Goal: Task Accomplishment & Management: Manage account settings

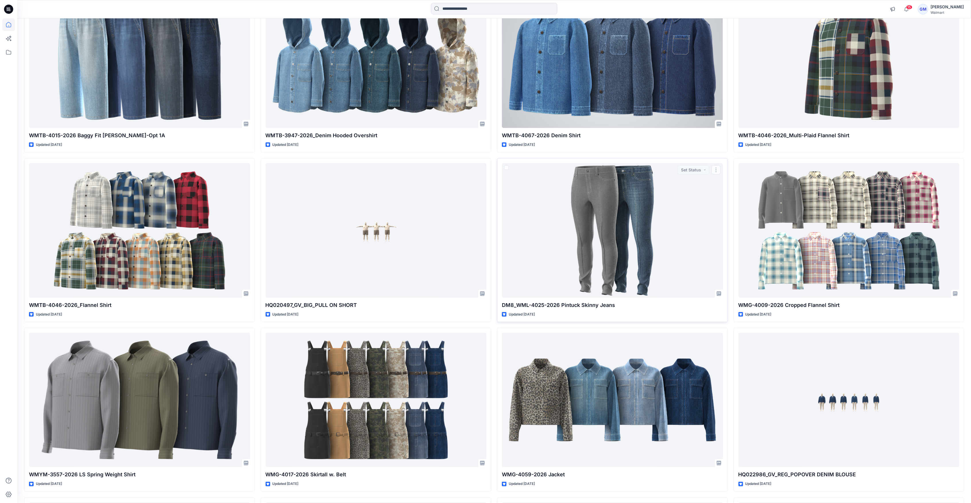
scroll to position [973, 0]
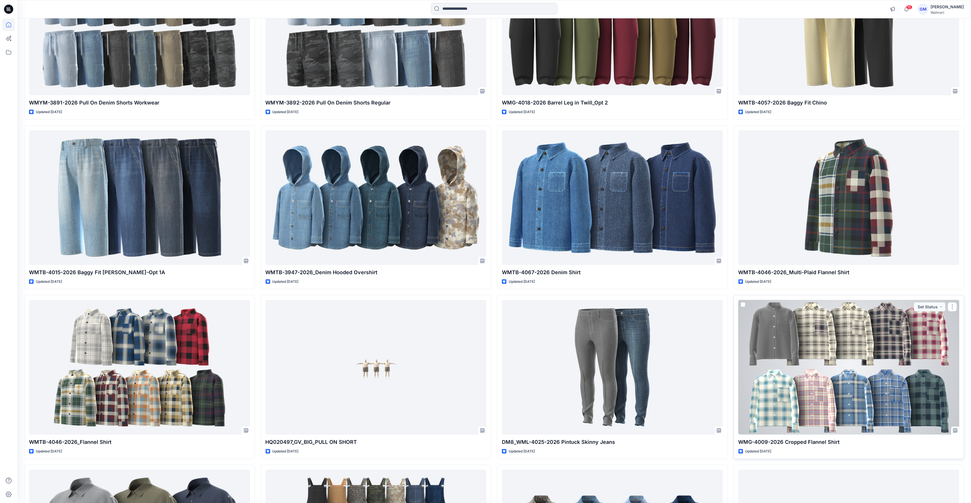
click at [897, 388] on div at bounding box center [849, 367] width 221 height 134
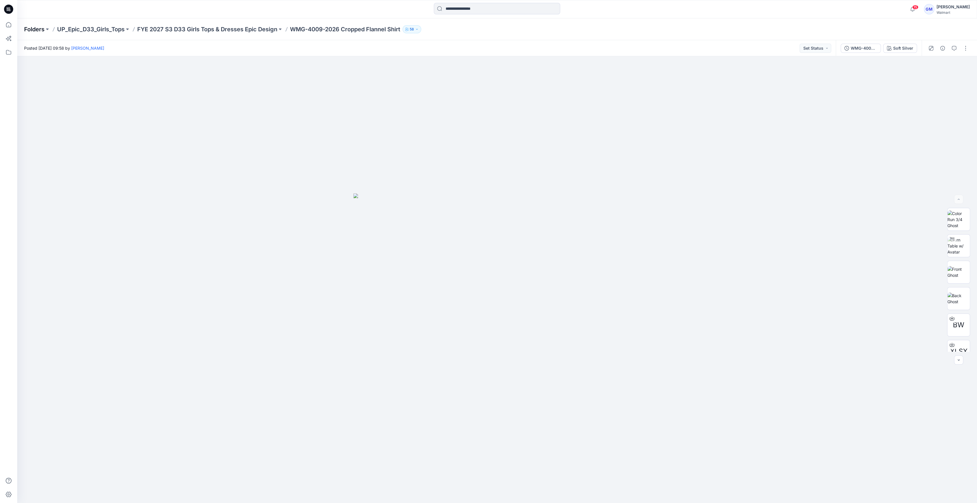
click at [33, 28] on p "Folders" at bounding box center [34, 29] width 20 height 8
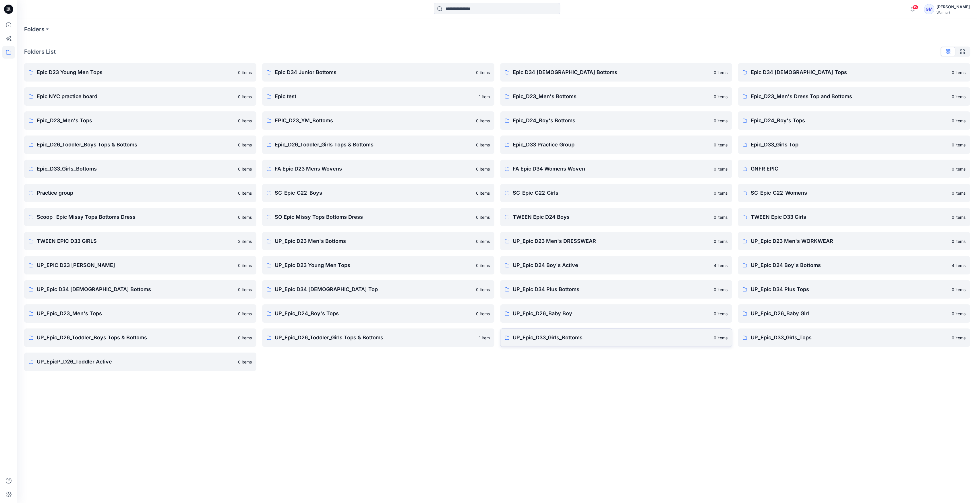
click at [547, 339] on p "UP_Epic_D33_Girls_Bottoms" at bounding box center [612, 338] width 198 height 8
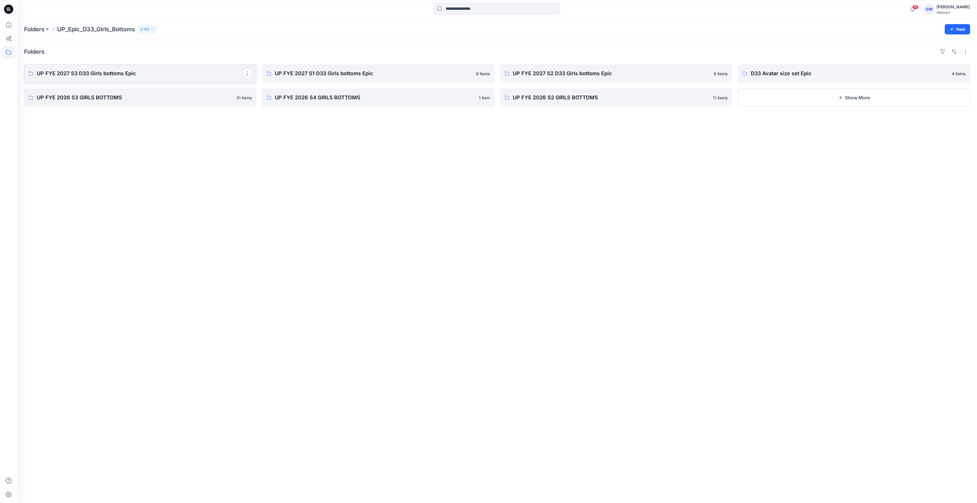
click at [83, 74] on p "UP FYE 2027 S3 D33 Girls bottoms Epic" at bounding box center [140, 74] width 206 height 8
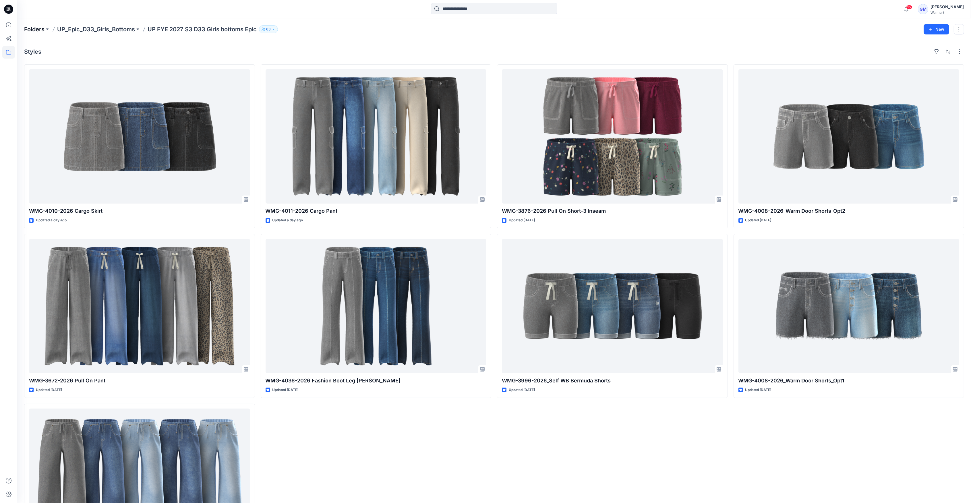
click at [44, 29] on p "Folders" at bounding box center [34, 29] width 20 height 8
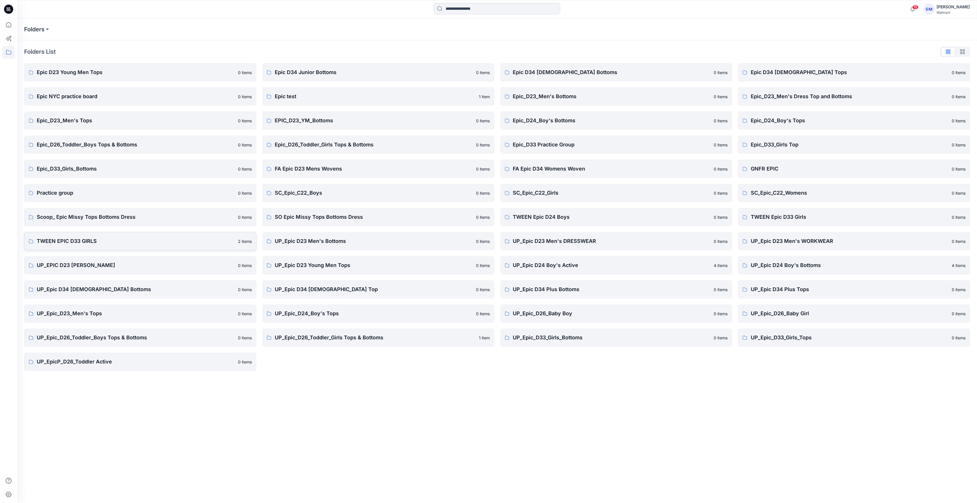
click at [194, 241] on p "TWEEN EPIC D33 GIRLS" at bounding box center [136, 241] width 198 height 8
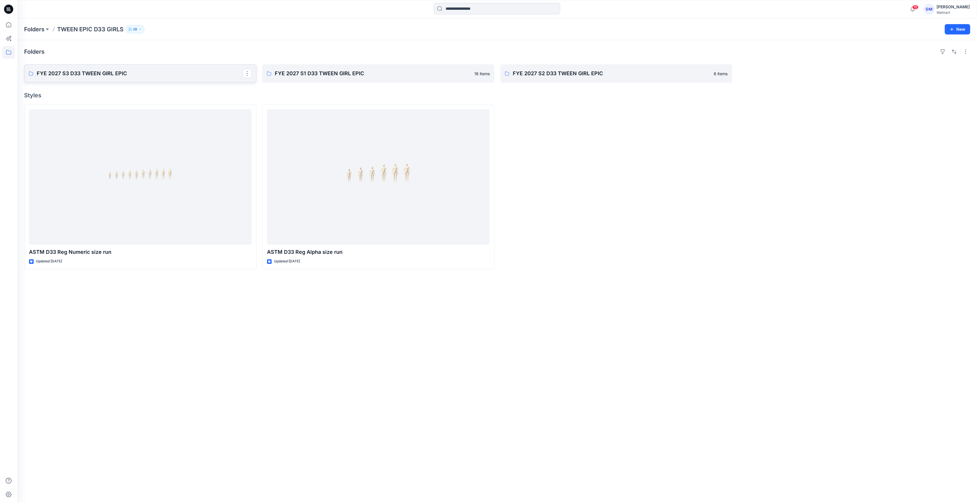
click at [148, 80] on link "FYE 2027 S3 D33 TWEEN GIRL EPIC" at bounding box center [140, 73] width 232 height 18
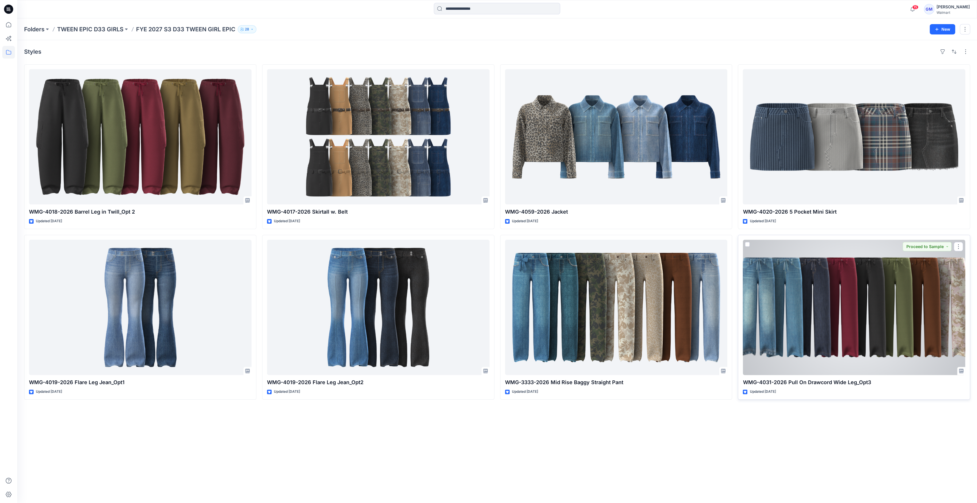
click at [866, 314] on div at bounding box center [854, 307] width 223 height 135
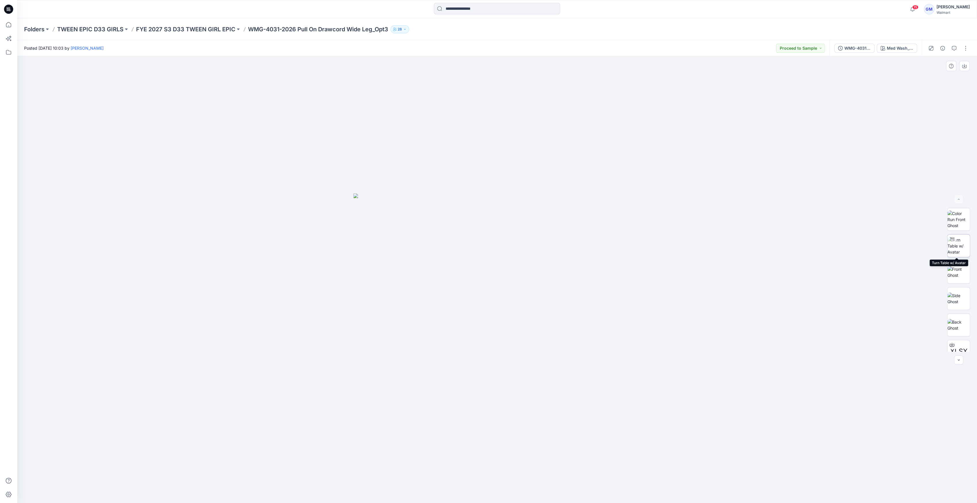
click at [954, 246] on img at bounding box center [959, 246] width 22 height 18
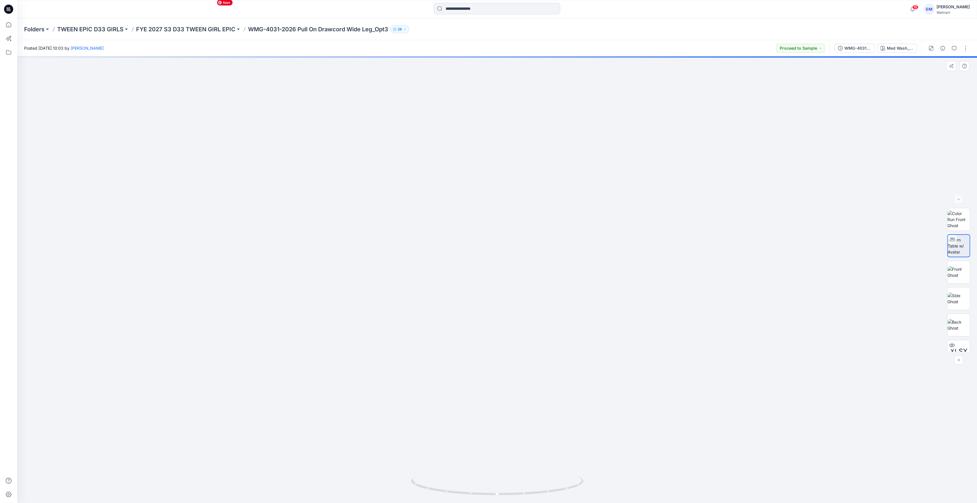
drag, startPoint x: 504, startPoint y: 430, endPoint x: 517, endPoint y: 219, distance: 211.2
drag, startPoint x: 517, startPoint y: 219, endPoint x: 533, endPoint y: 146, distance: 74.6
drag, startPoint x: 482, startPoint y: 427, endPoint x: 572, endPoint y: 83, distance: 356.1
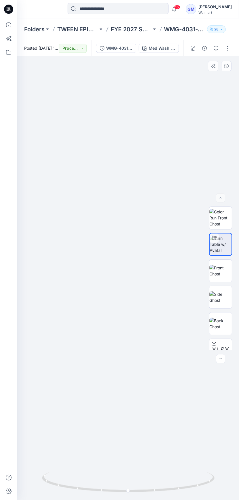
click at [228, 248] on img at bounding box center [220, 244] width 22 height 18
drag, startPoint x: 176, startPoint y: 327, endPoint x: 30, endPoint y: 197, distance: 195.7
drag, startPoint x: 57, startPoint y: 397, endPoint x: 91, endPoint y: 344, distance: 62.4
click at [102, 182] on img at bounding box center [109, 29] width 943 height 943
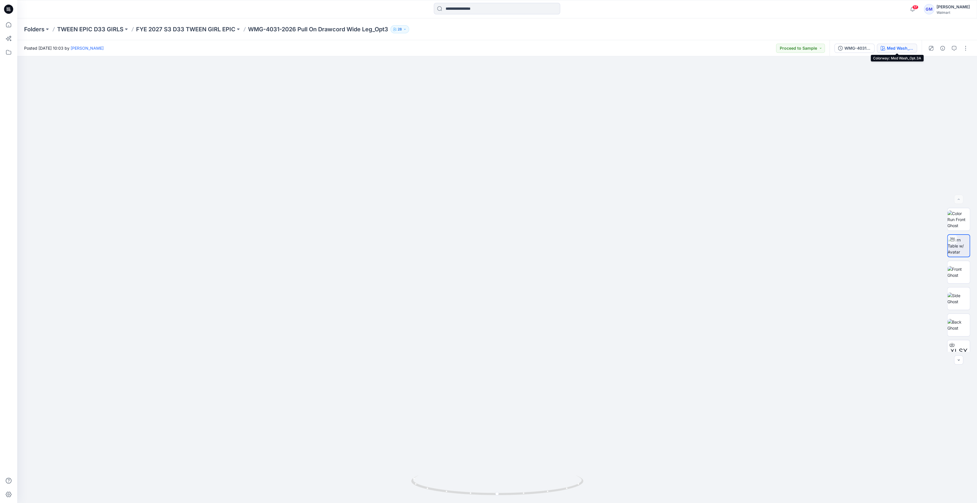
click at [896, 50] on div "Med Wash_Opt.3A" at bounding box center [900, 48] width 26 height 6
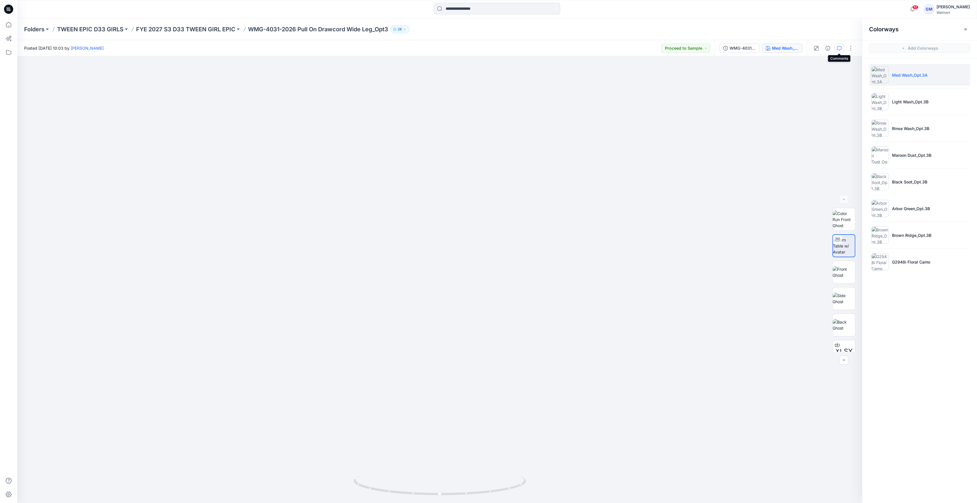
click at [840, 47] on icon "button" at bounding box center [839, 48] width 5 height 5
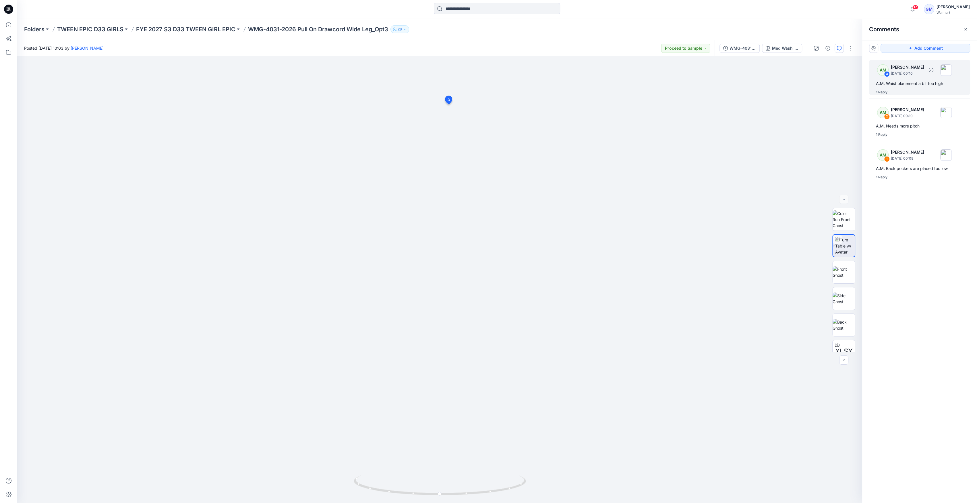
click at [915, 81] on div "A.M. Waist placement a bit too high" at bounding box center [919, 83] width 87 height 7
click at [748, 49] on div "WMG-4031-2026 Pull On Drawcord Wide Leg_Opt3_Full Colorway" at bounding box center [743, 48] width 26 height 6
click at [882, 83] on img at bounding box center [886, 78] width 17 height 17
click at [780, 49] on div "Med Wash_Opt.3A" at bounding box center [785, 48] width 26 height 6
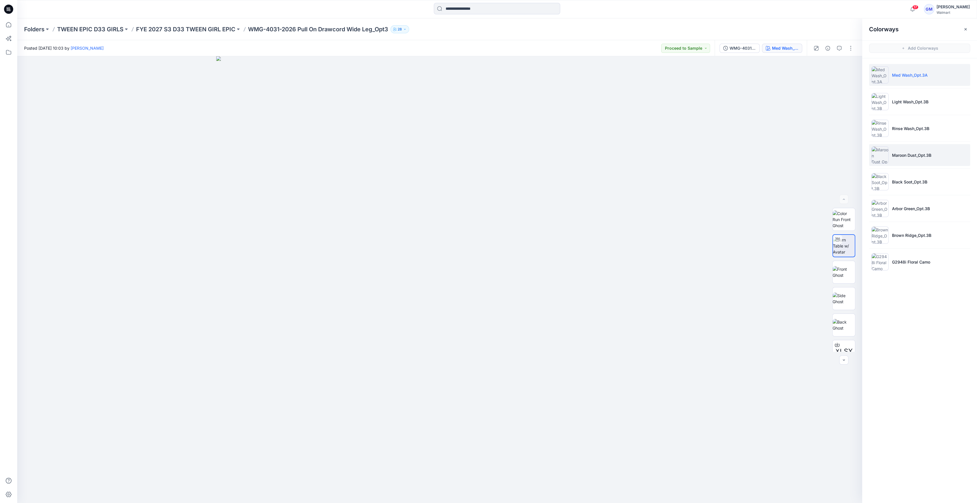
click at [898, 150] on li "Maroon Dust_Opt.3B" at bounding box center [919, 155] width 101 height 22
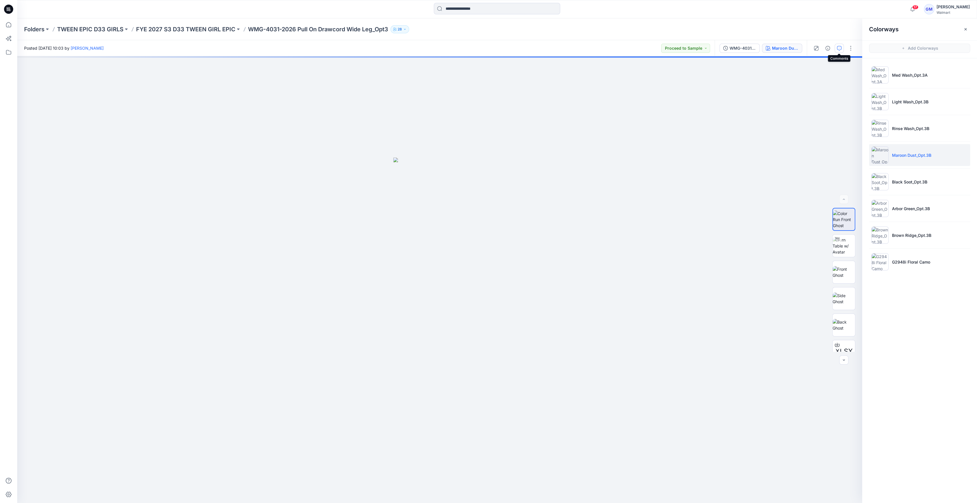
click at [841, 48] on icon "button" at bounding box center [839, 48] width 5 height 5
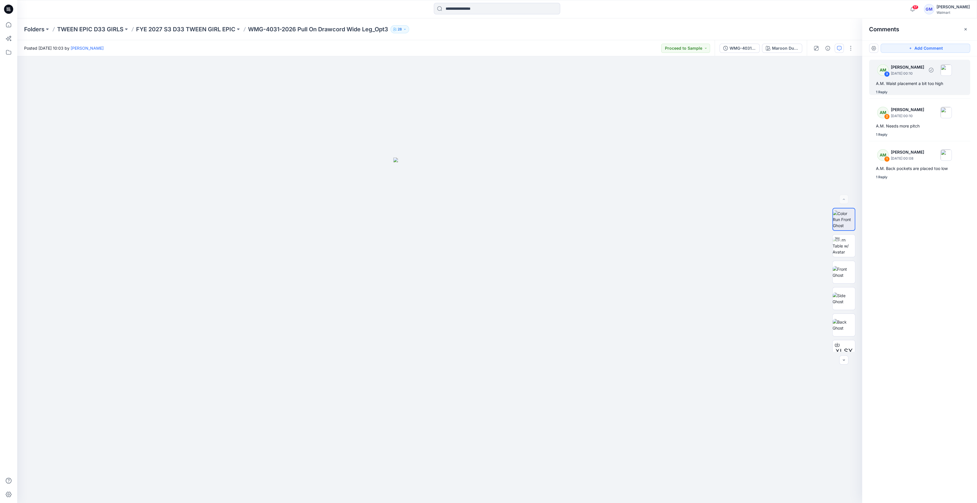
click at [895, 80] on div "A.M. Waist placement a bit too high" at bounding box center [919, 83] width 87 height 7
click at [919, 85] on div "A.M. Waist placement a bit too high" at bounding box center [919, 83] width 87 height 7
click at [787, 47] on div "Med Wash_Opt.3A" at bounding box center [785, 48] width 26 height 6
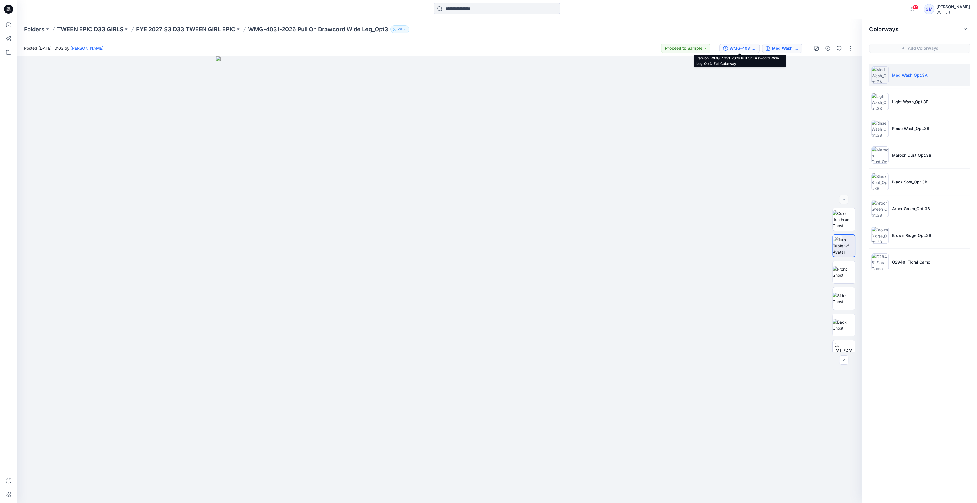
click at [744, 50] on div "WMG-4031-2026 Pull On Drawcord Wide Leg_Opt3_Full Colorway" at bounding box center [743, 48] width 26 height 6
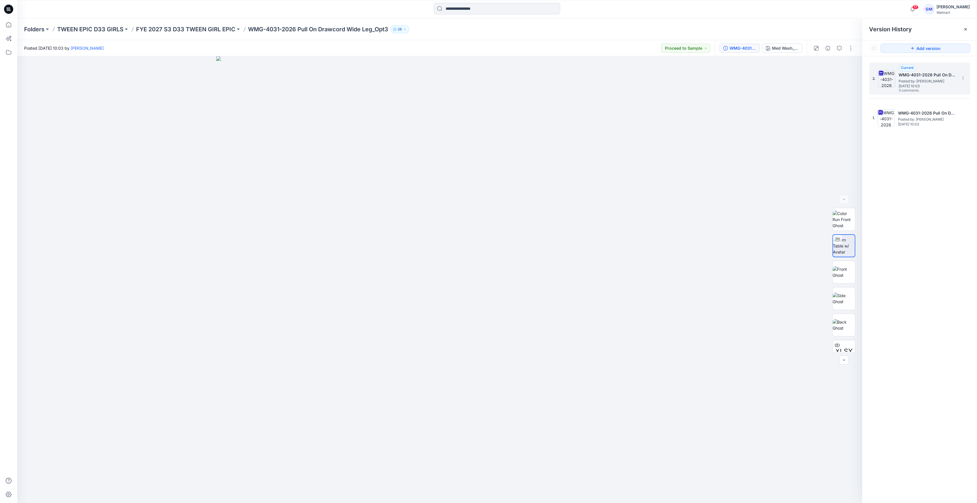
click at [888, 78] on img at bounding box center [886, 78] width 17 height 17
click at [776, 52] on button "Med Wash_Opt.3A" at bounding box center [782, 48] width 40 height 9
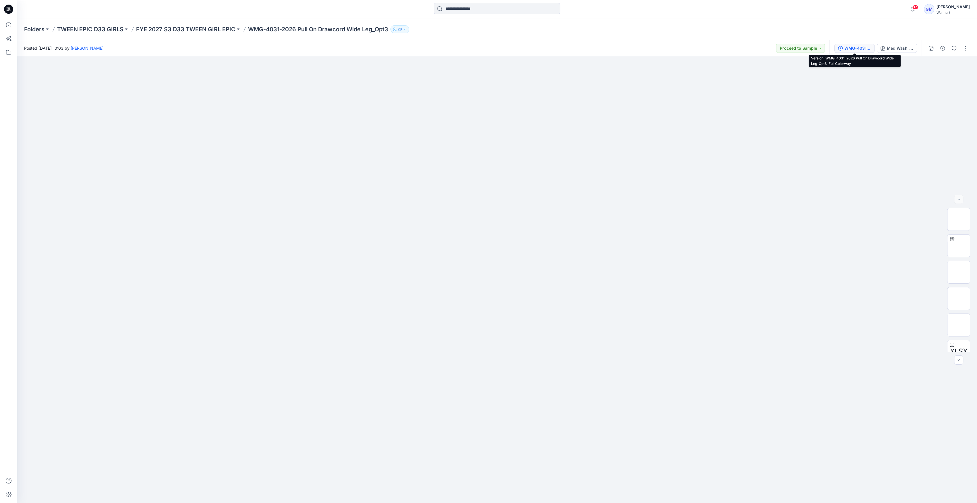
click at [869, 46] on div "WMG-4031-2026 Pull On Drawcord Wide Leg_Opt3_Full Colorway" at bounding box center [858, 48] width 26 height 6
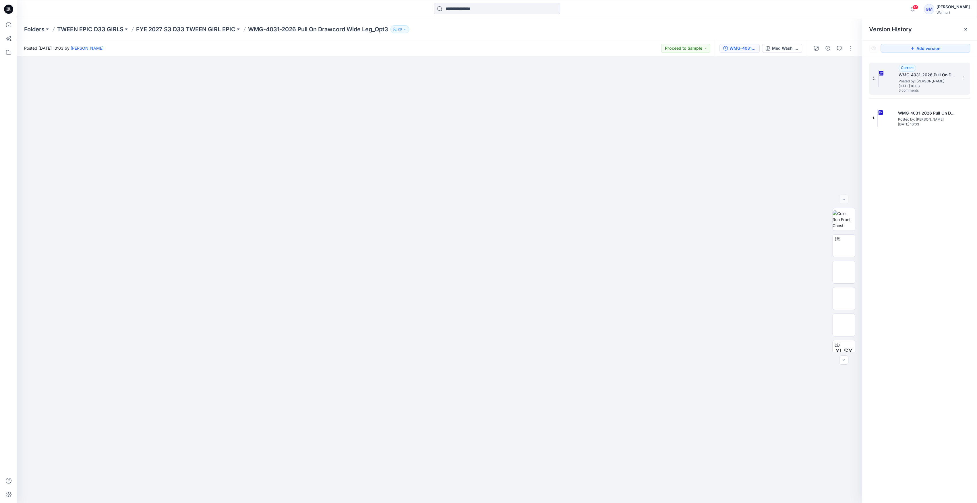
click at [931, 82] on span "Posted by: Gayan Mahawithanalage" at bounding box center [927, 81] width 57 height 6
click at [779, 47] on div "Med Wash_3A" at bounding box center [785, 48] width 26 height 6
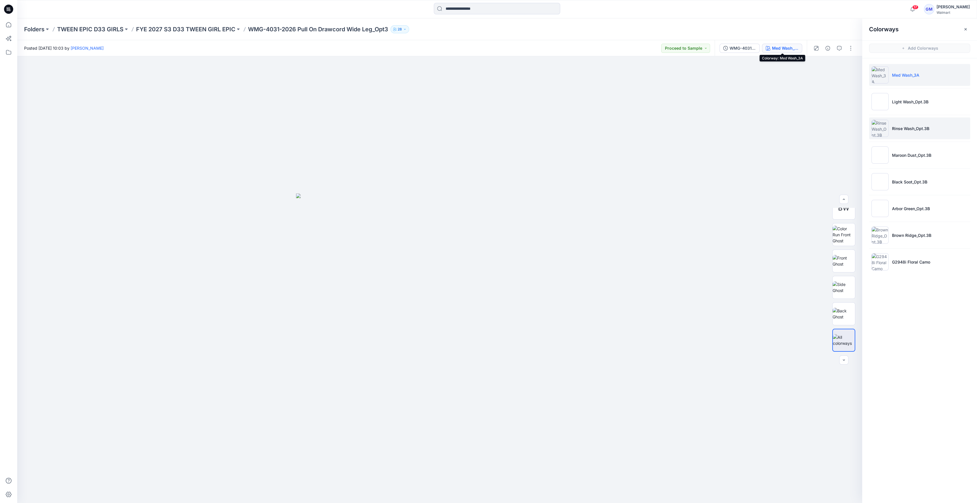
click at [914, 127] on p "Rinse Wash_Opt.3B" at bounding box center [910, 129] width 37 height 6
click at [885, 132] on img at bounding box center [880, 128] width 17 height 17
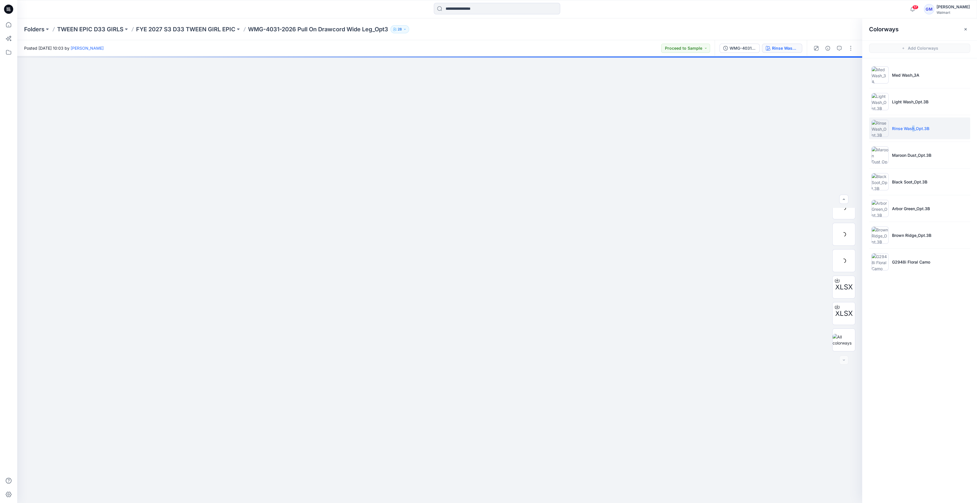
scroll to position [64, 0]
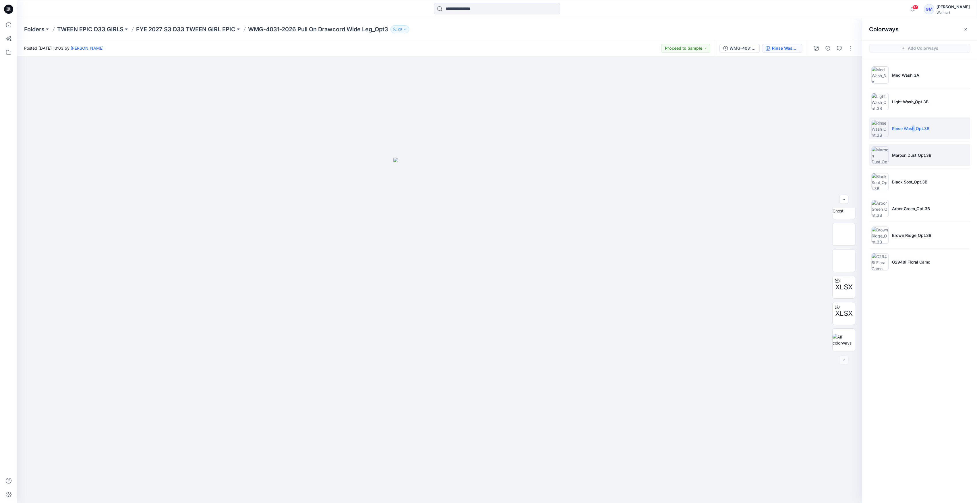
click at [887, 154] on img at bounding box center [880, 154] width 17 height 17
click at [889, 255] on li "G2948i Floral Camo" at bounding box center [919, 262] width 101 height 22
click at [852, 51] on button "button" at bounding box center [850, 48] width 9 height 9
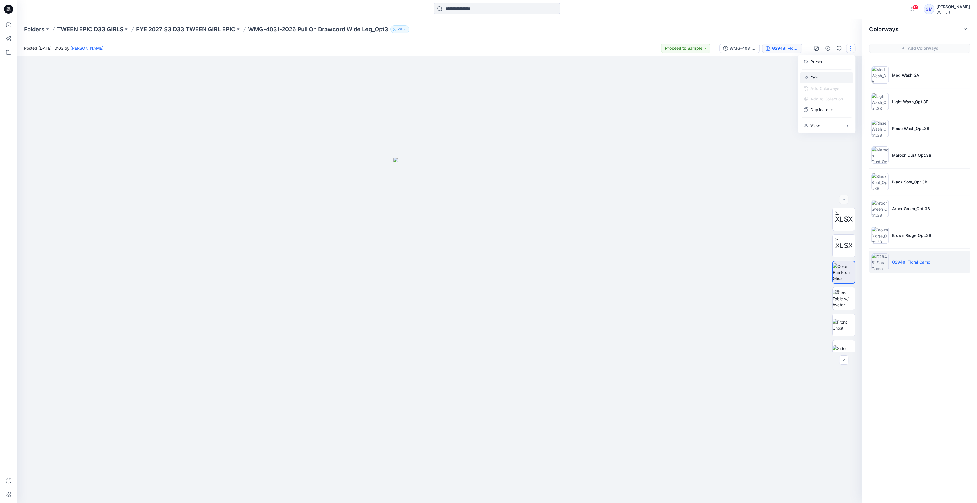
click at [821, 77] on button "Edit" at bounding box center [826, 77] width 53 height 11
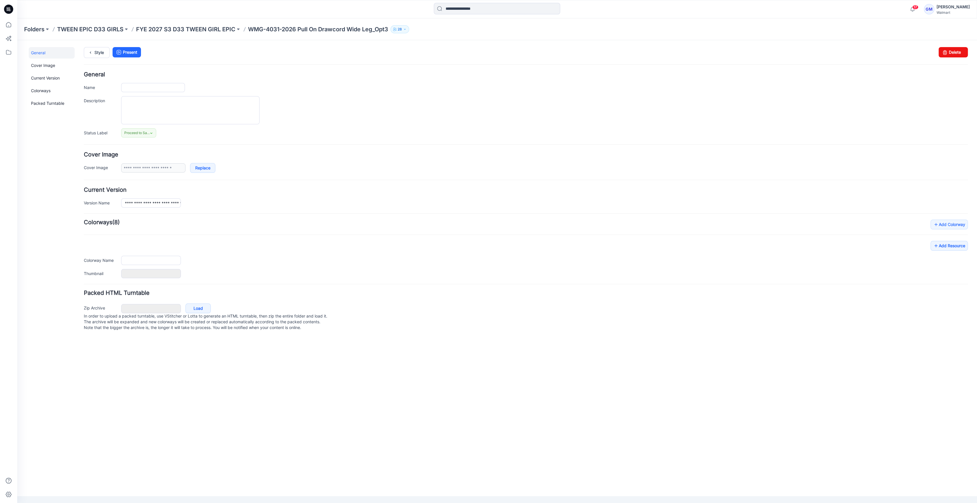
type input "**********"
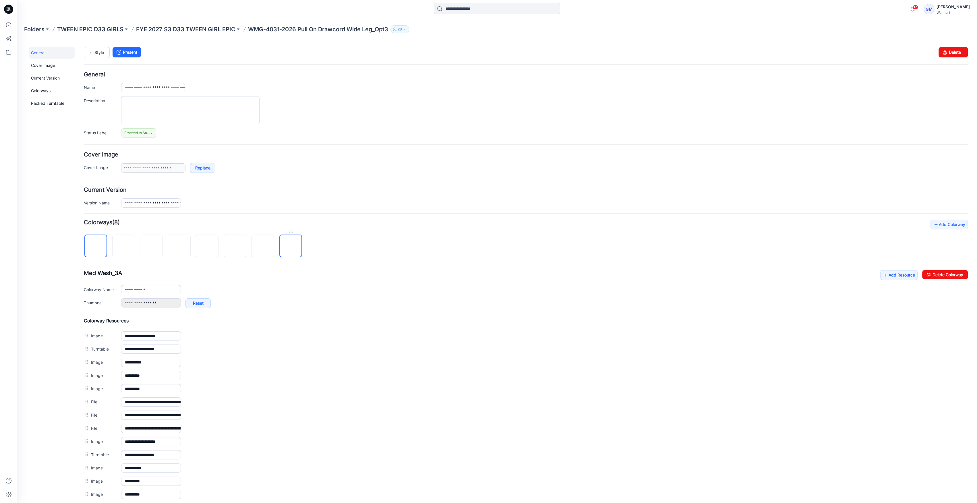
click at [291, 246] on img at bounding box center [291, 246] width 0 height 0
type input "**********"
click at [89, 47] on link "Style" at bounding box center [97, 52] width 26 height 11
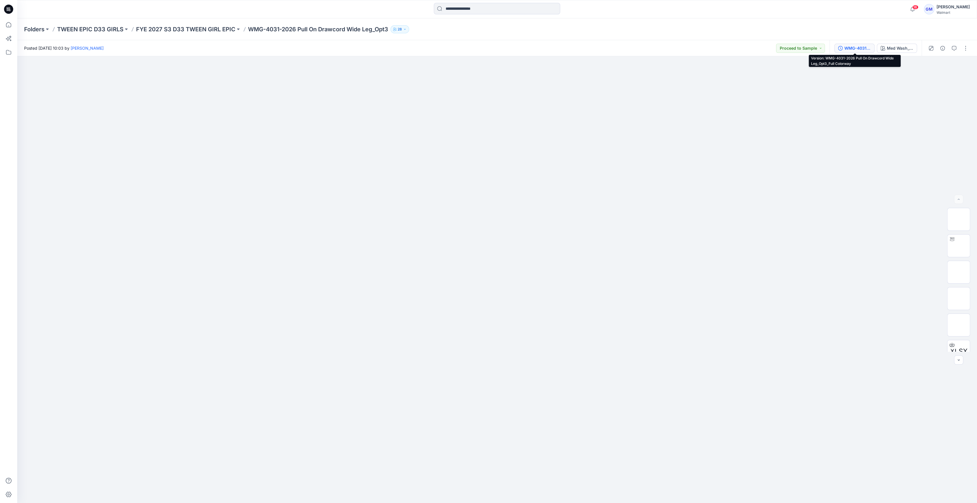
click at [864, 48] on div "WMG-4031-2026 Pull On Drawcord Wide Leg_Opt3_Full Colorway" at bounding box center [858, 48] width 26 height 6
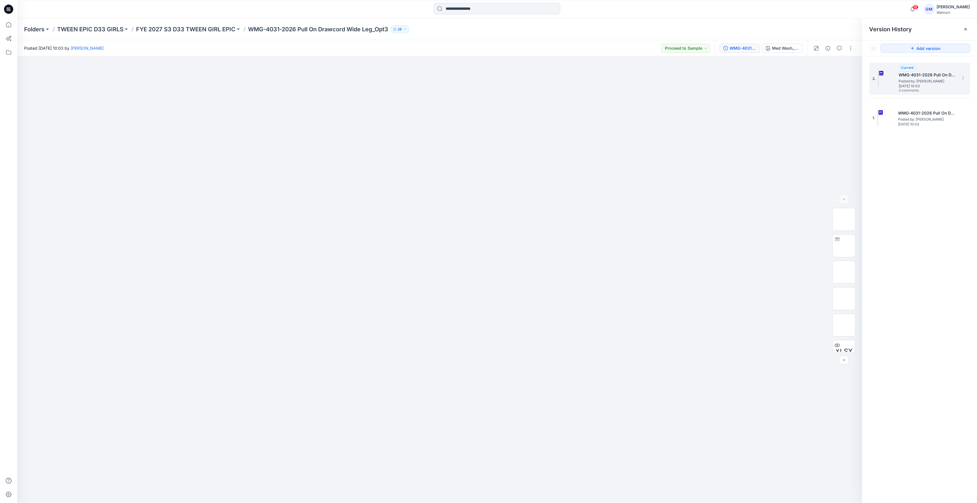
click at [882, 87] on div "2. Current WMG-4031-2026 Pull On Drawcord Wide Leg_Opt3_Full Colorway Posted by…" at bounding box center [916, 79] width 86 height 28
drag, startPoint x: 844, startPoint y: 271, endPoint x: 838, endPoint y: 274, distance: 6.3
click at [844, 272] on img at bounding box center [844, 272] width 0 height 0
click at [844, 316] on img at bounding box center [844, 316] width 0 height 0
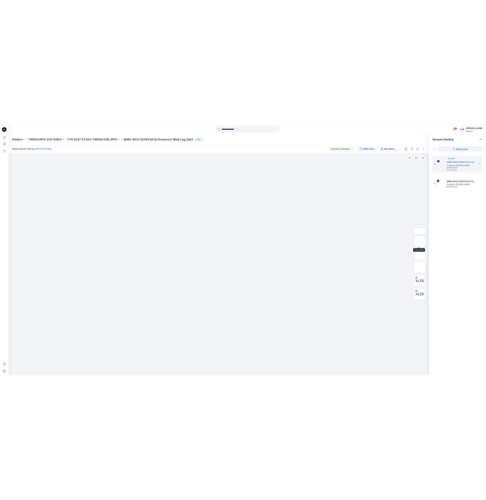
scroll to position [0, 0]
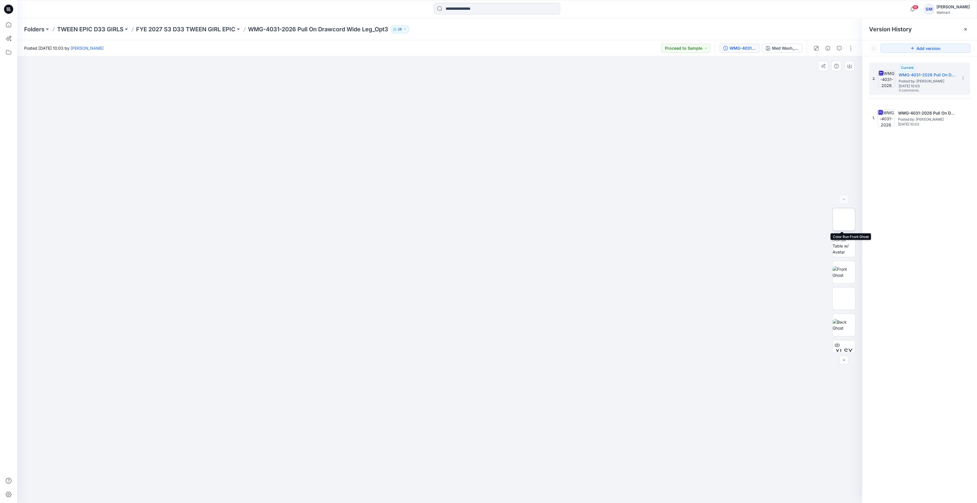
click at [844, 219] on img at bounding box center [844, 219] width 0 height 0
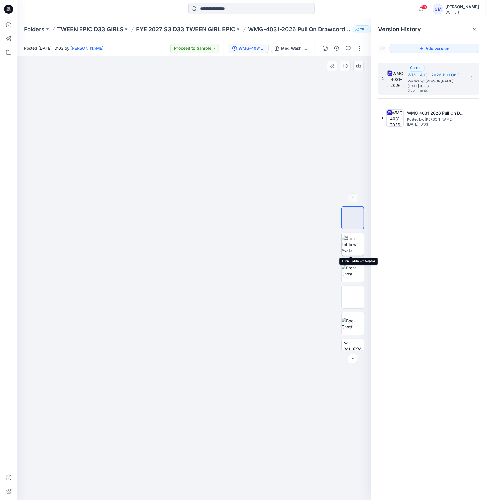
click at [360, 253] on img at bounding box center [353, 244] width 22 height 18
drag, startPoint x: 197, startPoint y: 491, endPoint x: 449, endPoint y: 493, distance: 251.9
click at [206, 494] on icon at bounding box center [195, 483] width 174 height 22
click at [347, 297] on img at bounding box center [353, 297] width 22 height 12
click at [342, 324] on img at bounding box center [353, 324] width 22 height 12
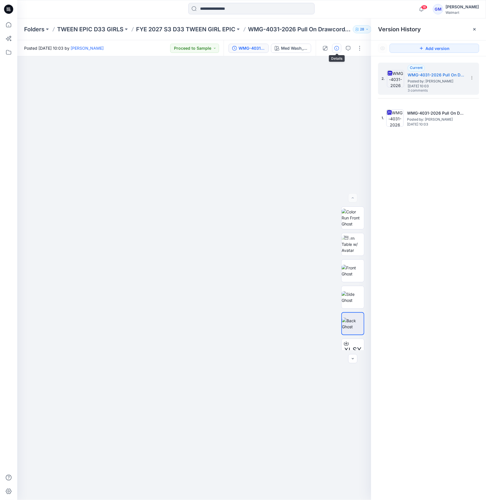
click at [339, 49] on icon "button" at bounding box center [337, 48] width 5 height 5
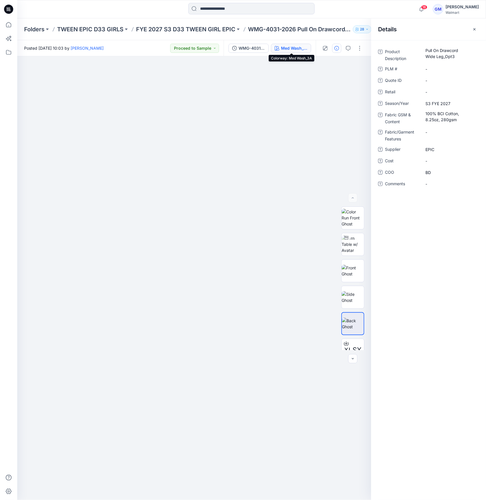
click at [293, 47] on div "Med Wash_3A" at bounding box center [294, 48] width 26 height 6
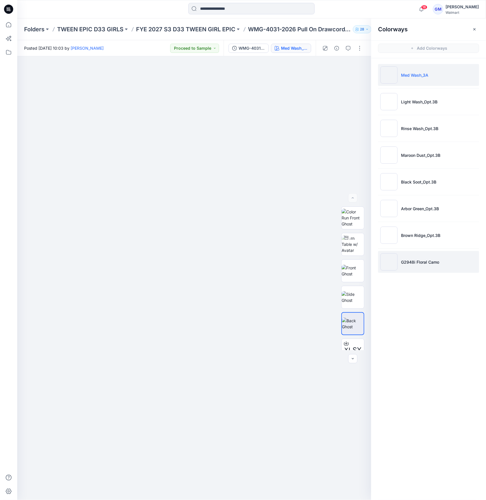
click at [400, 265] on li "G2948i Floral Camo" at bounding box center [428, 262] width 101 height 22
click at [393, 265] on img at bounding box center [389, 261] width 17 height 17
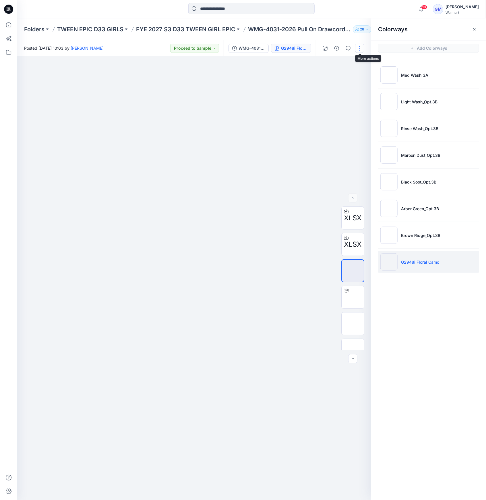
click at [362, 44] on button "button" at bounding box center [359, 48] width 9 height 9
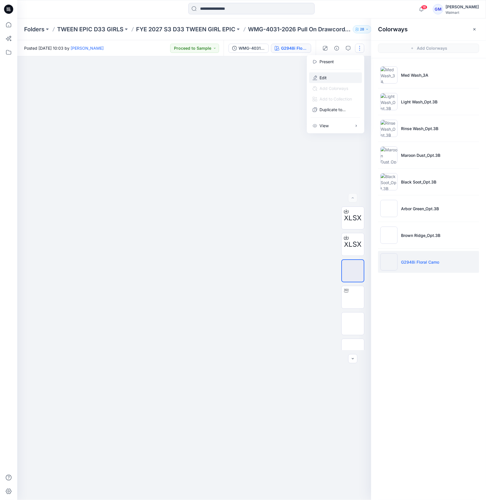
click at [343, 76] on button "Edit" at bounding box center [335, 77] width 53 height 11
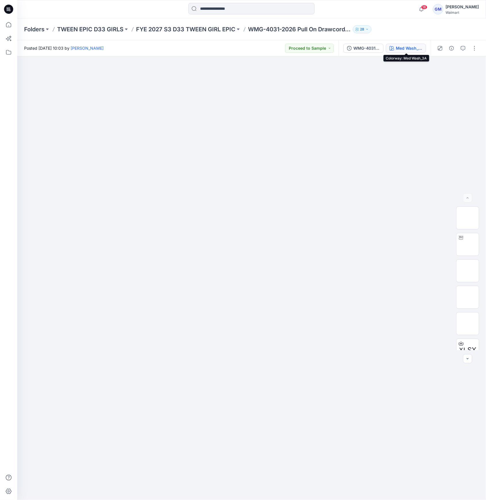
click at [420, 45] on div "Med Wash_3A" at bounding box center [409, 48] width 26 height 6
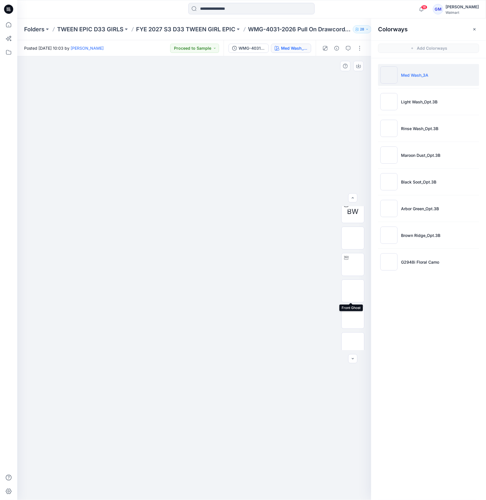
scroll to position [115, 0]
click at [353, 315] on img at bounding box center [353, 315] width 0 height 0
click at [353, 341] on img at bounding box center [353, 341] width 0 height 0
drag, startPoint x: 198, startPoint y: 496, endPoint x: 118, endPoint y: 498, distance: 80.2
click at [118, 498] on img at bounding box center [194, 486] width 172 height 28
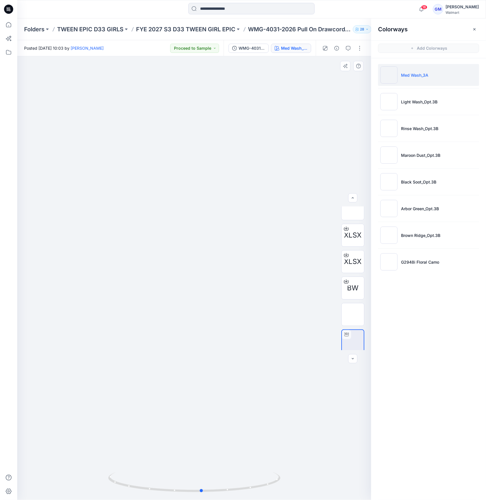
drag, startPoint x: 196, startPoint y: 493, endPoint x: 284, endPoint y: 495, distance: 87.6
click at [284, 495] on div at bounding box center [194, 278] width 354 height 444
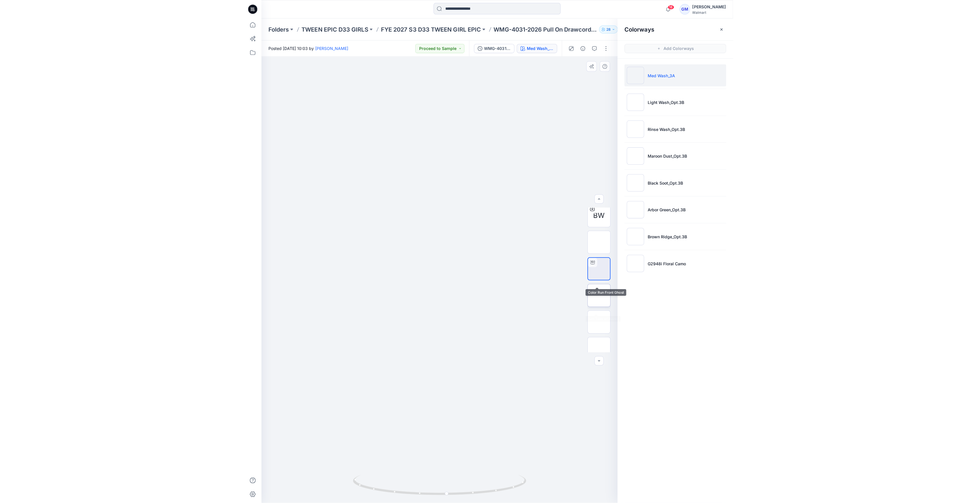
scroll to position [223, 0]
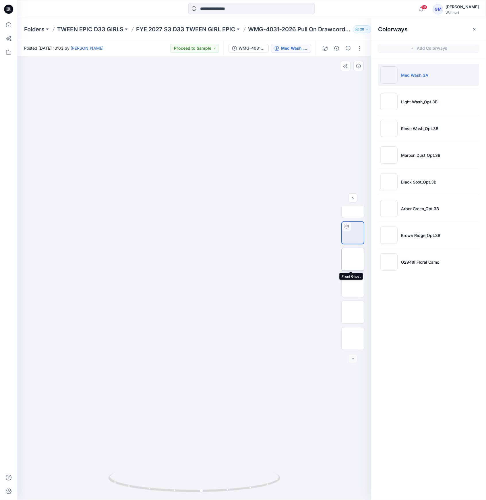
click at [353, 259] on img at bounding box center [353, 259] width 0 height 0
click at [353, 286] on img at bounding box center [353, 286] width 0 height 0
click at [353, 312] on img at bounding box center [353, 312] width 0 height 0
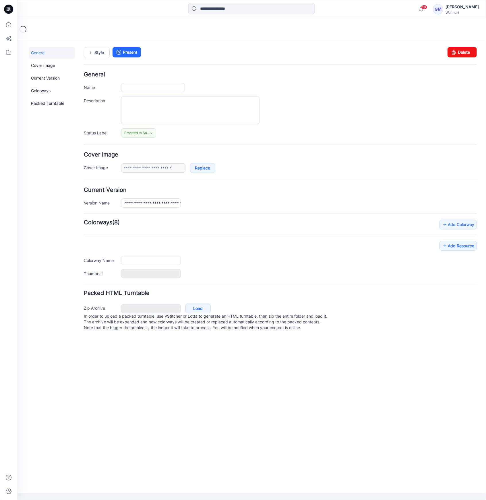
type input "**********"
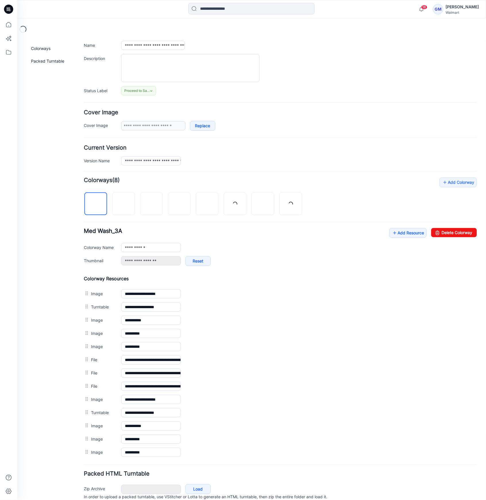
scroll to position [65, 0]
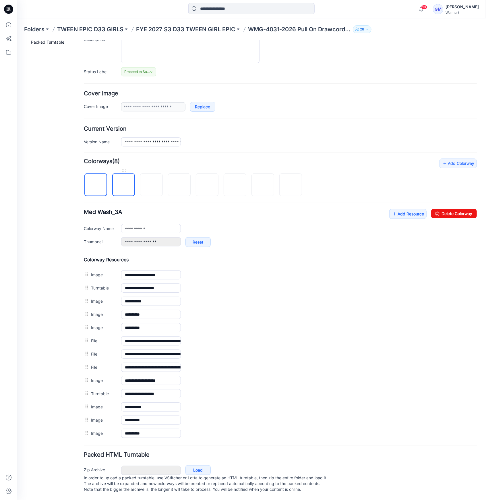
click at [124, 185] on img at bounding box center [124, 185] width 0 height 0
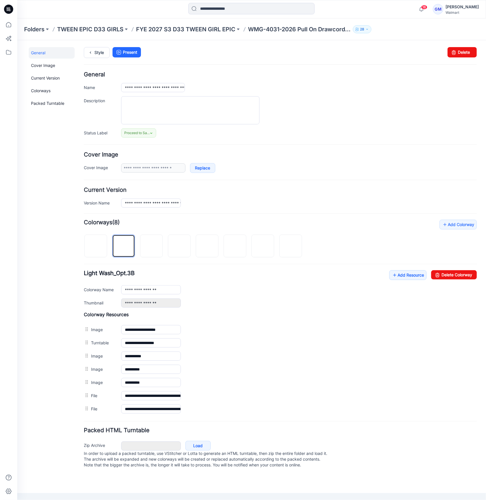
scroll to position [0, 0]
click at [291, 246] on img at bounding box center [291, 246] width 0 height 0
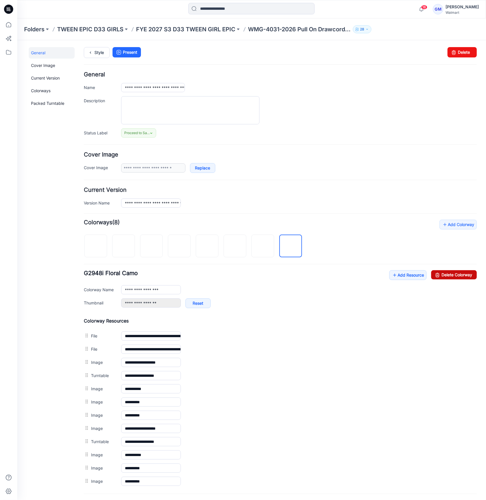
click at [451, 272] on link "Delete Colorway" at bounding box center [454, 274] width 46 height 9
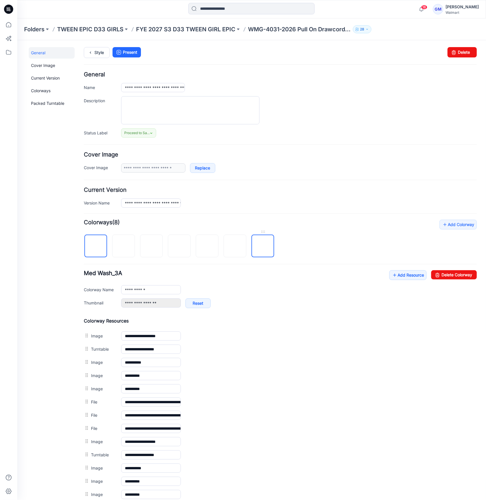
click at [263, 246] on img at bounding box center [263, 246] width 0 height 0
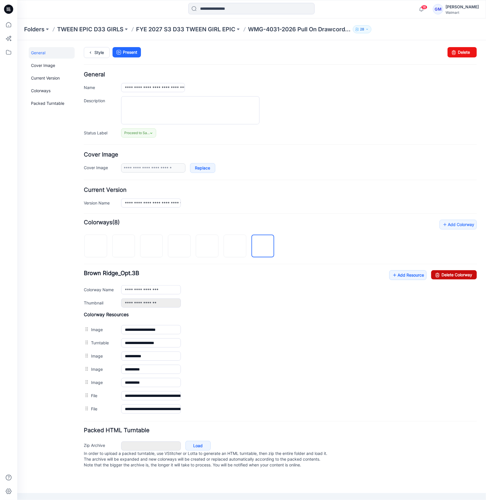
click at [455, 273] on link "Delete Colorway" at bounding box center [454, 274] width 46 height 9
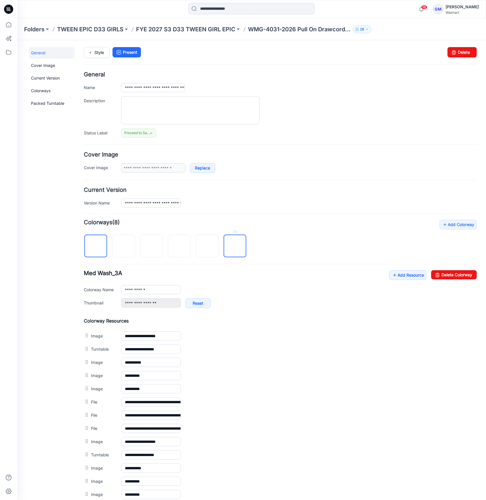
click at [235, 246] on img at bounding box center [235, 246] width 0 height 0
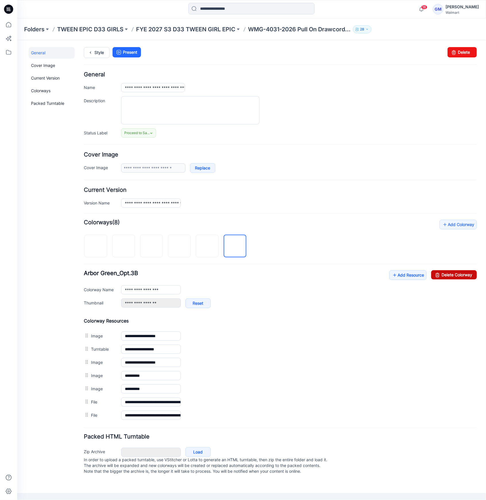
click at [448, 272] on link "Delete Colorway" at bounding box center [454, 274] width 46 height 9
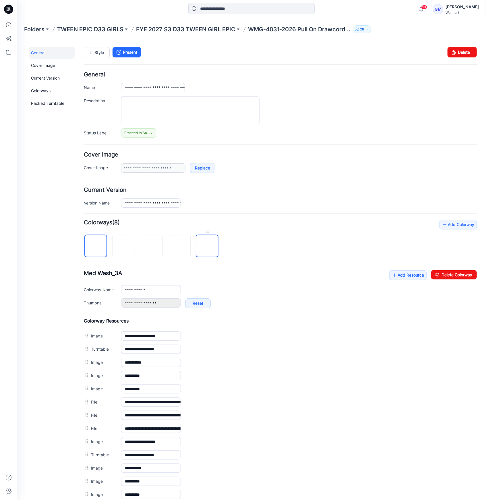
click at [207, 246] on img at bounding box center [207, 246] width 0 height 0
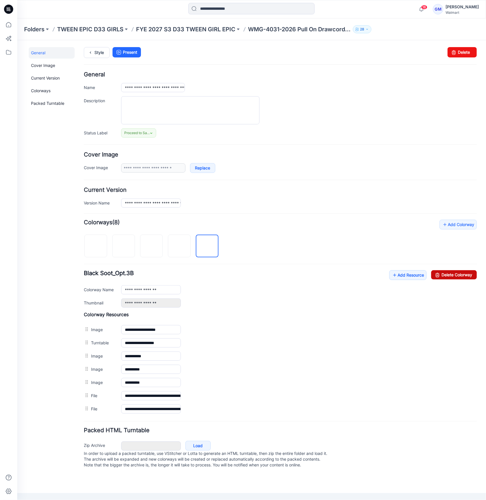
click at [469, 272] on link "Delete Colorway" at bounding box center [454, 274] width 46 height 9
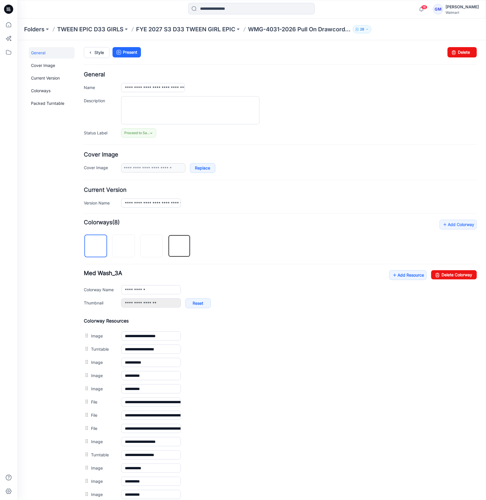
drag, startPoint x: 178, startPoint y: 251, endPoint x: 372, endPoint y: 260, distance: 194.6
click at [179, 246] on img at bounding box center [179, 246] width 0 height 0
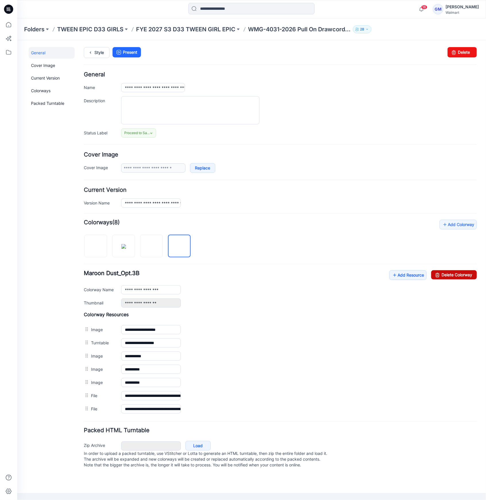
click at [470, 273] on link "Delete Colorway" at bounding box center [454, 274] width 46 height 9
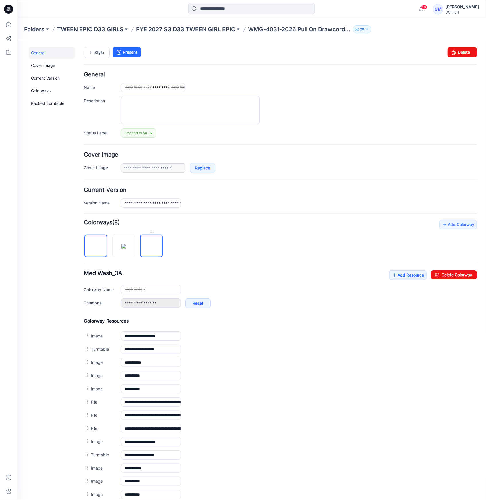
click at [151, 246] on img at bounding box center [151, 246] width 0 height 0
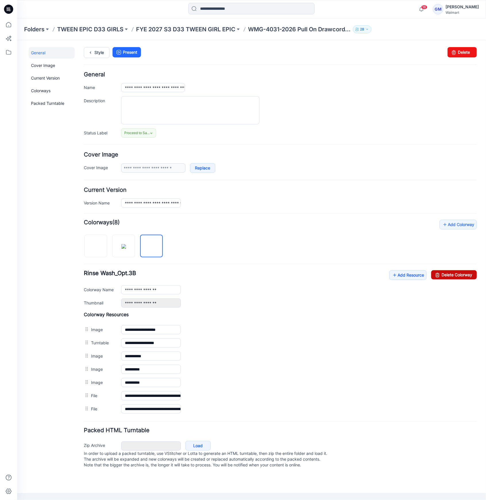
click at [456, 273] on link "Delete Colorway" at bounding box center [454, 274] width 46 height 9
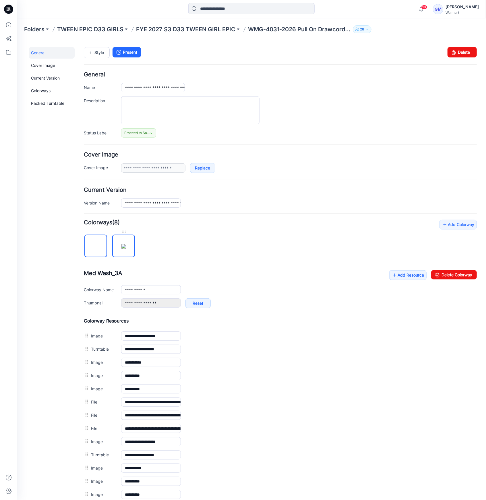
click at [126, 248] on img at bounding box center [123, 246] width 5 height 5
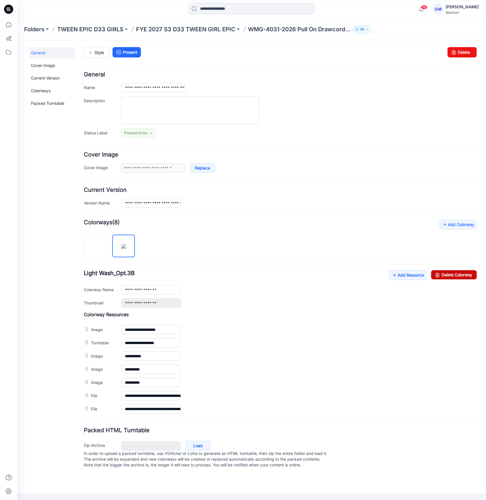
click at [458, 272] on link "Delete Colorway" at bounding box center [454, 274] width 46 height 9
type input "**********"
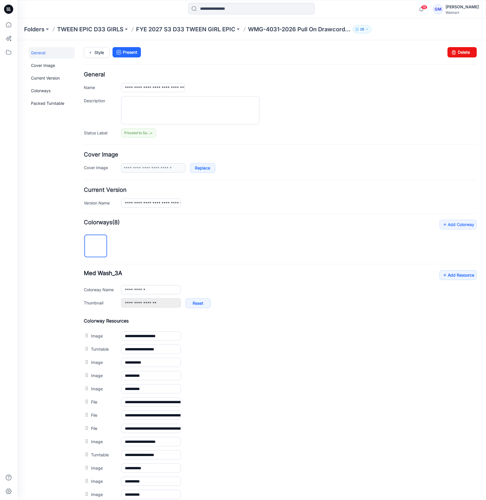
click at [18, 398] on div "**********" at bounding box center [248, 300] width 462 height 521
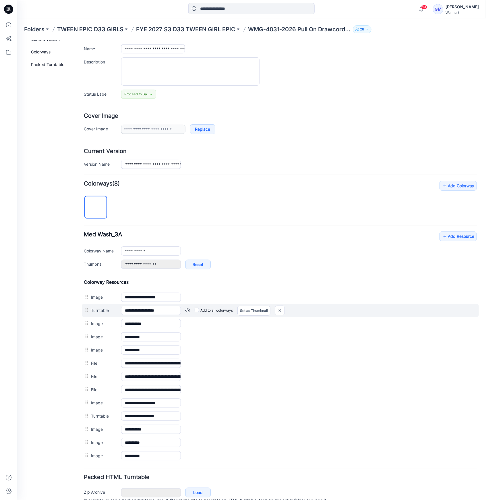
scroll to position [65, 0]
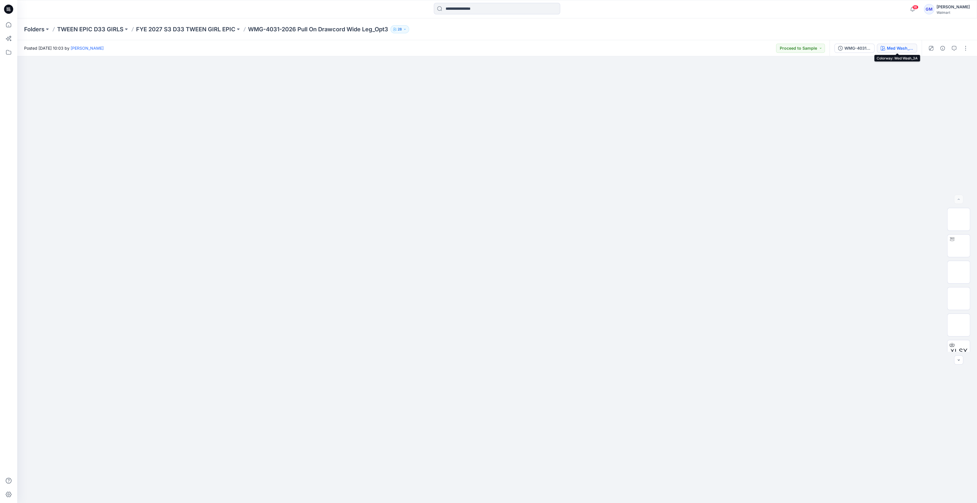
click at [904, 51] on div "Med Wash_3A" at bounding box center [900, 48] width 26 height 6
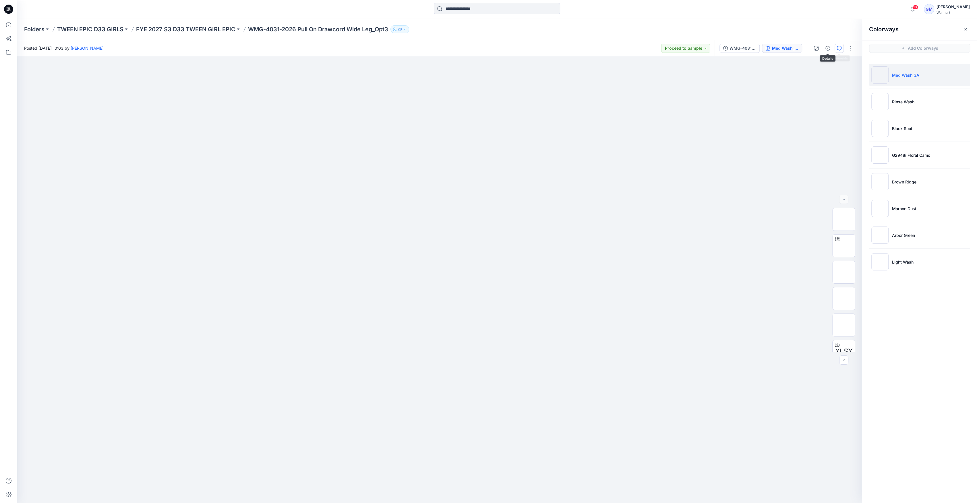
click at [838, 45] on button "button" at bounding box center [839, 48] width 9 height 9
click at [911, 83] on div "A.M. Waist placement a bit too high" at bounding box center [919, 83] width 87 height 7
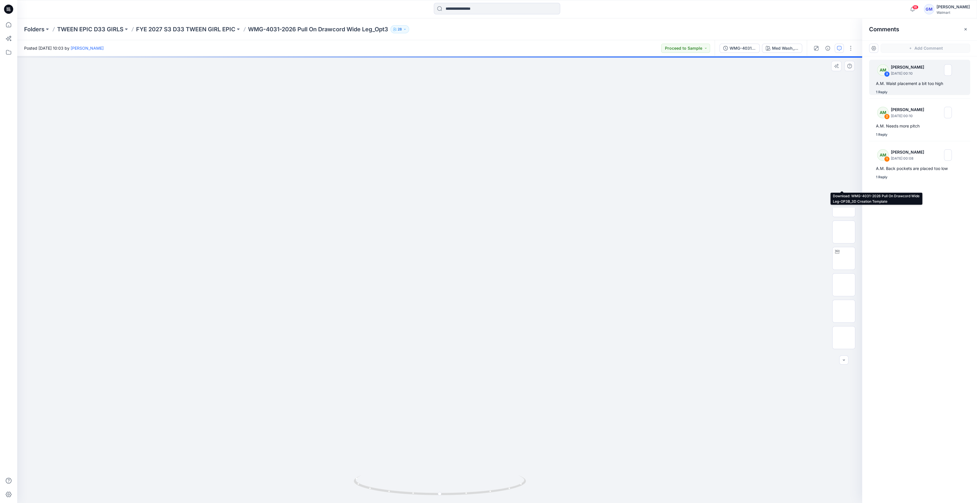
scroll to position [223, 0]
click at [852, 46] on button "button" at bounding box center [850, 48] width 9 height 9
click at [814, 78] on p "Edit" at bounding box center [814, 78] width 7 height 6
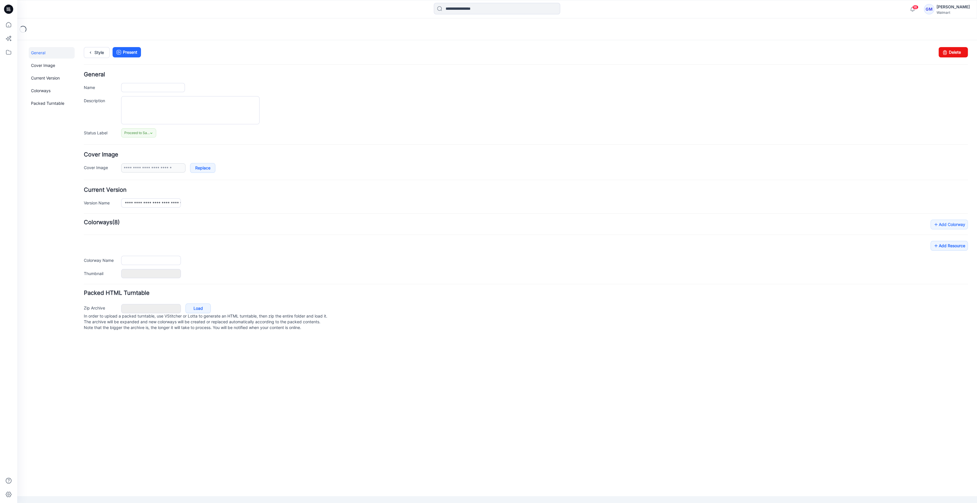
type input "**********"
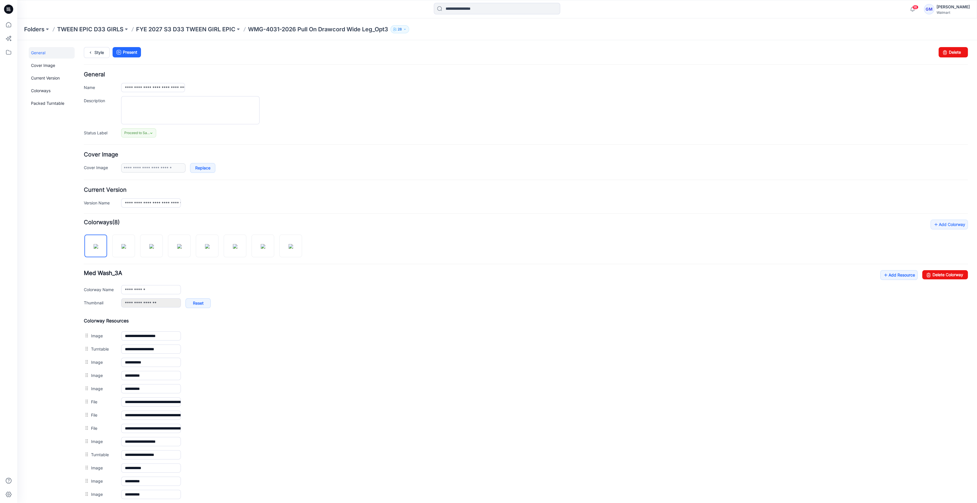
scroll to position [62, 0]
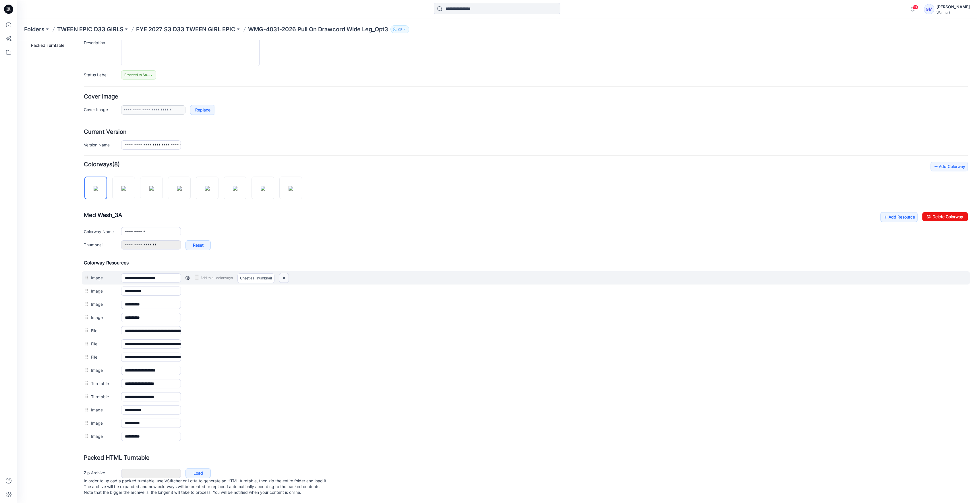
drag, startPoint x: 539, startPoint y: 74, endPoint x: 286, endPoint y: 275, distance: 322.2
click at [286, 275] on img at bounding box center [283, 277] width 9 height 9
click at [284, 273] on img at bounding box center [283, 277] width 9 height 9
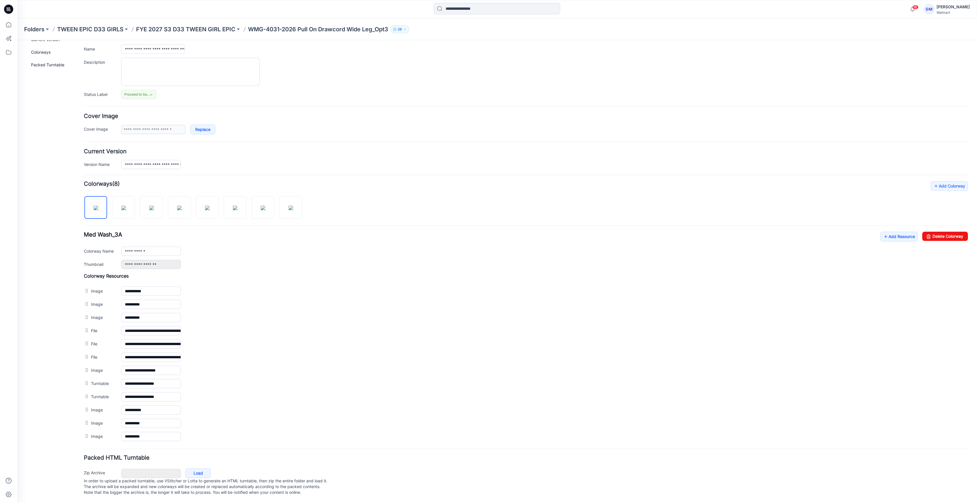
scroll to position [43, 0]
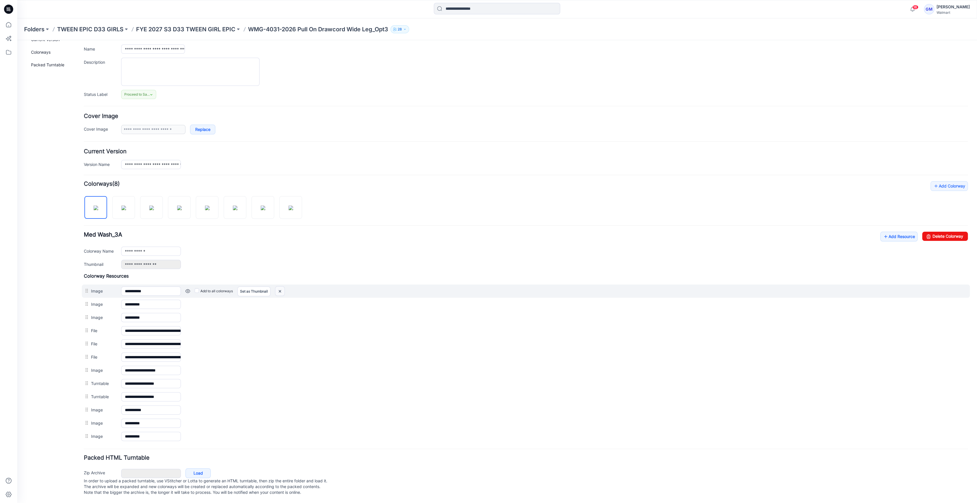
drag, startPoint x: 280, startPoint y: 285, endPoint x: 541, endPoint y: 75, distance: 335.2
click at [280, 287] on img at bounding box center [279, 291] width 9 height 9
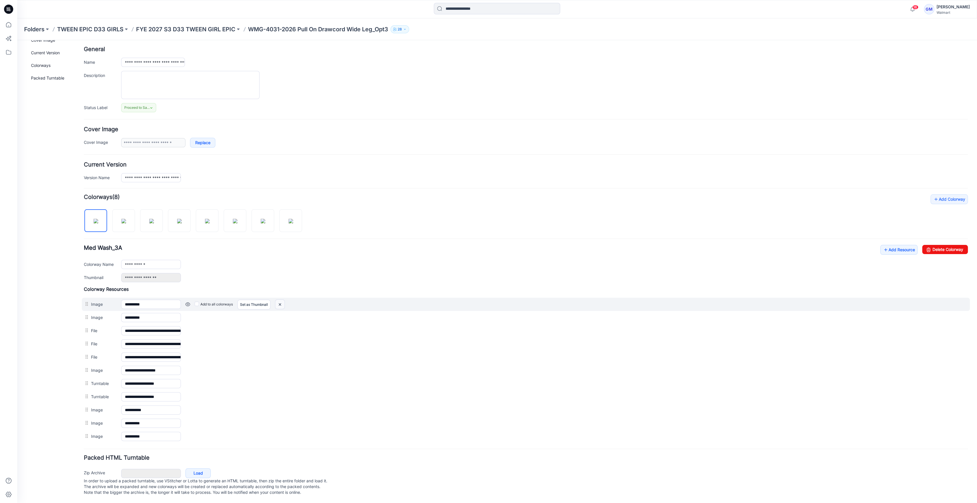
scroll to position [30, 0]
click at [280, 300] on img at bounding box center [279, 304] width 9 height 9
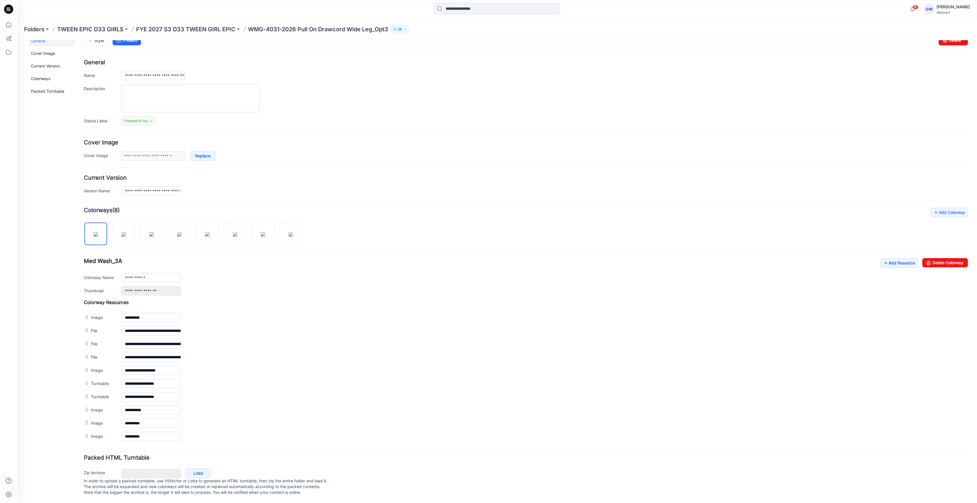
scroll to position [17, 0]
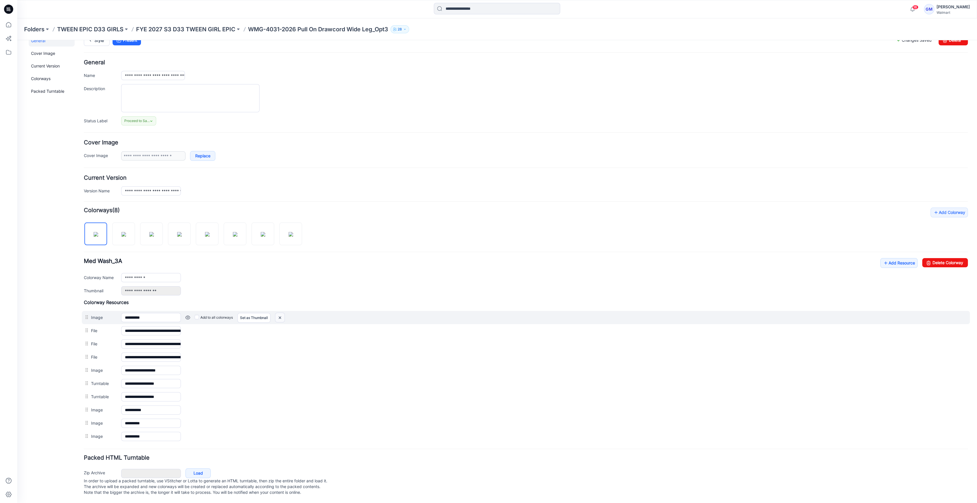
drag, startPoint x: 278, startPoint y: 311, endPoint x: 533, endPoint y: 74, distance: 348.1
click at [278, 313] on img at bounding box center [279, 317] width 9 height 9
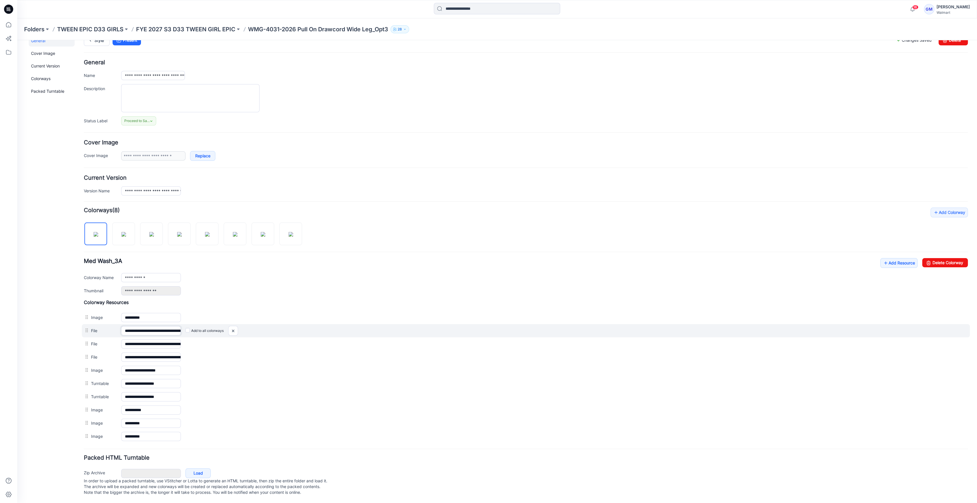
scroll to position [0, 86]
drag, startPoint x: 156, startPoint y: 329, endPoint x: 295, endPoint y: 326, distance: 139.0
click at [295, 326] on div "**********" at bounding box center [526, 330] width 888 height 13
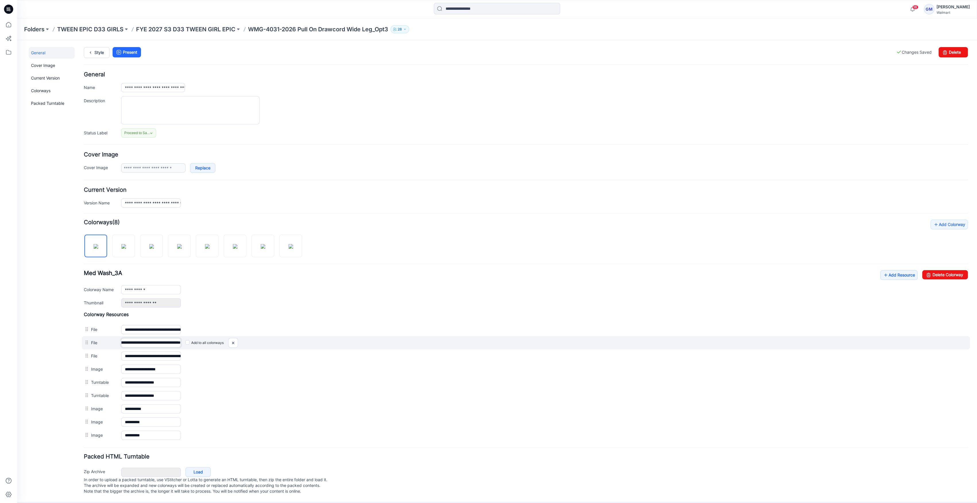
drag, startPoint x: 157, startPoint y: 337, endPoint x: 275, endPoint y: 338, distance: 117.8
click at [275, 337] on div "**********" at bounding box center [526, 342] width 888 height 13
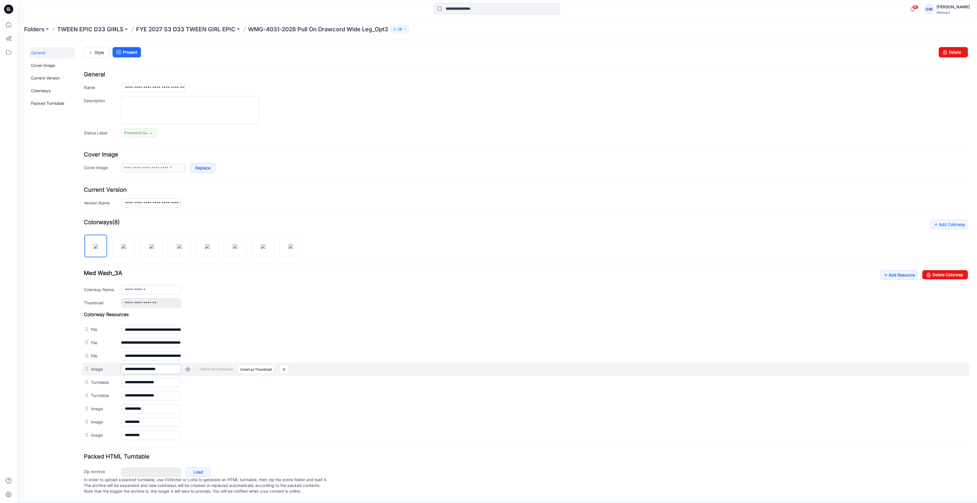
scroll to position [0, 0]
click at [168, 365] on input "**********" at bounding box center [151, 369] width 60 height 9
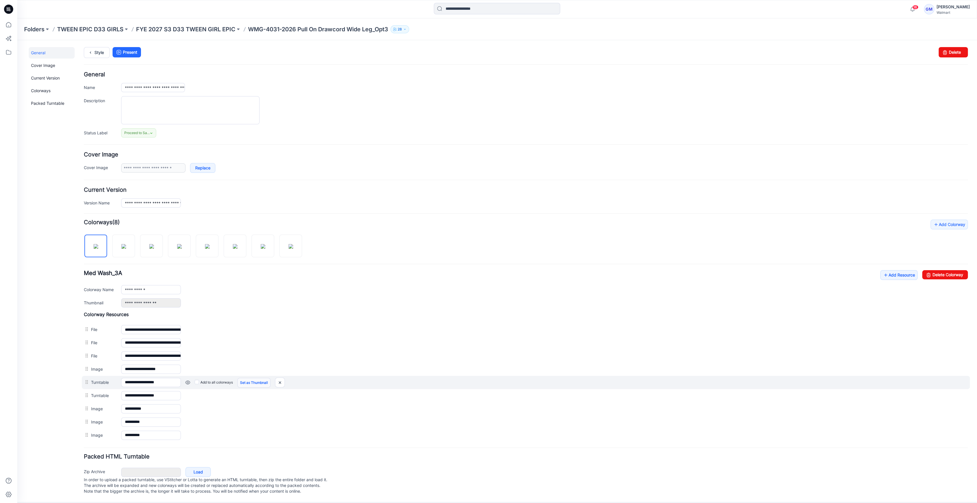
click at [256, 380] on link "Set as Thumbnail" at bounding box center [254, 383] width 33 height 10
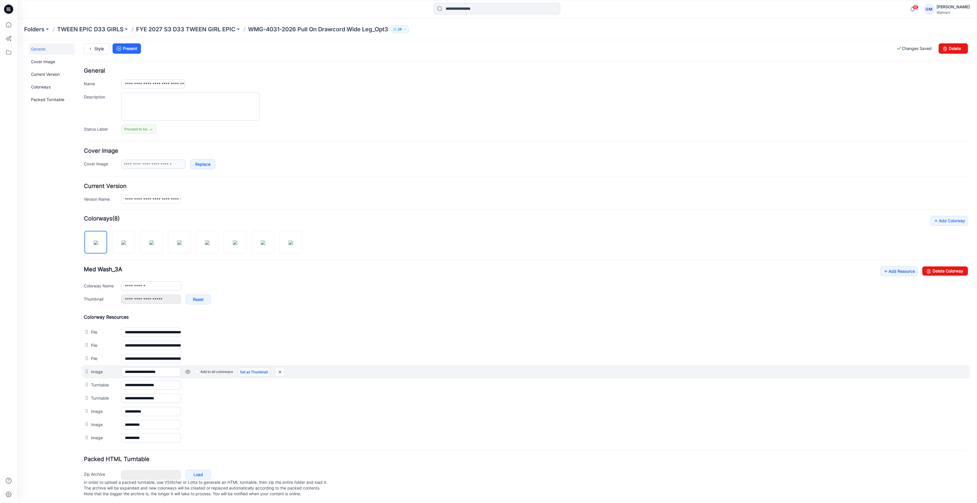
click at [256, 371] on link "Set as Thumbnail" at bounding box center [254, 372] width 33 height 10
type input "**********"
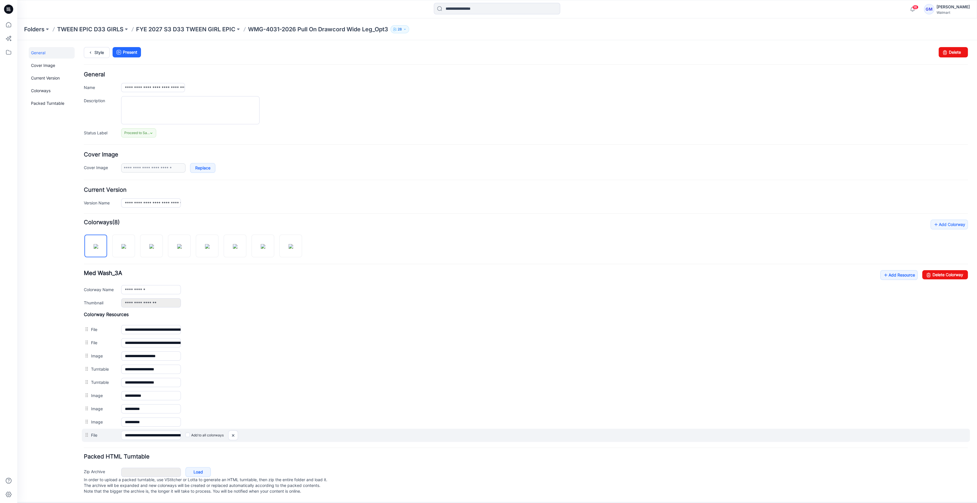
scroll to position [4, 0]
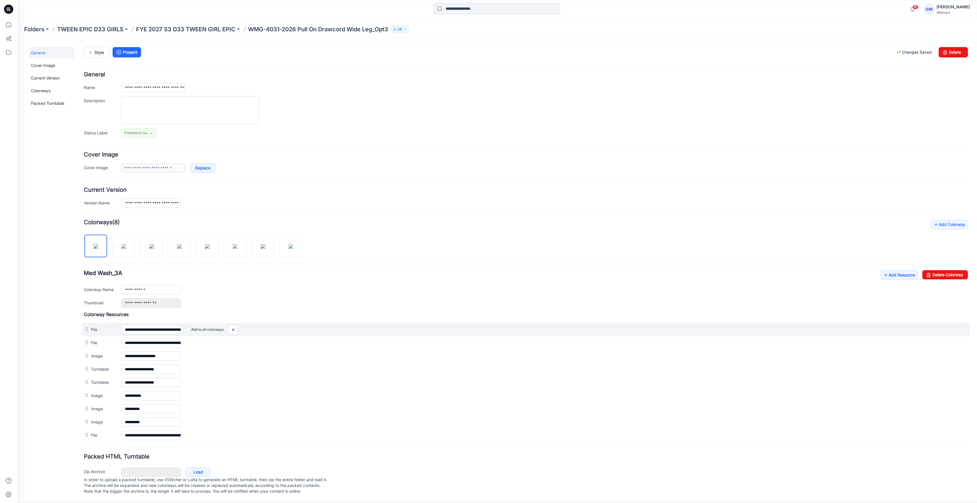
click at [90, 328] on div at bounding box center [87, 329] width 7 height 9
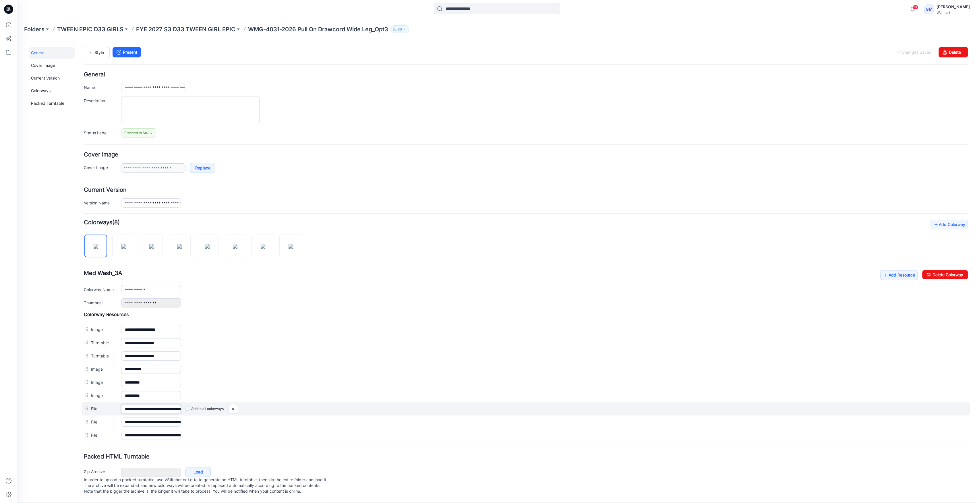
scroll to position [0, 86]
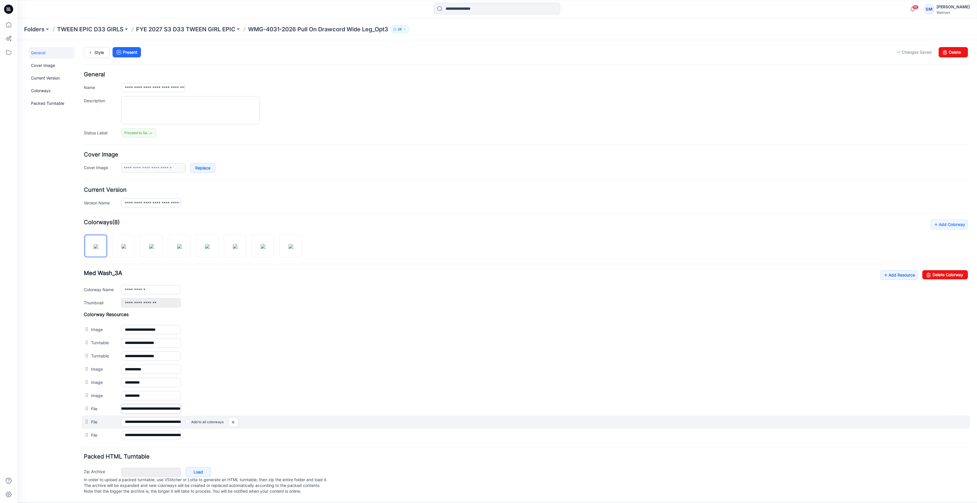
drag, startPoint x: 170, startPoint y: 402, endPoint x: 306, endPoint y: 411, distance: 136.7
click at [308, 411] on div "**********" at bounding box center [526, 408] width 884 height 13
drag, startPoint x: 132, startPoint y: 416, endPoint x: 221, endPoint y: 423, distance: 89.3
click at [229, 423] on div "**********" at bounding box center [526, 422] width 888 height 13
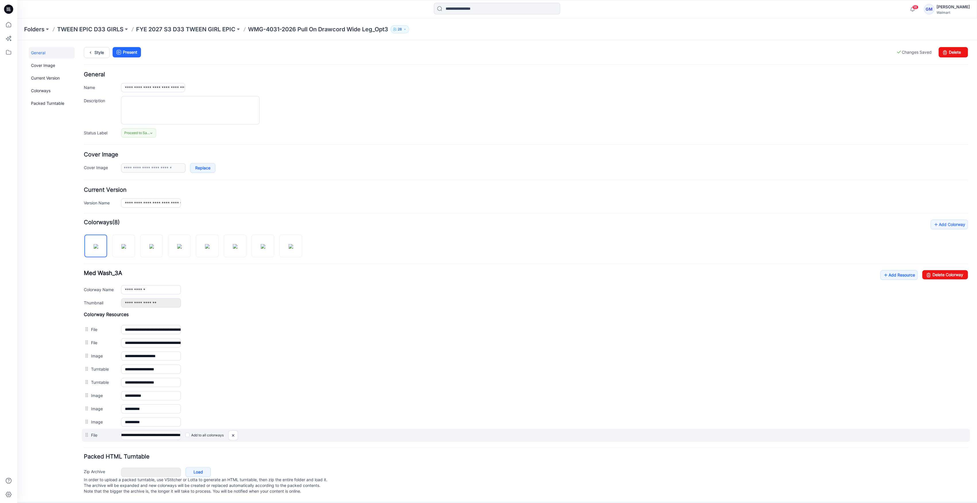
click at [240, 429] on div "**********" at bounding box center [526, 435] width 888 height 13
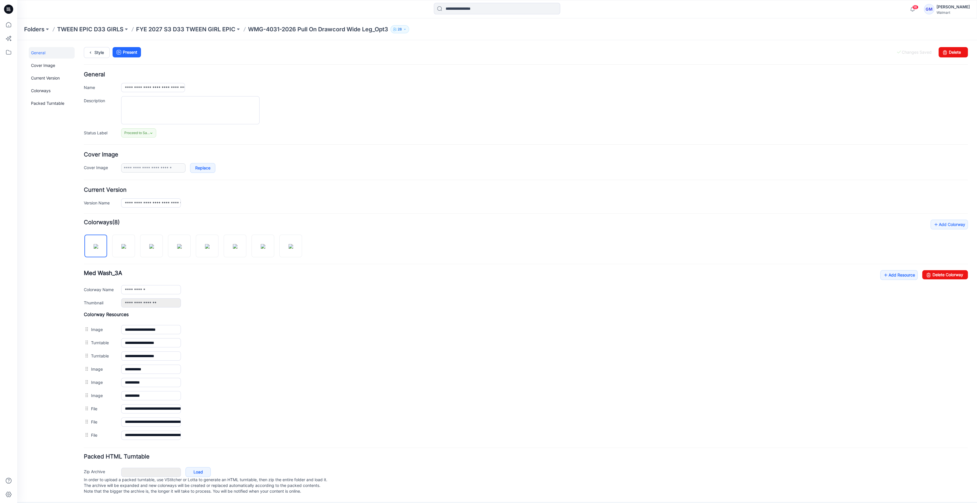
scroll to position [0, 0]
click at [97, 47] on div "**********" at bounding box center [493, 271] width 953 height 462
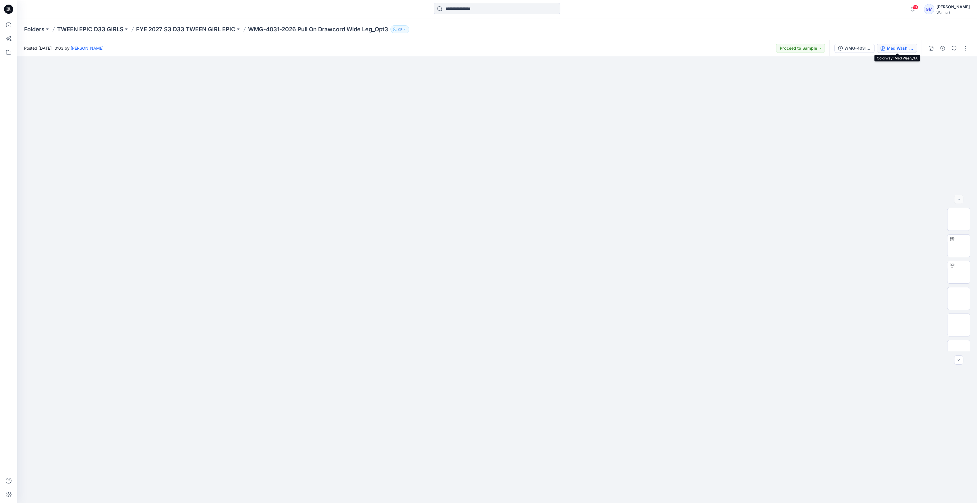
click at [913, 47] on div "Med Wash_3A" at bounding box center [900, 48] width 26 height 6
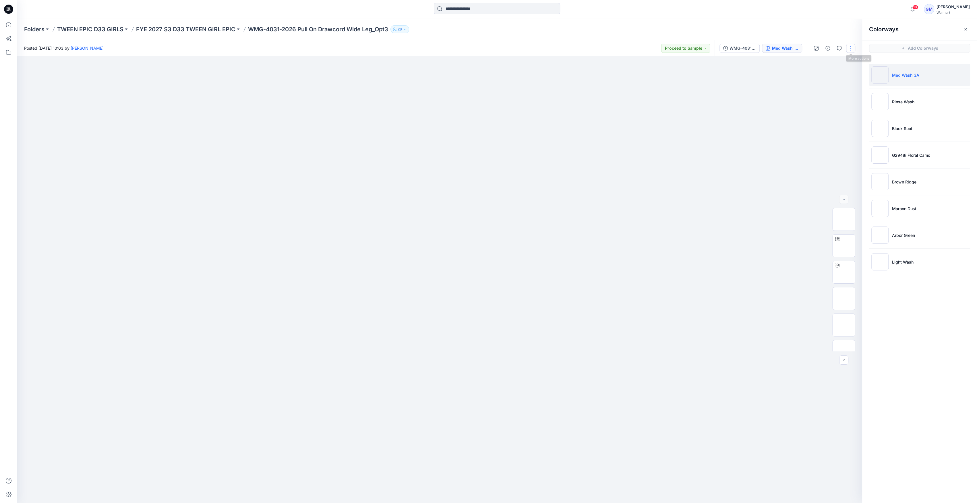
click at [850, 48] on button "button" at bounding box center [850, 48] width 9 height 9
click at [823, 74] on button "Edit" at bounding box center [826, 77] width 53 height 11
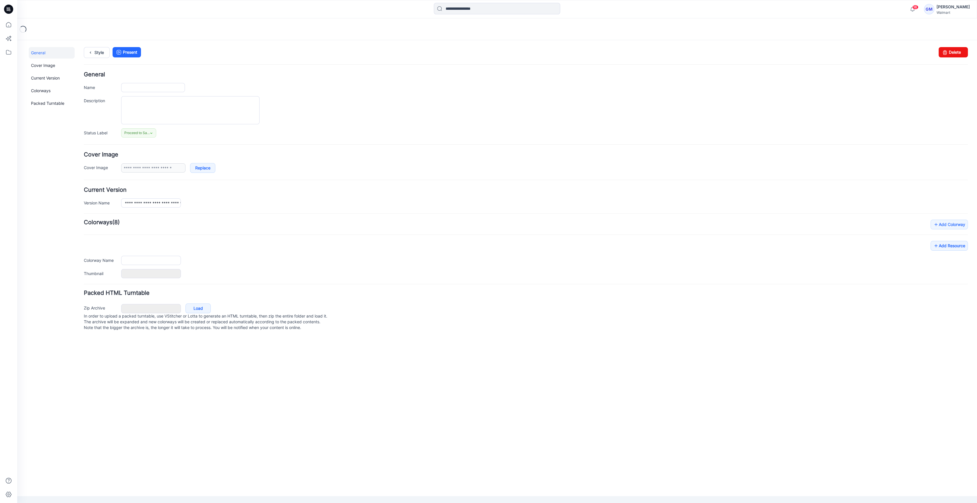
type input "**********"
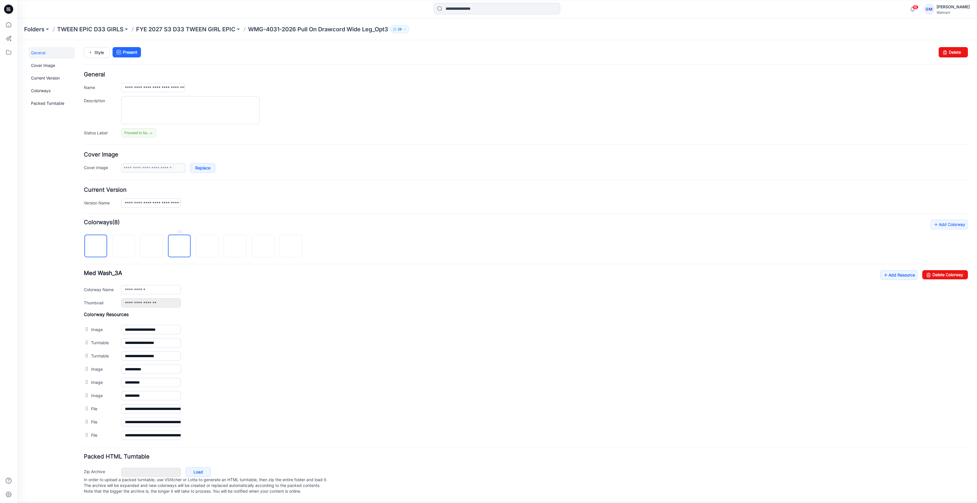
click at [180, 246] on img at bounding box center [180, 246] width 0 height 0
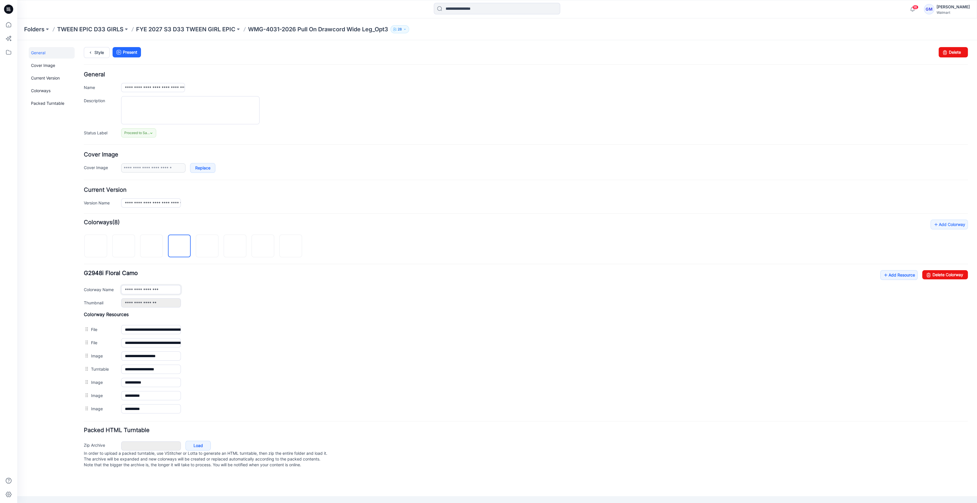
click at [154, 289] on input "**********" at bounding box center [151, 289] width 60 height 9
paste input "text"
click at [121, 288] on input "**********" at bounding box center [151, 289] width 60 height 9
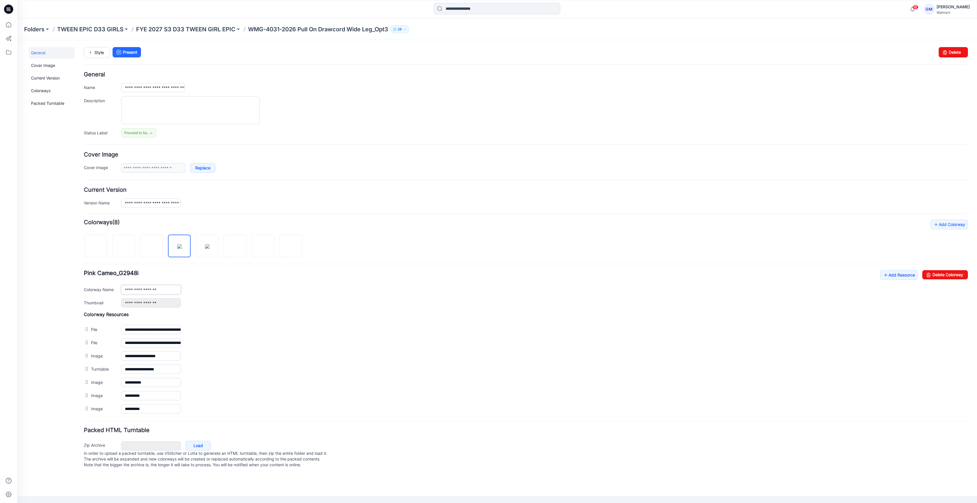
paste input "**********"
drag, startPoint x: 129, startPoint y: 290, endPoint x: 316, endPoint y: 294, distance: 186.8
click at [316, 294] on div "**********" at bounding box center [544, 289] width 847 height 9
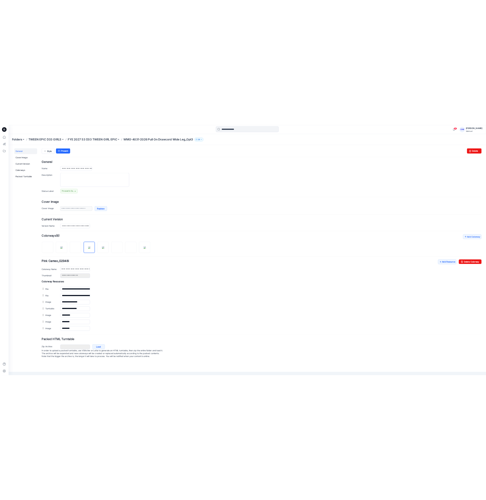
scroll to position [0, 0]
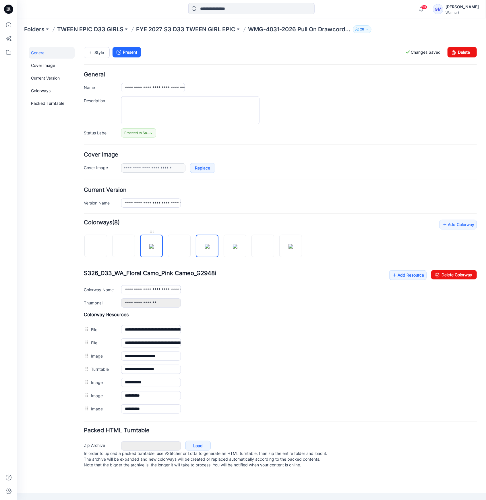
click at [151, 248] on img at bounding box center [151, 246] width 5 height 5
click at [207, 244] on img at bounding box center [207, 246] width 5 height 5
click at [288, 244] on img at bounding box center [290, 246] width 5 height 5
click at [98, 245] on img at bounding box center [95, 246] width 5 height 5
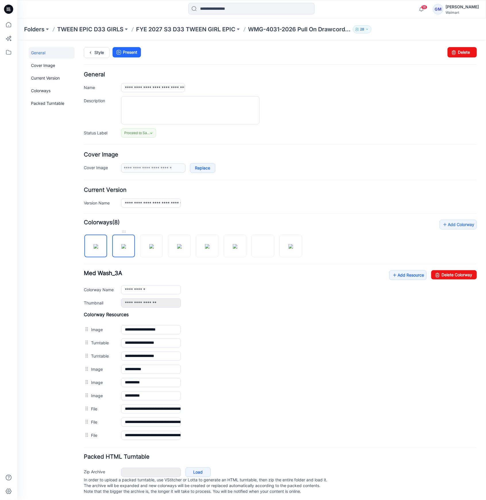
click at [121, 244] on img at bounding box center [123, 246] width 5 height 5
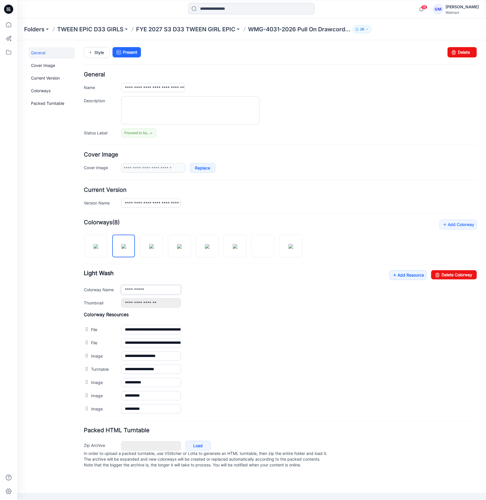
click at [152, 288] on input "**********" at bounding box center [151, 289] width 60 height 9
click at [96, 248] on img at bounding box center [95, 246] width 5 height 5
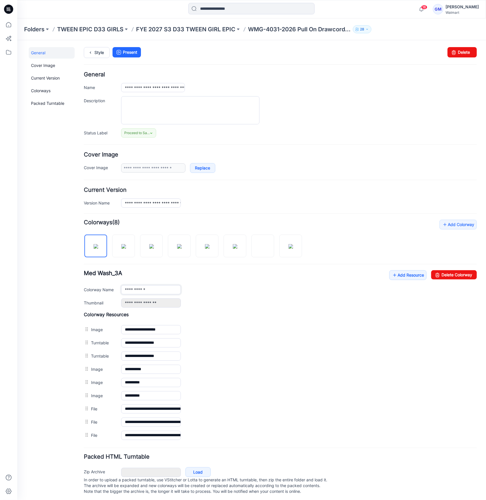
drag, startPoint x: 155, startPoint y: 288, endPoint x: 144, endPoint y: 292, distance: 10.9
click at [144, 292] on input "**********" at bounding box center [151, 289] width 60 height 9
click at [121, 246] on img at bounding box center [123, 246] width 5 height 5
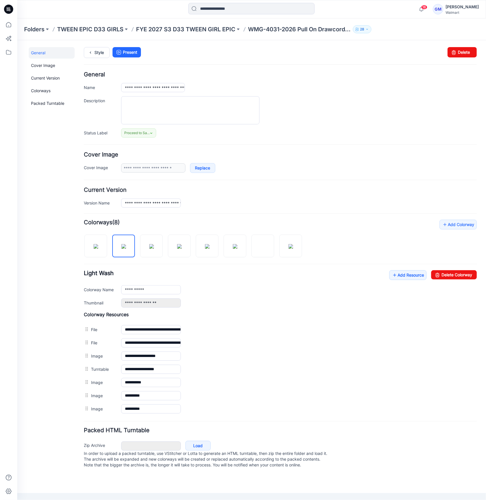
click at [154, 294] on div "**********" at bounding box center [280, 288] width 393 height 37
click at [153, 292] on input "**********" at bounding box center [151, 289] width 60 height 9
paste input "***"
drag, startPoint x: 146, startPoint y: 287, endPoint x: 165, endPoint y: 287, distance: 18.7
click at [165, 287] on input "**********" at bounding box center [151, 289] width 60 height 9
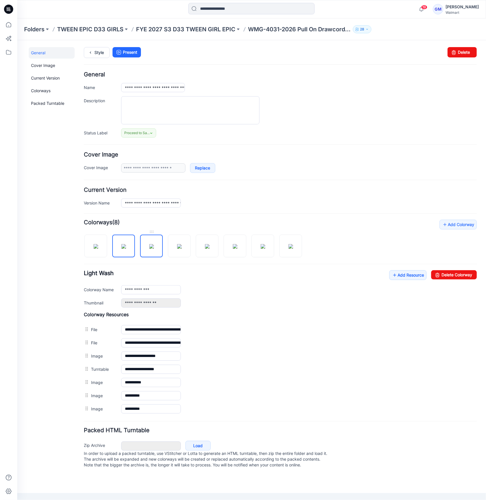
click at [150, 244] on img at bounding box center [151, 246] width 5 height 5
click at [149, 291] on input "**********" at bounding box center [151, 289] width 60 height 9
paste input "***"
drag, startPoint x: 184, startPoint y: 248, endPoint x: 177, endPoint y: 254, distance: 9.0
click at [182, 248] on img at bounding box center [179, 246] width 5 height 5
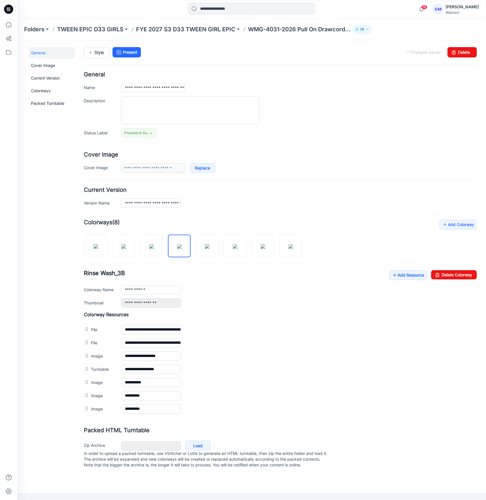
click at [159, 295] on div "**********" at bounding box center [280, 288] width 393 height 37
click at [161, 290] on input "**********" at bounding box center [151, 289] width 60 height 9
paste input "***"
drag, startPoint x: 207, startPoint y: 248, endPoint x: 174, endPoint y: 278, distance: 44.7
click at [205, 248] on img at bounding box center [207, 246] width 5 height 5
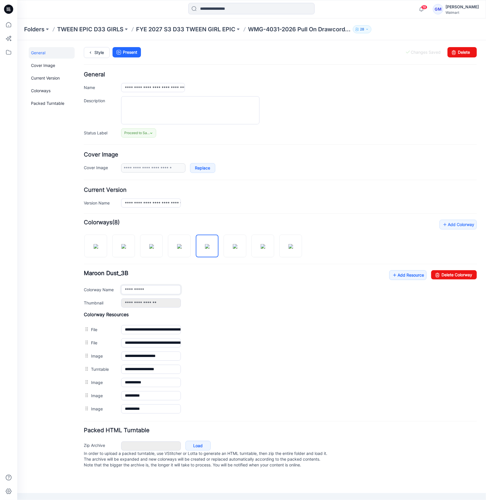
click at [164, 290] on input "**********" at bounding box center [151, 289] width 60 height 9
paste input "***"
drag, startPoint x: 229, startPoint y: 248, endPoint x: 170, endPoint y: 272, distance: 64.5
click at [233, 248] on img at bounding box center [235, 246] width 5 height 5
click at [159, 286] on input "**********" at bounding box center [151, 289] width 60 height 9
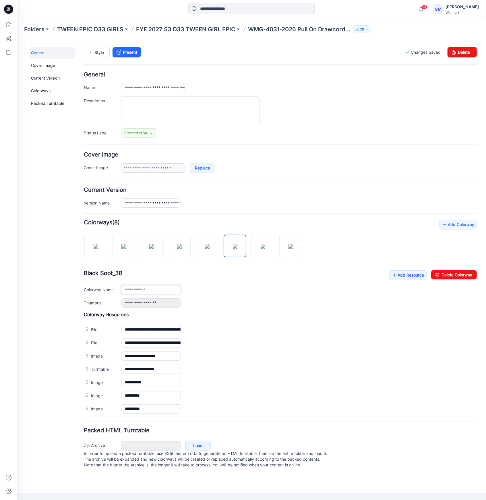
paste input "***"
drag, startPoint x: 257, startPoint y: 242, endPoint x: 202, endPoint y: 267, distance: 60.4
click at [261, 244] on img at bounding box center [263, 246] width 5 height 5
click at [156, 295] on div "**********" at bounding box center [280, 288] width 393 height 37
click at [162, 288] on input "**********" at bounding box center [151, 289] width 60 height 9
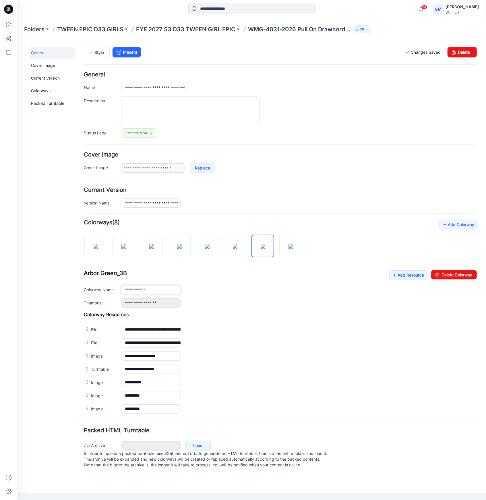
paste input "***"
drag, startPoint x: 288, startPoint y: 247, endPoint x: 223, endPoint y: 278, distance: 72.8
click at [288, 247] on img at bounding box center [290, 246] width 5 height 5
drag, startPoint x: 172, startPoint y: 292, endPoint x: 246, endPoint y: 300, distance: 74.3
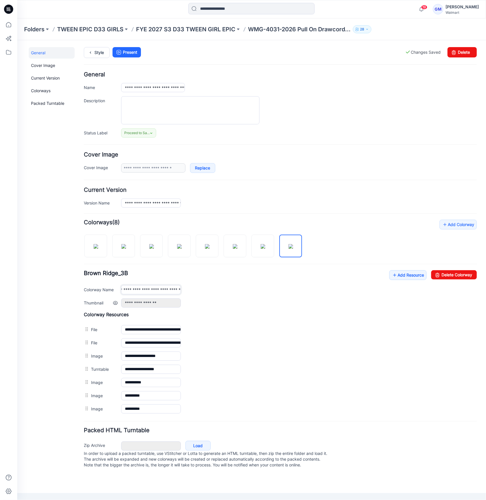
click at [246, 300] on div "**********" at bounding box center [280, 288] width 393 height 37
click at [179, 290] on input "**********" at bounding box center [151, 289] width 60 height 9
paste input "***"
type input "**********"
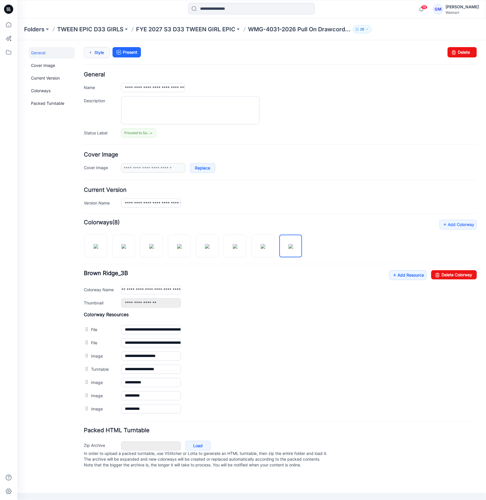
scroll to position [0, 0]
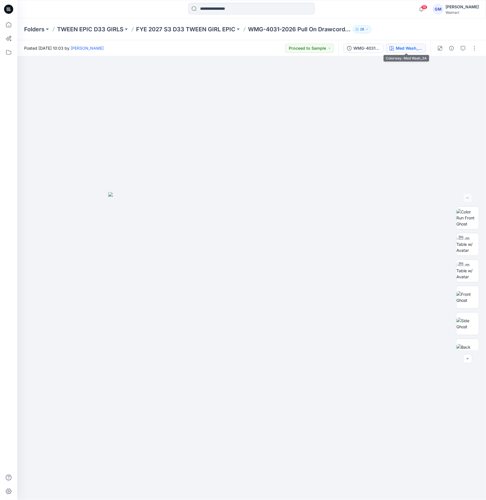
click at [403, 45] on button "Med Wash_3A" at bounding box center [406, 48] width 40 height 9
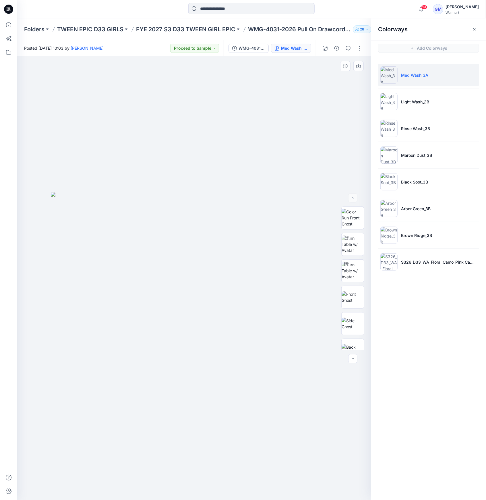
click at [245, 183] on div at bounding box center [194, 278] width 354 height 444
click at [352, 52] on button "button" at bounding box center [348, 48] width 9 height 9
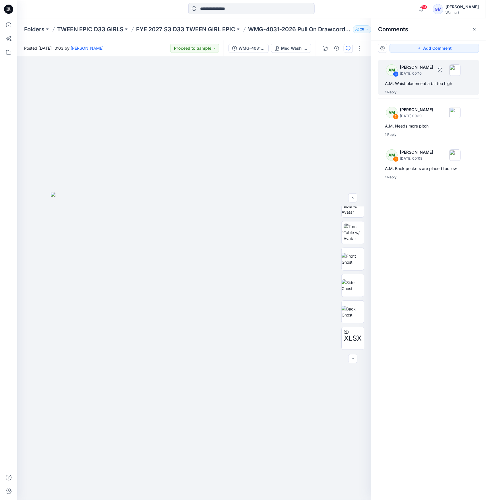
click at [423, 88] on div "AM 3 [PERSON_NAME] [DATE] 00:10 A.M. Waist placement a bit too high 1 Reply" at bounding box center [428, 77] width 101 height 35
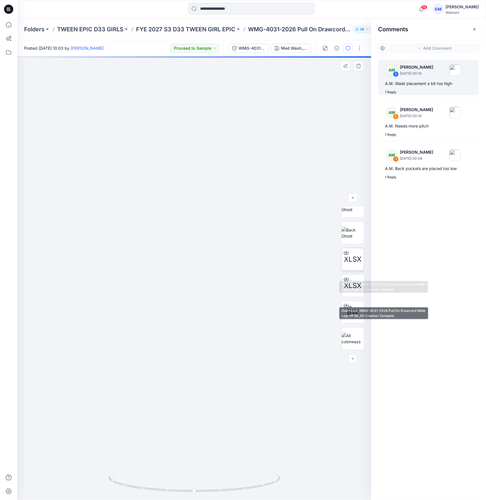
scroll to position [2, 0]
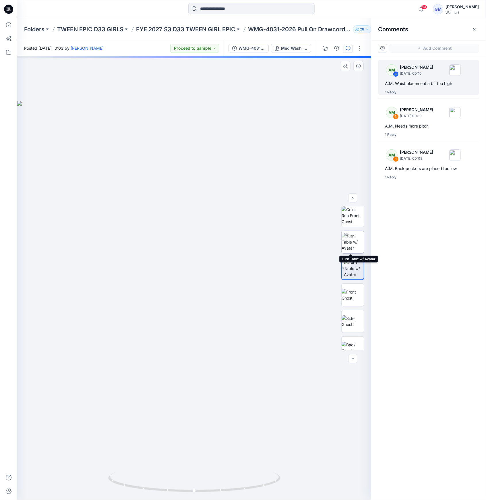
click at [346, 241] on img at bounding box center [353, 242] width 22 height 18
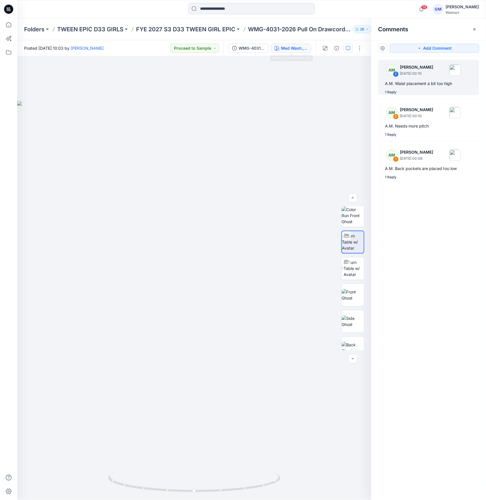
click at [300, 46] on div "Med Wash_3A" at bounding box center [294, 48] width 26 height 6
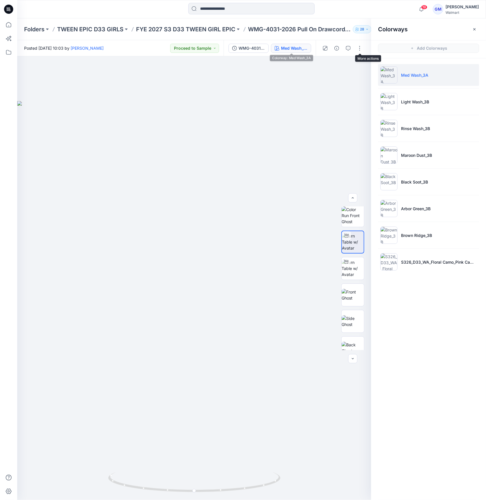
drag, startPoint x: 362, startPoint y: 45, endPoint x: 363, endPoint y: 63, distance: 18.1
click at [363, 45] on button "button" at bounding box center [359, 48] width 9 height 9
click at [333, 76] on button "Edit" at bounding box center [335, 77] width 53 height 11
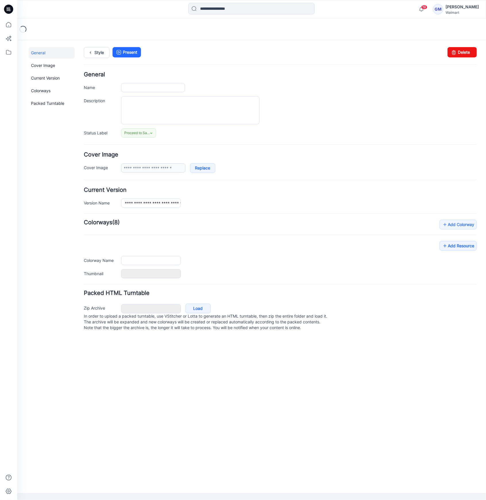
type input "**********"
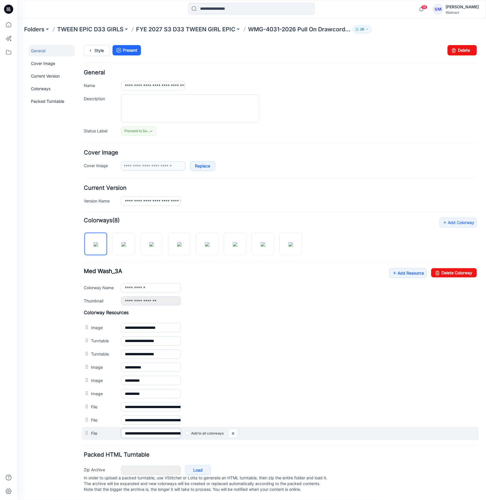
scroll to position [0, 42]
drag, startPoint x: 142, startPoint y: 426, endPoint x: 285, endPoint y: 429, distance: 143.3
click at [294, 427] on div "**********" at bounding box center [280, 433] width 397 height 13
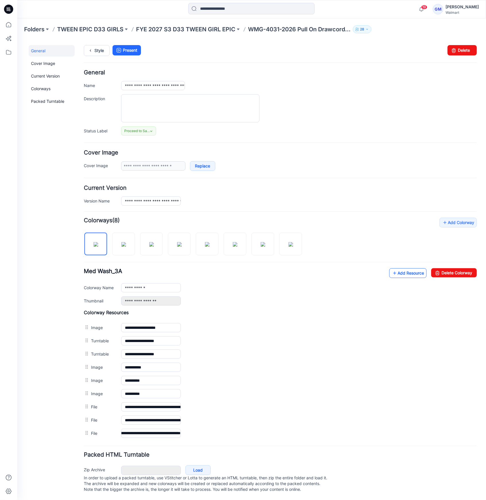
scroll to position [0, 0]
click at [412, 271] on link "Add Resource" at bounding box center [407, 273] width 37 height 10
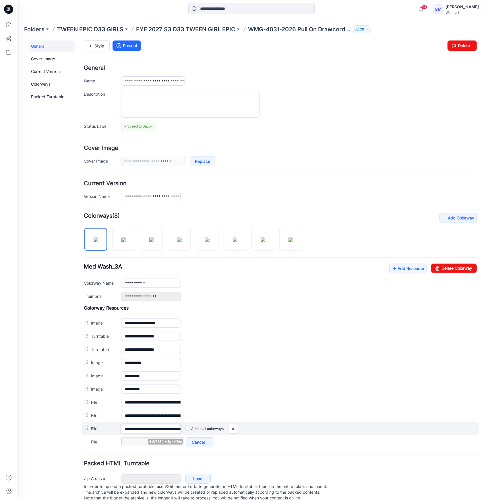
scroll to position [0, 42]
drag, startPoint x: 161, startPoint y: 426, endPoint x: 258, endPoint y: 429, distance: 98.0
click at [258, 429] on div "**********" at bounding box center [280, 428] width 397 height 13
drag, startPoint x: 168, startPoint y: 431, endPoint x: 165, endPoint y: 430, distance: 3.1
click at [168, 431] on input "**********" at bounding box center [151, 428] width 60 height 9
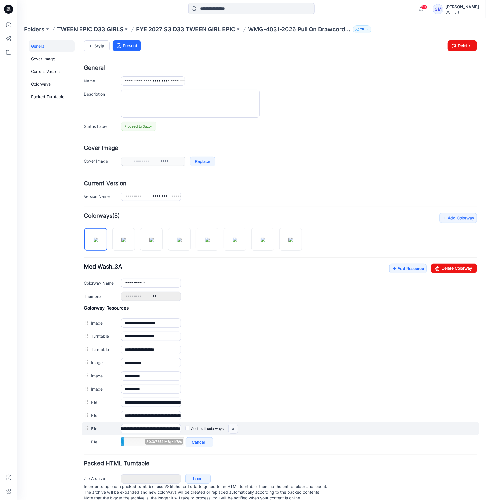
scroll to position [0, 0]
click at [233, 428] on img at bounding box center [232, 428] width 9 height 9
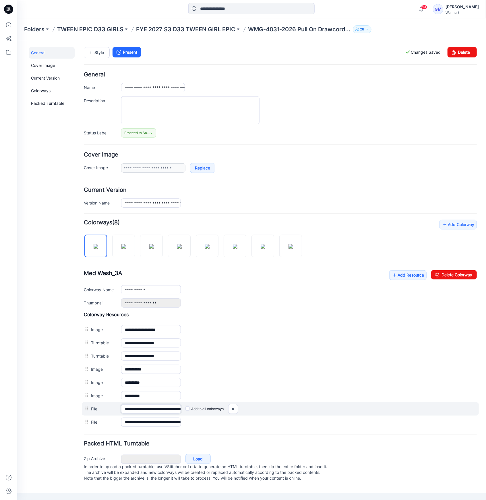
click at [164, 404] on input "**********" at bounding box center [151, 408] width 60 height 9
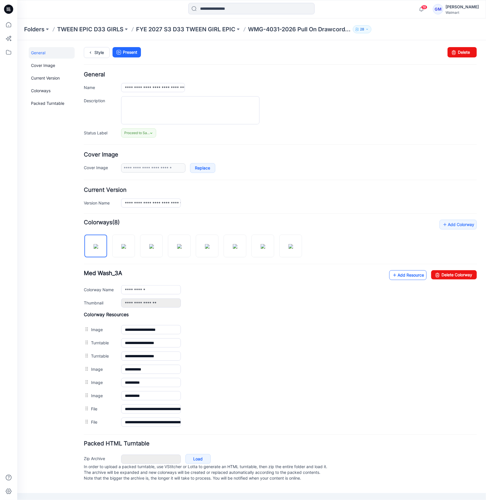
click at [418, 273] on link "Add Resource" at bounding box center [407, 275] width 37 height 10
click at [404, 275] on link "Add Resource" at bounding box center [407, 275] width 37 height 10
click at [98, 53] on link "Style" at bounding box center [97, 52] width 26 height 11
click at [402, 274] on link "Add Resource" at bounding box center [407, 275] width 37 height 10
click at [394, 272] on icon at bounding box center [395, 274] width 6 height 9
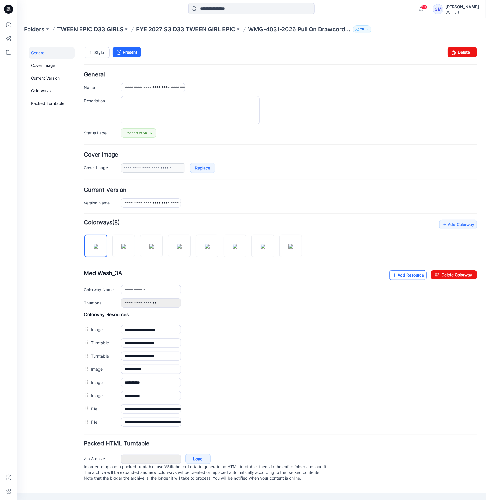
click at [406, 274] on link "Add Resource" at bounding box center [407, 275] width 37 height 10
click at [402, 271] on link "Add Resource" at bounding box center [407, 275] width 37 height 10
click at [96, 52] on link "Style" at bounding box center [97, 52] width 26 height 11
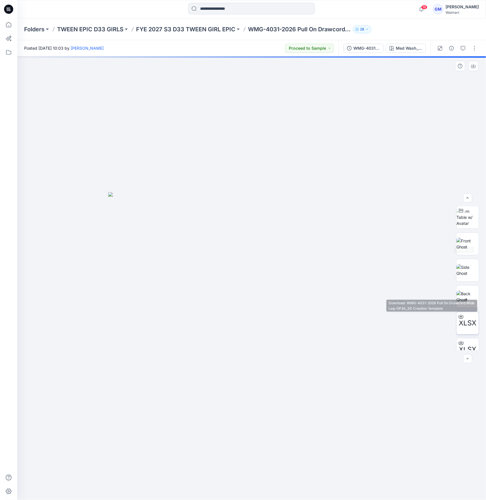
scroll to position [90, 0]
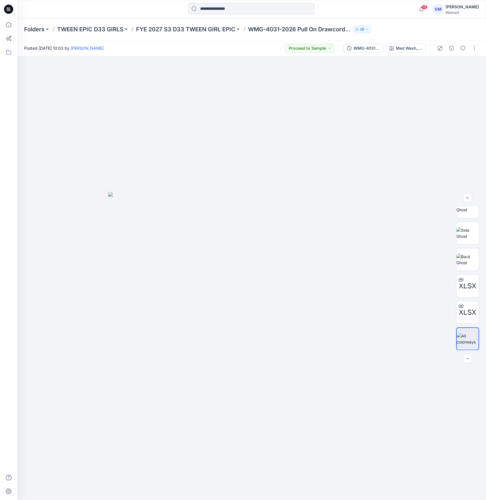
click at [470, 49] on div at bounding box center [457, 48] width 53 height 16
click at [471, 49] on button "button" at bounding box center [474, 48] width 9 height 9
click at [453, 80] on button "Edit" at bounding box center [450, 77] width 53 height 11
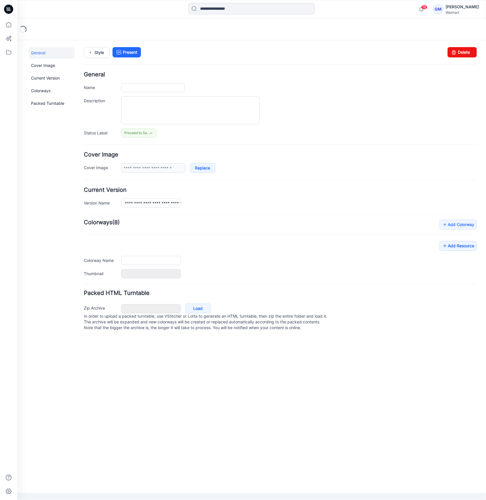
type input "**********"
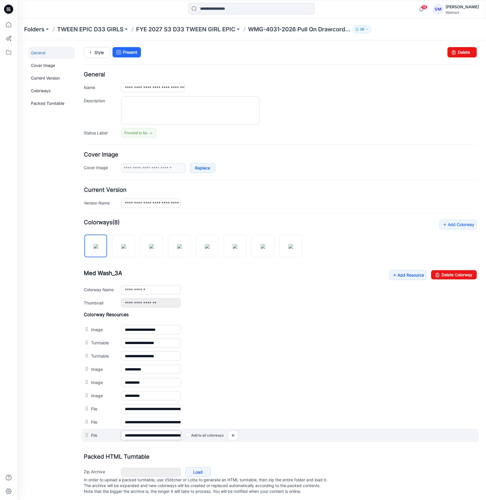
scroll to position [0, 44]
drag, startPoint x: 142, startPoint y: 433, endPoint x: 260, endPoint y: 440, distance: 118.2
click at [260, 440] on div "**********" at bounding box center [280, 435] width 397 height 13
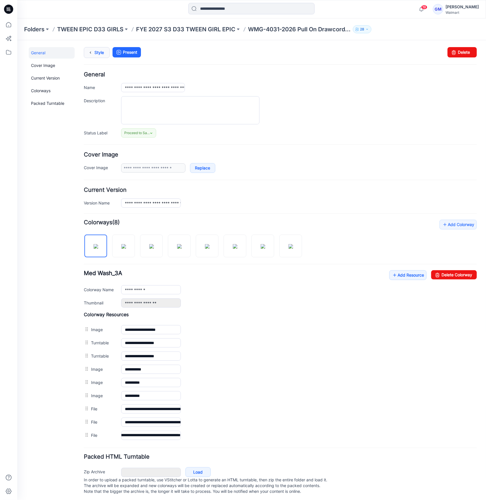
scroll to position [0, 0]
click at [94, 53] on link "Style" at bounding box center [97, 52] width 26 height 11
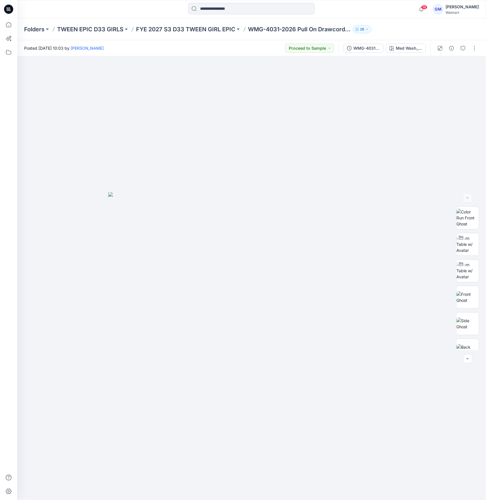
click at [480, 49] on div at bounding box center [457, 48] width 53 height 16
click at [474, 48] on button "button" at bounding box center [474, 48] width 9 height 9
click at [448, 79] on button "Edit" at bounding box center [450, 77] width 53 height 11
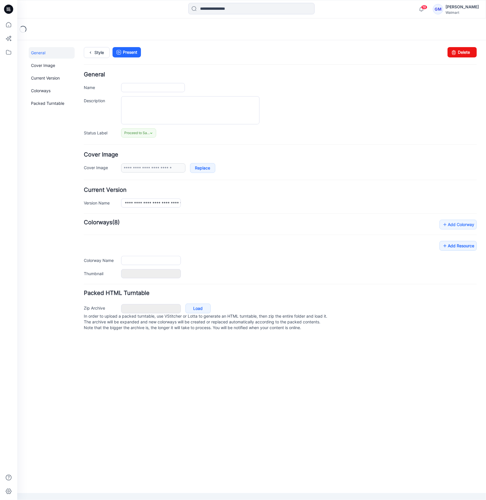
type input "**********"
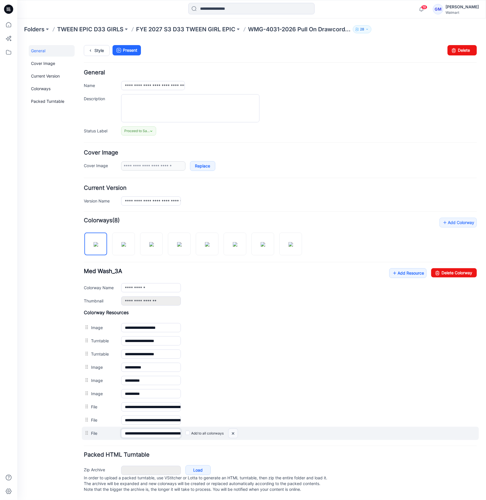
scroll to position [0, 44]
drag, startPoint x: 141, startPoint y: 424, endPoint x: 244, endPoint y: 431, distance: 103.1
click at [244, 431] on div "**********" at bounding box center [280, 433] width 397 height 13
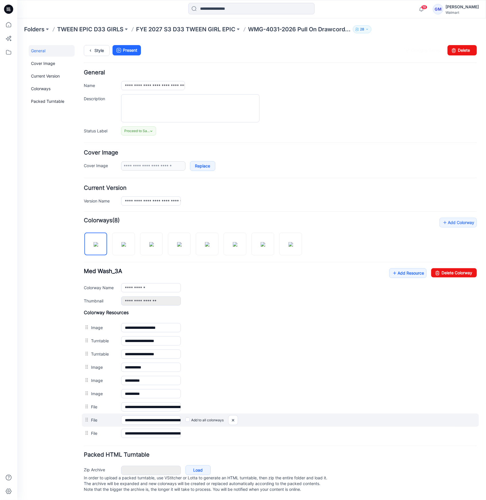
drag, startPoint x: 168, startPoint y: 429, endPoint x: 257, endPoint y: 420, distance: 89.8
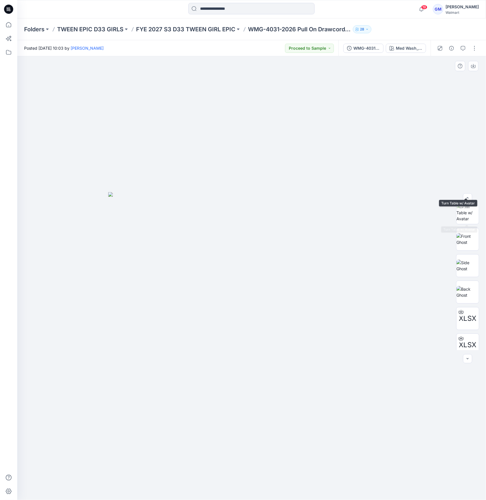
scroll to position [90, 0]
drag, startPoint x: 472, startPoint y: 46, endPoint x: 471, endPoint y: 51, distance: 4.7
click at [472, 47] on button "button" at bounding box center [474, 48] width 9 height 9
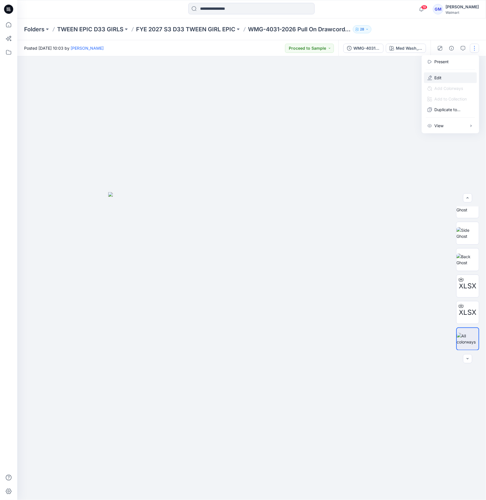
click at [450, 74] on button "Edit" at bounding box center [450, 77] width 53 height 11
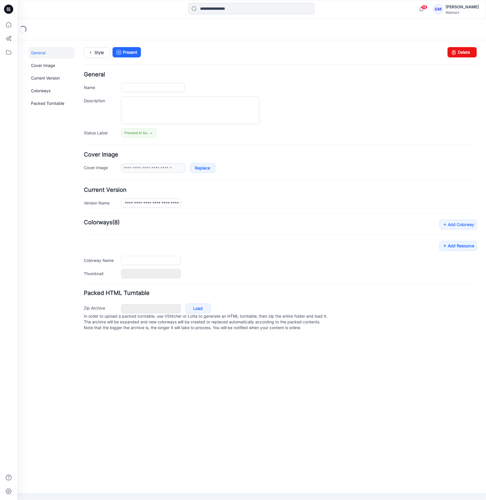
type input "**********"
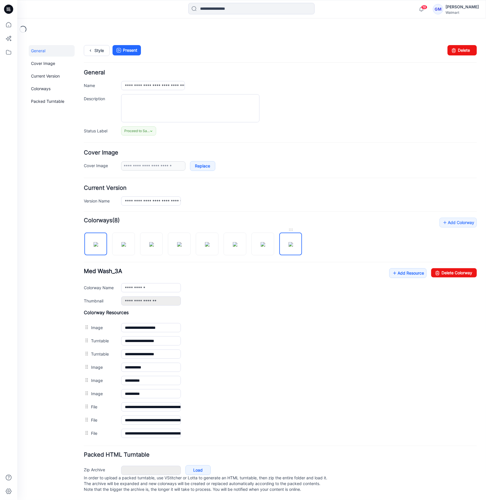
scroll to position [7, 0]
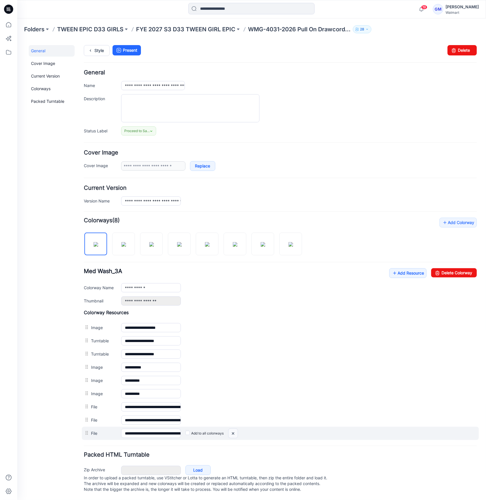
click at [234, 429] on img at bounding box center [232, 433] width 9 height 9
drag, startPoint x: 135, startPoint y: 429, endPoint x: 266, endPoint y: 429, distance: 130.7
click at [266, 429] on div "**********" at bounding box center [280, 433] width 397 height 13
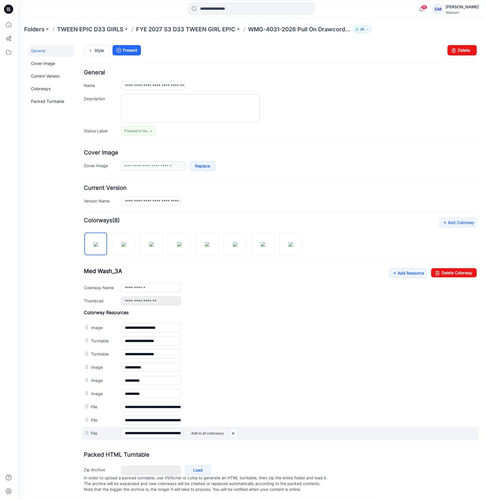
click at [235, 430] on img at bounding box center [232, 433] width 9 height 9
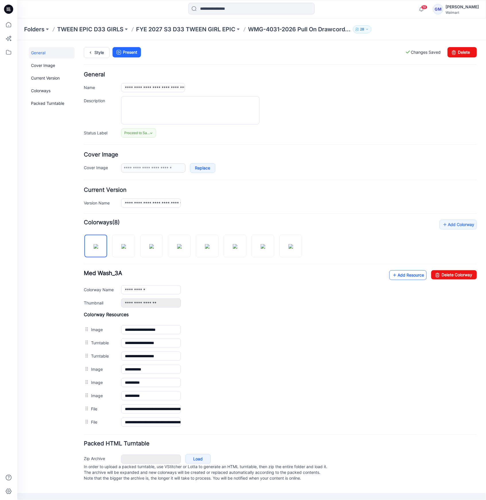
click at [402, 273] on link "Add Resource" at bounding box center [407, 275] width 37 height 10
click at [406, 278] on link "Add Resource" at bounding box center [407, 275] width 37 height 10
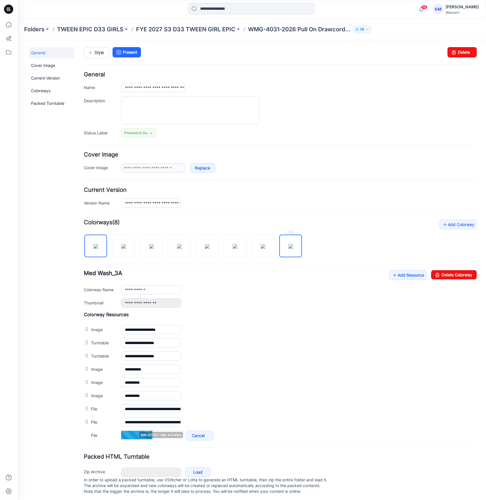
click at [293, 244] on img at bounding box center [290, 246] width 5 height 5
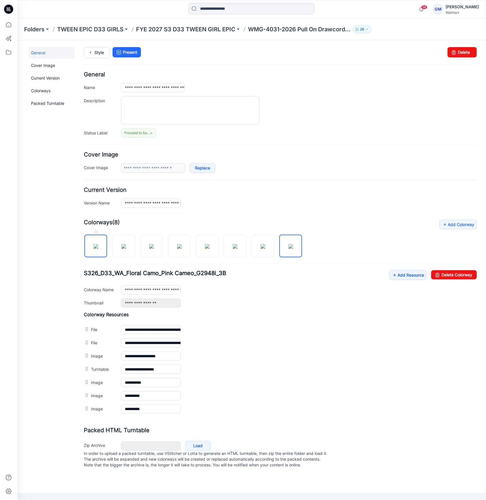
drag, startPoint x: 98, startPoint y: 244, endPoint x: 103, endPoint y: 249, distance: 6.7
click at [98, 246] on img at bounding box center [95, 246] width 5 height 5
type input "**********"
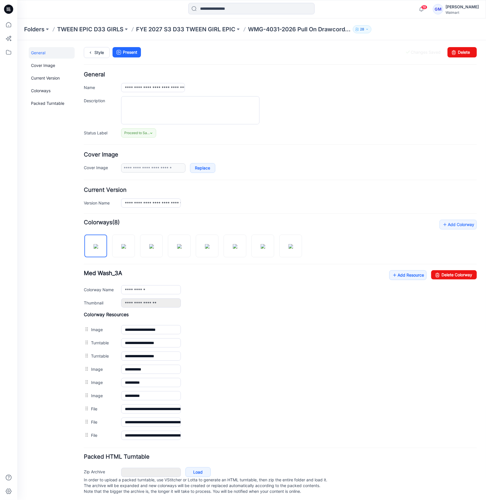
scroll to position [0, 44]
click at [230, 441] on form "**********" at bounding box center [280, 284] width 393 height 425
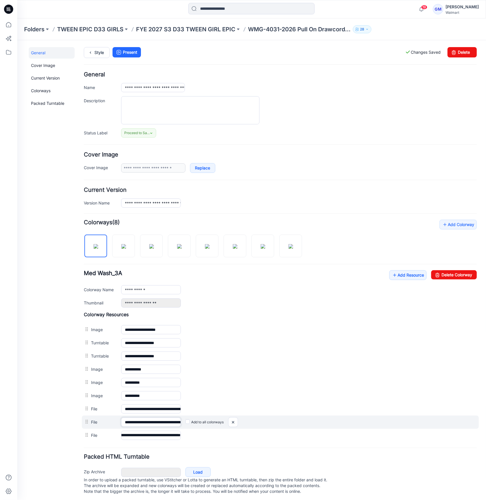
scroll to position [0, 0]
click at [169, 418] on input "**********" at bounding box center [151, 421] width 60 height 9
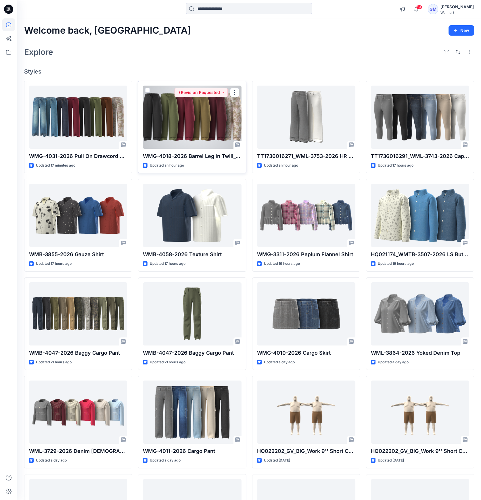
click at [195, 115] on div at bounding box center [192, 117] width 98 height 63
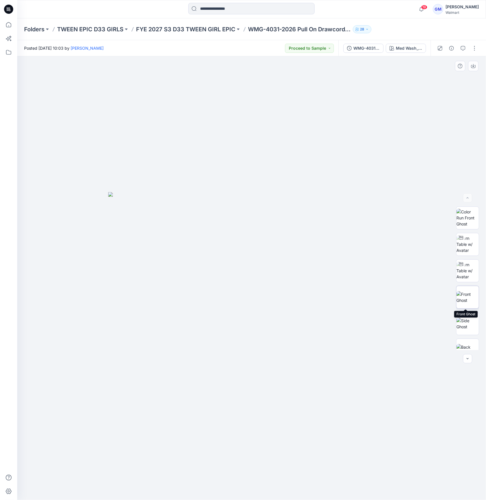
click at [462, 294] on img at bounding box center [468, 297] width 22 height 12
click at [467, 220] on img at bounding box center [468, 218] width 22 height 18
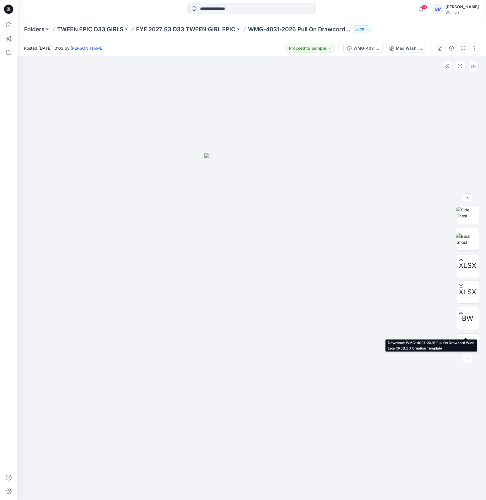
scroll to position [117, 0]
click at [466, 238] on img at bounding box center [468, 233] width 22 height 12
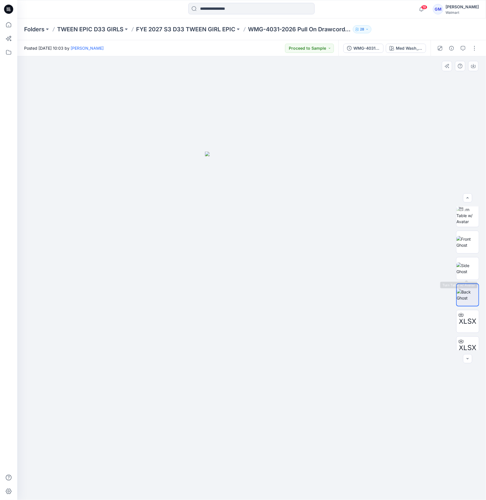
scroll to position [0, 0]
click at [471, 218] on img at bounding box center [468, 218] width 22 height 18
click at [219, 31] on p "FYE 2027 S3 D33 TWEEN GIRL EPIC" at bounding box center [185, 29] width 99 height 8
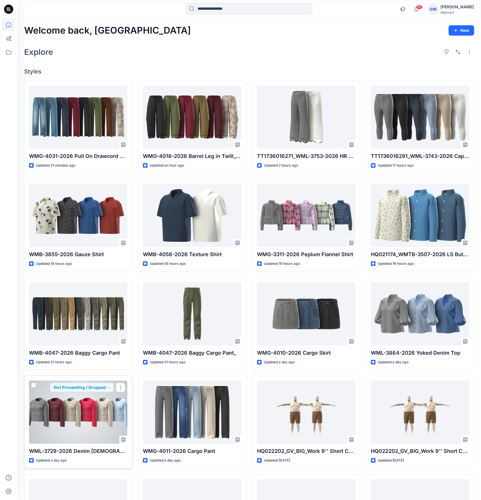
click at [104, 403] on div at bounding box center [78, 412] width 98 height 63
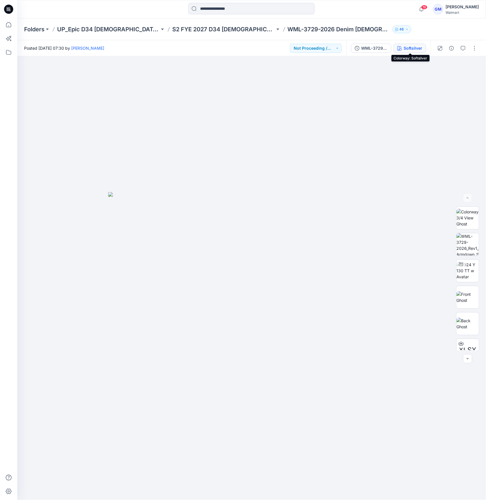
click at [402, 48] on icon "button" at bounding box center [400, 48] width 5 height 5
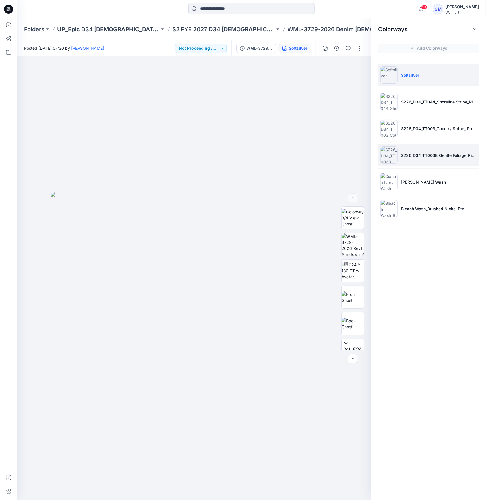
click at [423, 161] on li "S226_D34_TT006B_Gentle Foliage_Pink Riot_9.14cm" at bounding box center [428, 155] width 101 height 22
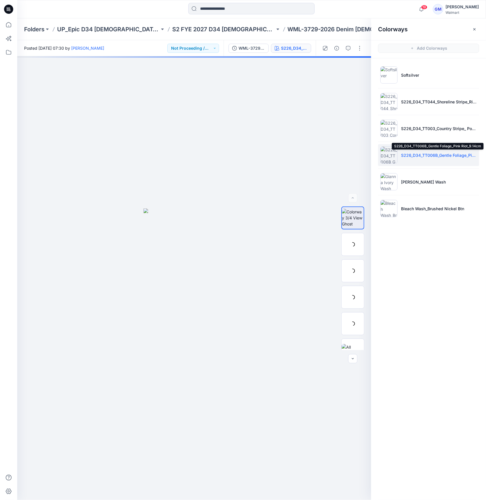
click at [424, 156] on p "S226_D34_TT006B_Gentle Foliage_Pink Riot_9.14cm" at bounding box center [439, 155] width 76 height 6
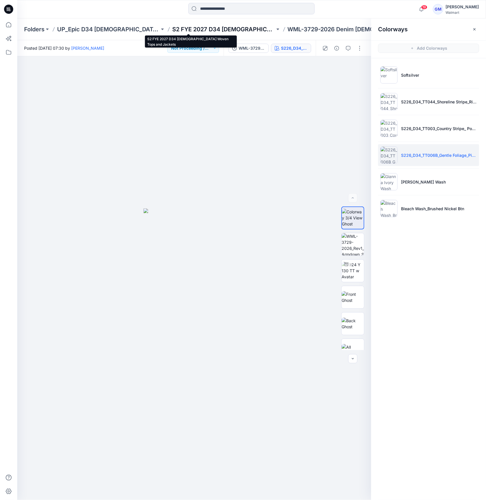
click at [194, 30] on p "S2 FYE 2027 D34 [DEMOGRAPHIC_DATA] Woven Tops and Jackets" at bounding box center [223, 29] width 103 height 8
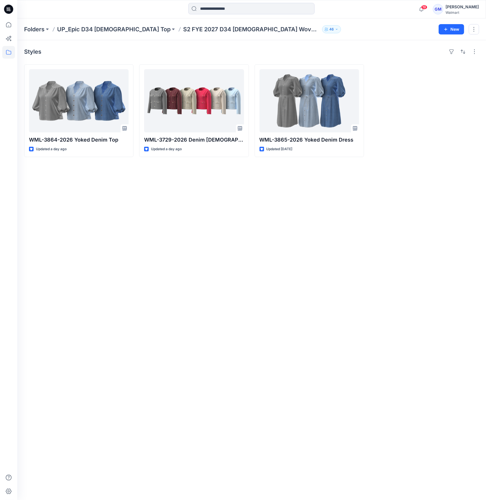
click at [8, 10] on icon at bounding box center [8, 9] width 2 height 0
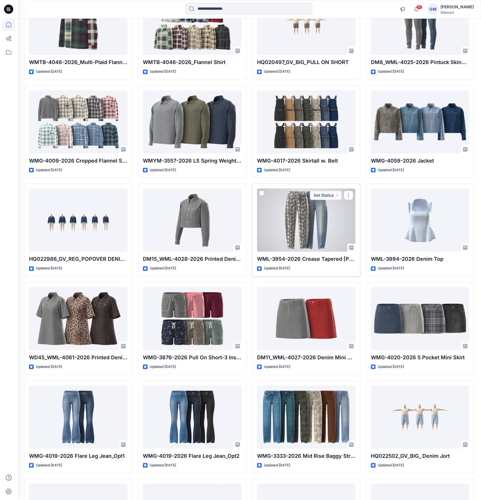
scroll to position [782, 0]
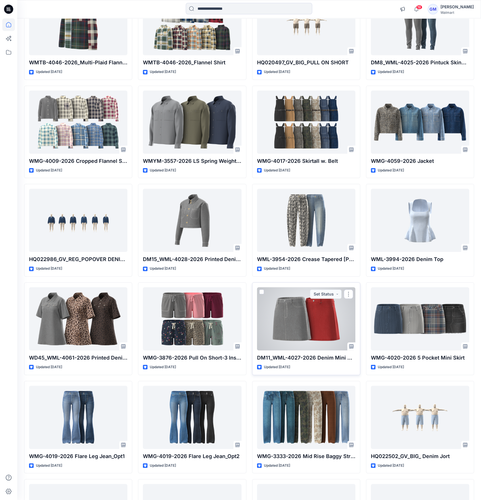
click at [342, 321] on div at bounding box center [306, 318] width 98 height 63
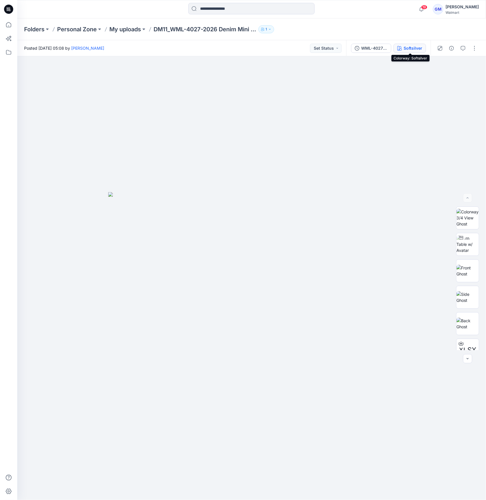
click at [411, 45] on div "Softsilver" at bounding box center [413, 48] width 19 height 6
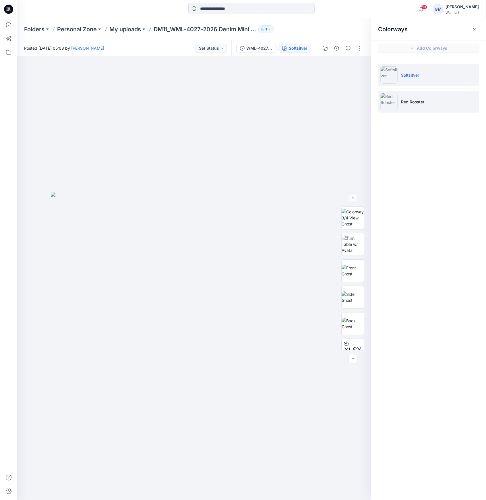
click at [393, 101] on img at bounding box center [389, 101] width 17 height 17
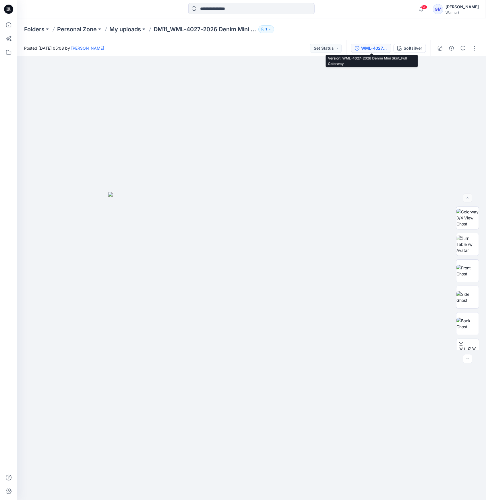
click at [379, 50] on div "WML-4027-2026 Denim Mini Skirt_Full Colorway" at bounding box center [374, 48] width 26 height 6
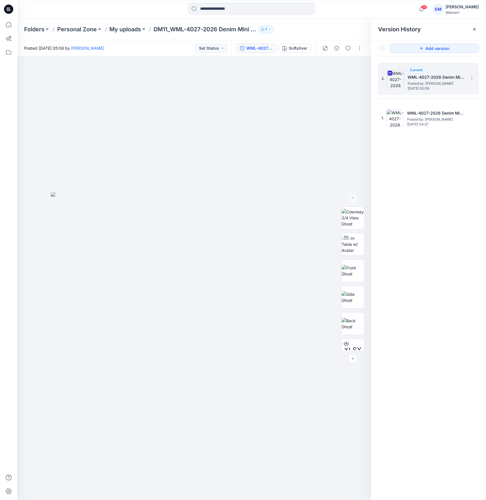
click at [397, 82] on img at bounding box center [395, 78] width 17 height 17
click at [307, 50] on div "Softsilver" at bounding box center [298, 48] width 19 height 6
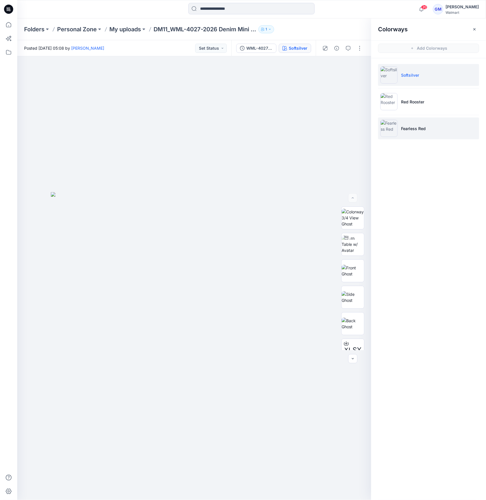
click at [395, 126] on img at bounding box center [389, 128] width 17 height 17
click at [391, 132] on img at bounding box center [389, 128] width 17 height 17
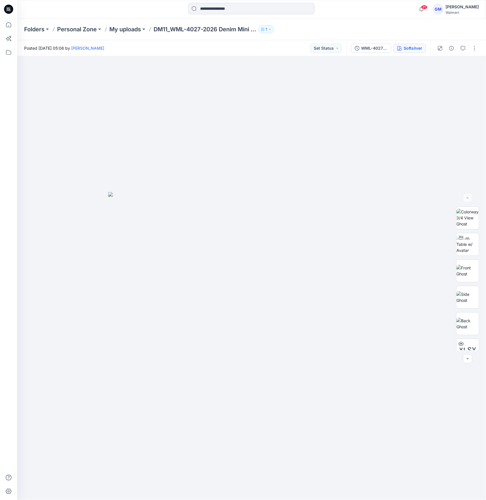
click at [408, 46] on div "Softsilver" at bounding box center [413, 48] width 19 height 6
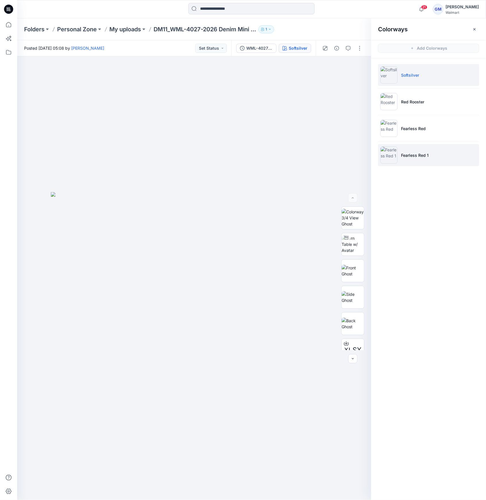
drag, startPoint x: 408, startPoint y: 151, endPoint x: 411, endPoint y: 153, distance: 3.7
click at [408, 151] on li "Fearless Red 1" at bounding box center [428, 155] width 101 height 22
click at [411, 153] on p "Fearless Red 1" at bounding box center [415, 155] width 28 height 6
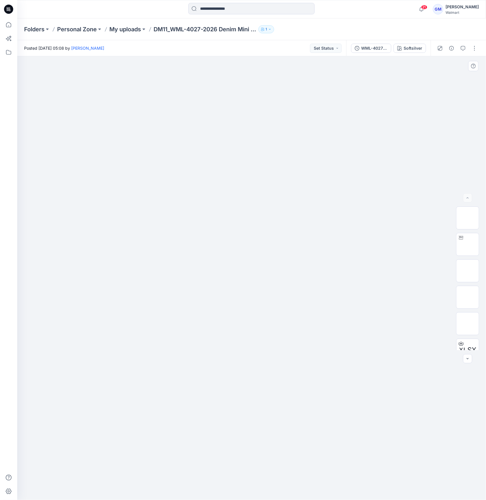
click at [387, 108] on div at bounding box center [251, 278] width 469 height 444
click at [420, 45] on button "Softsilver" at bounding box center [410, 48] width 32 height 9
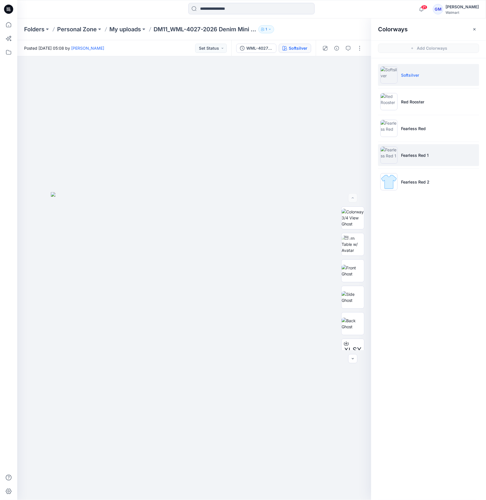
click at [412, 157] on p "Fearless Red 1" at bounding box center [415, 155] width 28 height 6
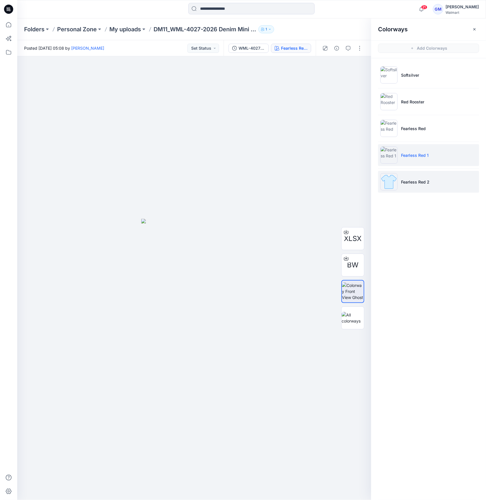
click at [401, 180] on li "Fearless Red 2" at bounding box center [428, 182] width 101 height 22
click at [384, 183] on img at bounding box center [389, 181] width 17 height 17
click at [395, 153] on img at bounding box center [389, 154] width 17 height 17
click at [404, 142] on ul "Softsilver Red Rooster Fearless Red Fearless Red 1 Fearless Red 2" at bounding box center [428, 128] width 115 height 140
click at [402, 169] on ul "Softsilver Red Rooster Fearless Red Fearless Red 1 Fearless Red 2" at bounding box center [428, 128] width 115 height 140
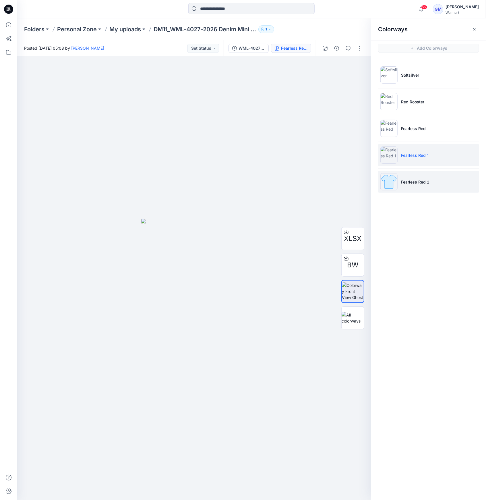
click at [414, 187] on li "Fearless Red 2" at bounding box center [428, 182] width 101 height 22
click at [429, 150] on li "Fearless Red 1" at bounding box center [428, 155] width 101 height 22
click at [415, 171] on li "Fearless Red 2" at bounding box center [428, 182] width 101 height 22
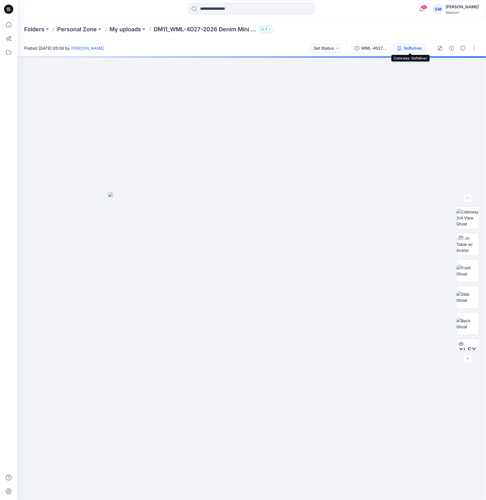
click at [413, 47] on div "Softsilver" at bounding box center [413, 48] width 19 height 6
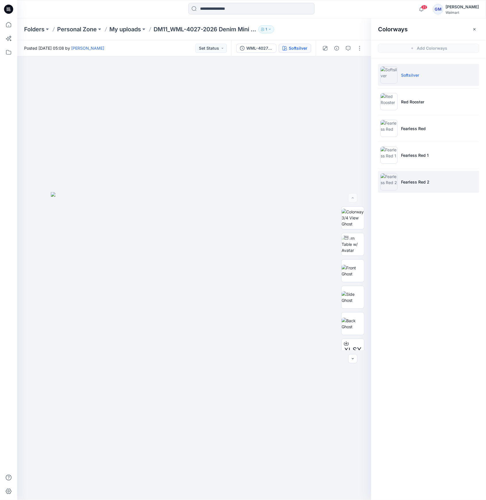
click at [406, 171] on li "Fearless Red 2" at bounding box center [428, 182] width 101 height 22
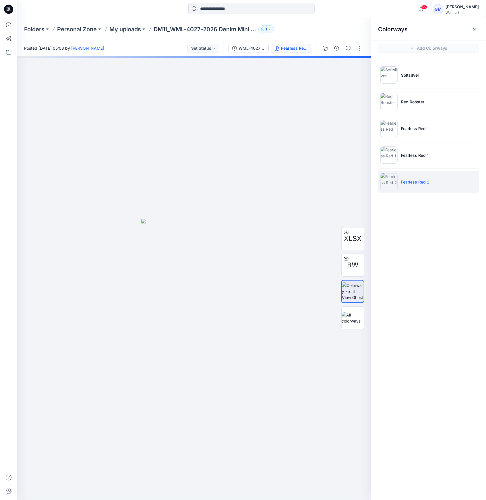
click at [396, 182] on img at bounding box center [389, 181] width 17 height 17
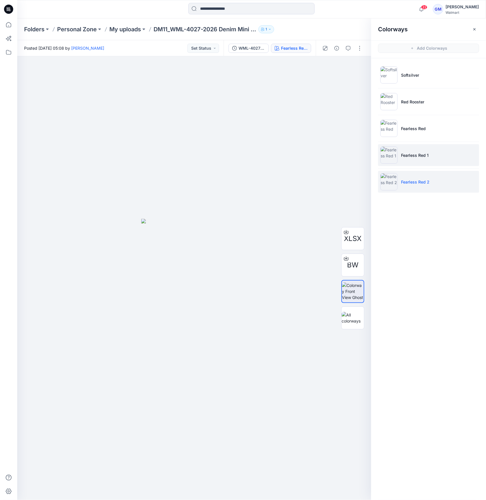
click at [390, 161] on img at bounding box center [389, 154] width 17 height 17
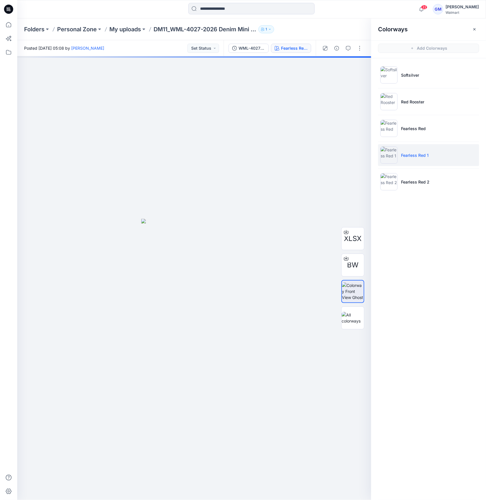
click at [389, 154] on img at bounding box center [389, 154] width 17 height 17
click at [360, 42] on div at bounding box center [342, 48] width 53 height 16
click at [360, 46] on button "button" at bounding box center [359, 48] width 9 height 9
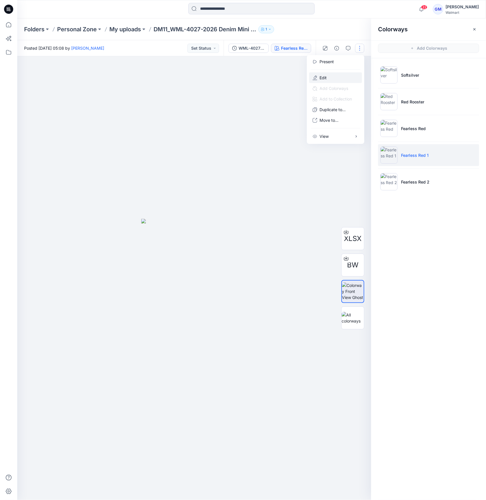
click at [352, 77] on button "Edit" at bounding box center [335, 77] width 53 height 11
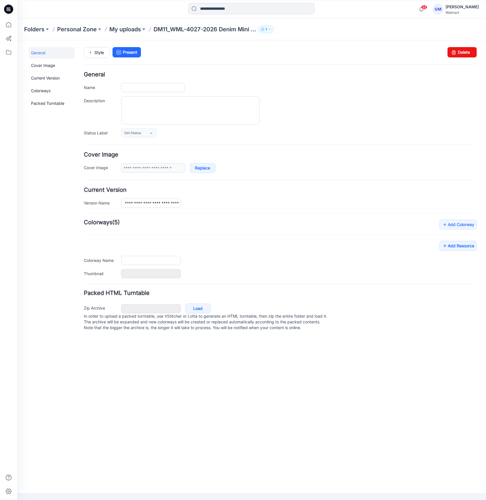
type input "**********"
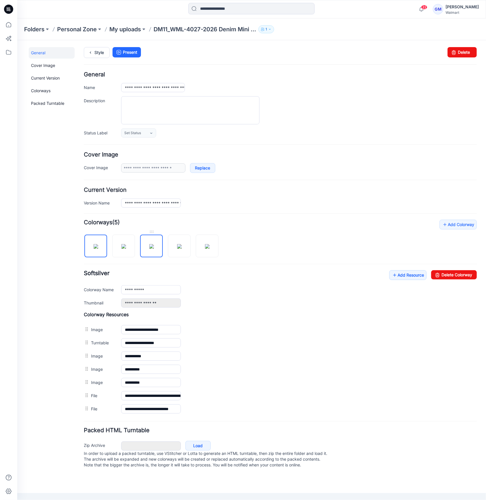
click at [149, 248] on img at bounding box center [151, 246] width 5 height 5
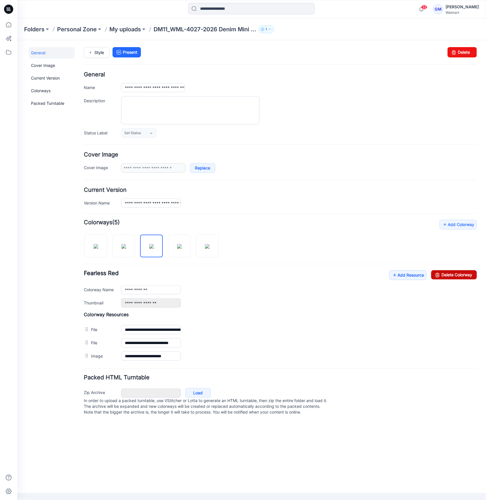
drag, startPoint x: 453, startPoint y: 272, endPoint x: 285, endPoint y: 75, distance: 259.0
click at [453, 272] on link "Delete Colorway" at bounding box center [454, 274] width 46 height 9
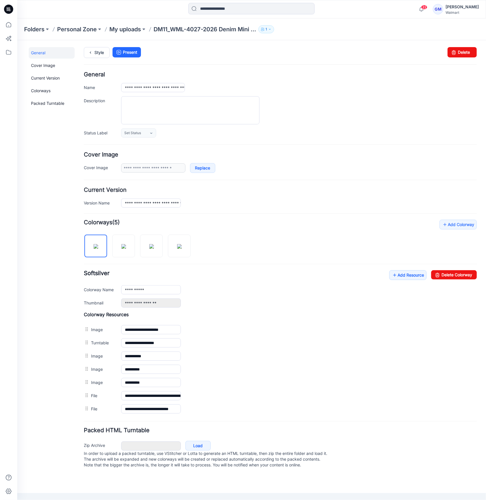
click at [166, 258] on div "**********" at bounding box center [280, 317] width 393 height 196
click at [179, 248] on img at bounding box center [179, 246] width 5 height 5
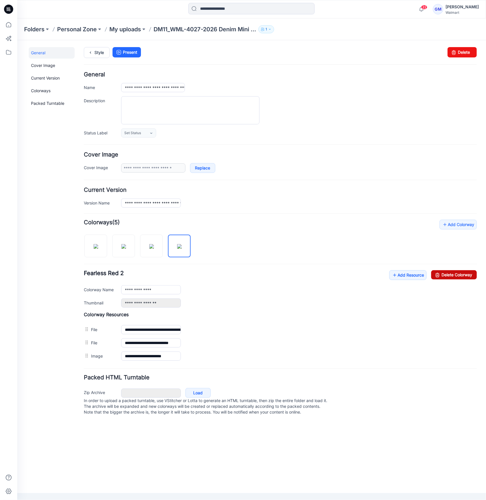
click at [450, 272] on link "Delete Colorway" at bounding box center [454, 274] width 46 height 9
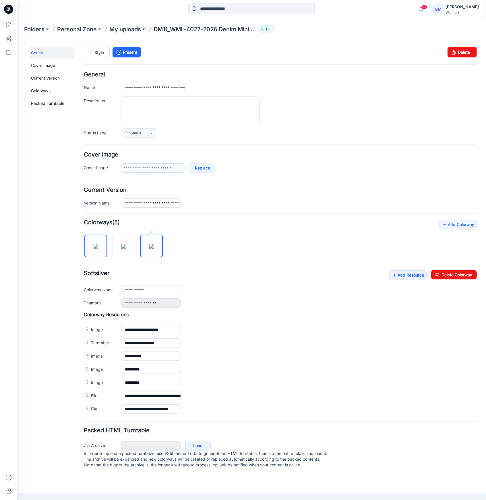
click at [154, 248] on img at bounding box center [151, 246] width 5 height 5
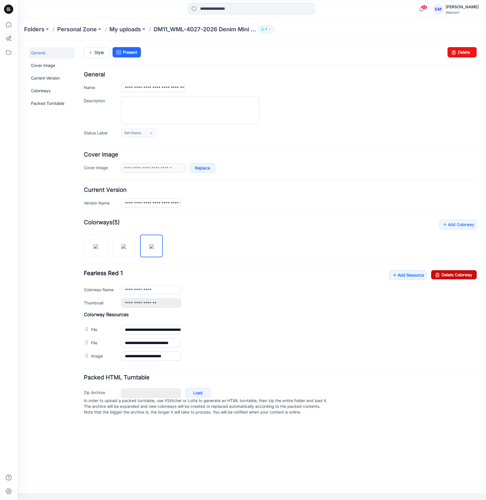
drag, startPoint x: 458, startPoint y: 272, endPoint x: 296, endPoint y: 74, distance: 256.6
click at [458, 272] on link "Delete Colorway" at bounding box center [454, 274] width 46 height 9
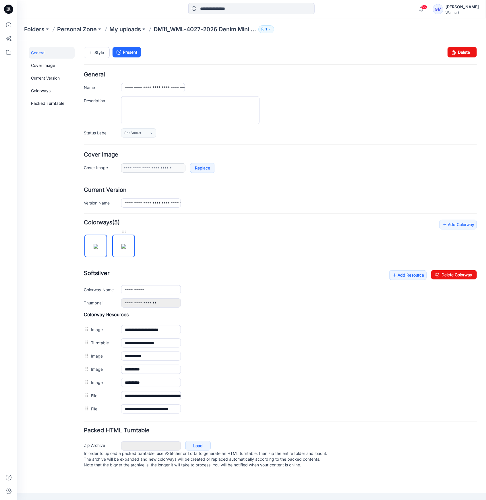
click at [121, 248] on img at bounding box center [123, 246] width 5 height 5
type input "**********"
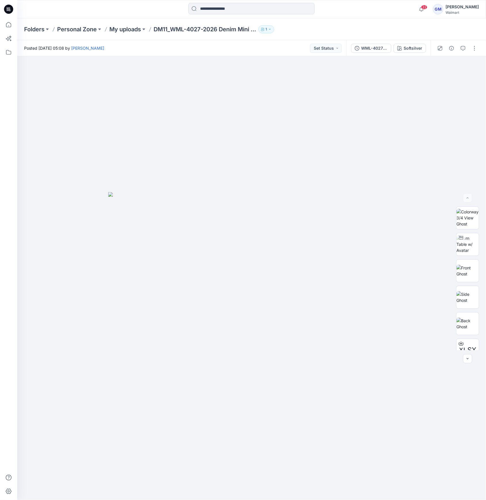
click at [119, 33] on div "Folders Personal Zone My uploads DM11_WML-4027-2026 Denim Mini Skirt 1" at bounding box center [251, 29] width 469 height 22
click at [119, 29] on p "My uploads" at bounding box center [125, 29] width 32 height 8
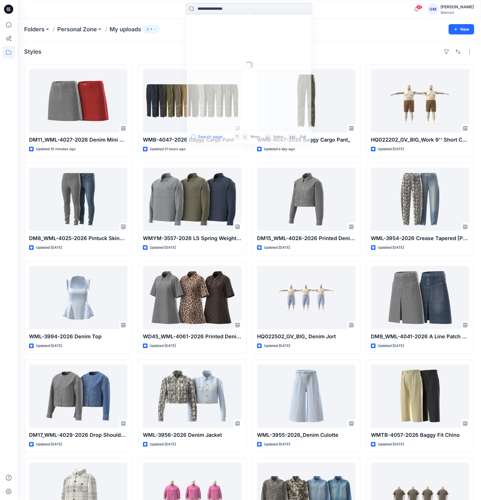
click at [292, 6] on input at bounding box center [249, 8] width 126 height 11
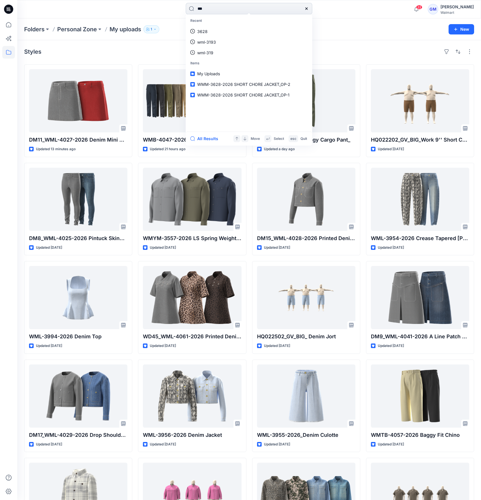
type input "****"
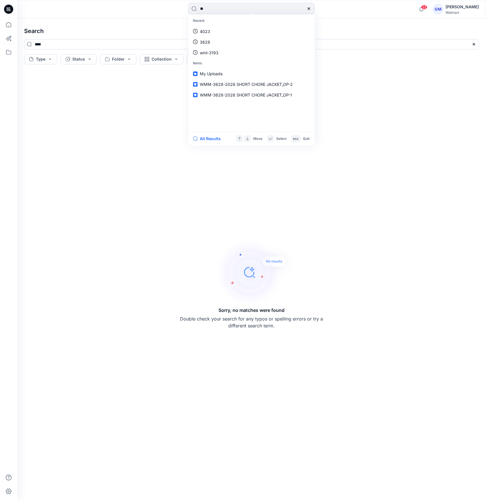
type input "**"
click at [76, 31] on h4 "Search" at bounding box center [252, 31] width 464 height 16
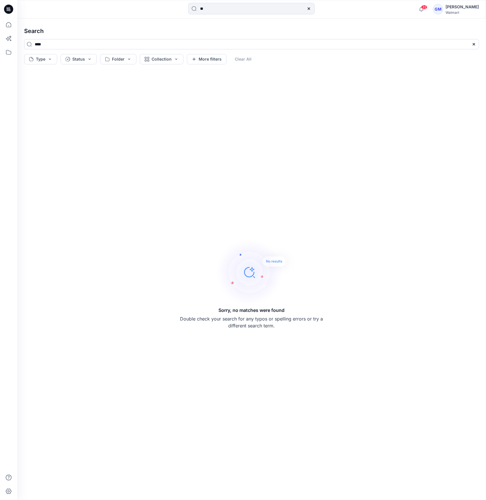
click at [7, 6] on icon at bounding box center [8, 9] width 9 height 9
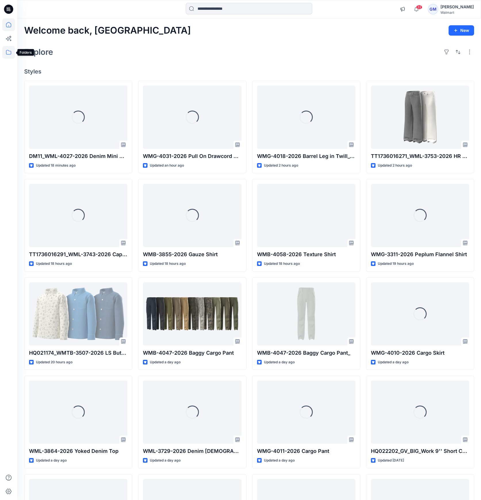
drag, startPoint x: 6, startPoint y: 53, endPoint x: 14, endPoint y: 50, distance: 8.6
click at [7, 52] on icon at bounding box center [8, 52] width 13 height 13
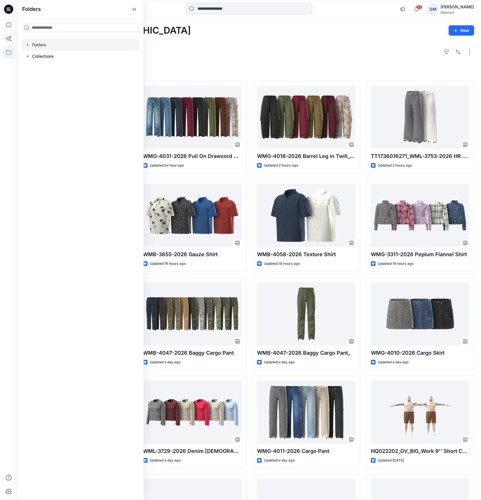
click at [35, 40] on div at bounding box center [80, 44] width 117 height 11
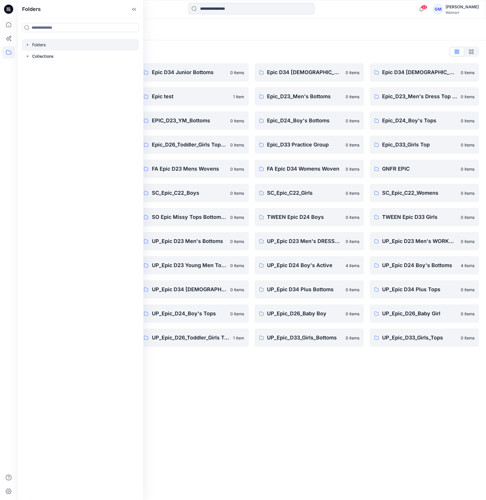
click at [352, 434] on div "Folders Folders List Epic D23 Young Men Tops 0 items Epic NYC practice board 0 …" at bounding box center [251, 259] width 469 height 482
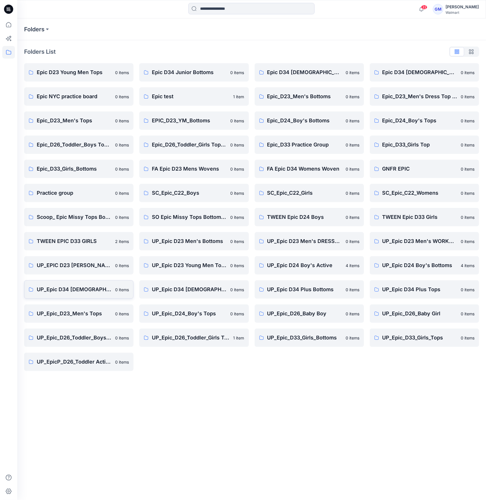
click at [69, 287] on p "UP_Epic D34 [DEMOGRAPHIC_DATA] Bottoms" at bounding box center [74, 289] width 75 height 8
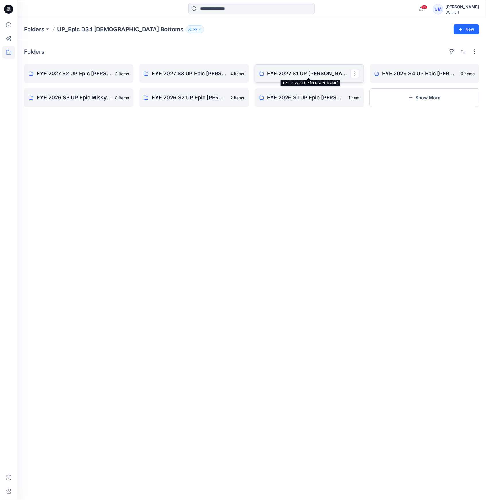
click at [302, 76] on p "FYE 2027 S1 UP [PERSON_NAME]" at bounding box center [308, 74] width 83 height 8
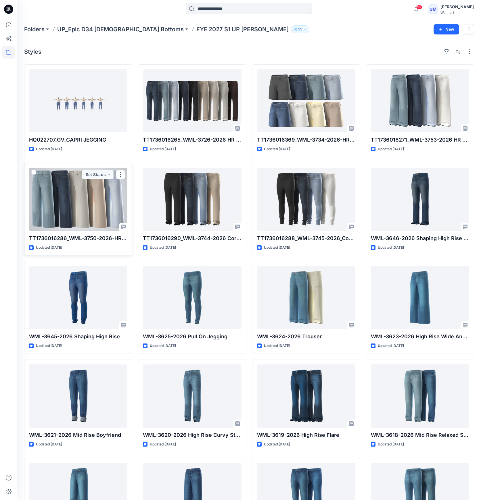
click at [105, 207] on div at bounding box center [78, 199] width 98 height 63
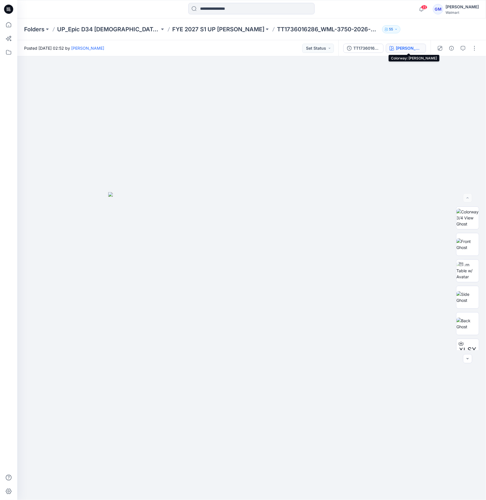
click at [412, 50] on div "Lucy Wash" at bounding box center [409, 48] width 26 height 6
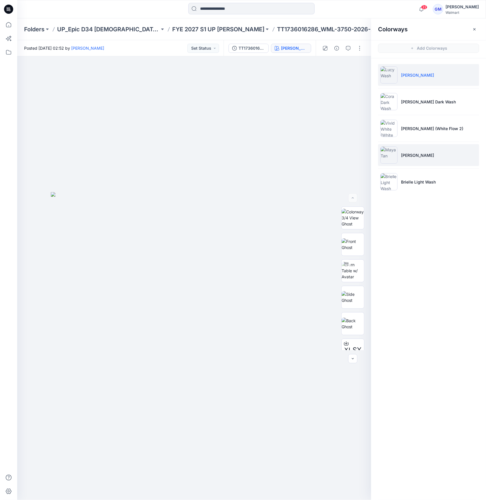
click at [412, 156] on p "Maya Tan" at bounding box center [417, 155] width 33 height 6
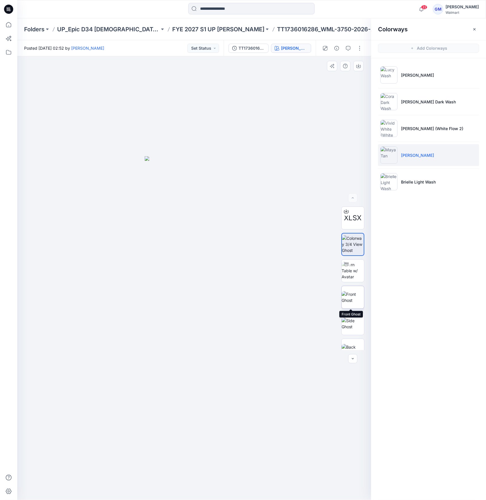
click at [348, 294] on img at bounding box center [353, 297] width 22 height 12
click at [217, 30] on p "FYE 2027 S1 UP [PERSON_NAME]" at bounding box center [218, 29] width 92 height 8
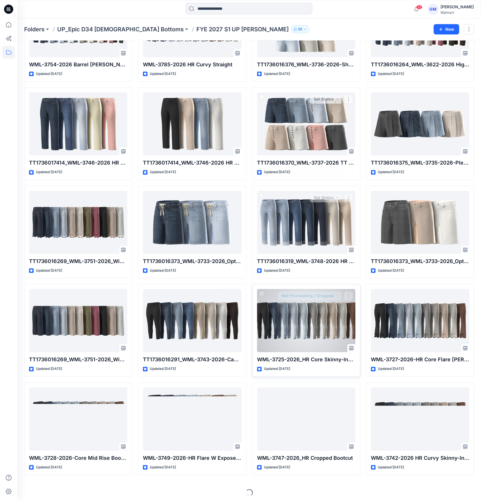
scroll to position [766, 0]
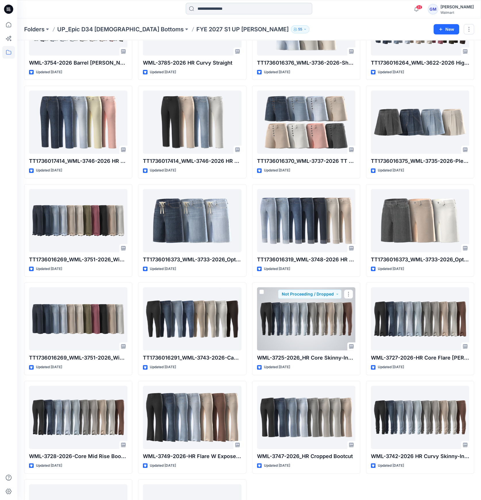
drag, startPoint x: 314, startPoint y: 326, endPoint x: 219, endPoint y: 12, distance: 327.5
click at [219, 12] on input at bounding box center [249, 8] width 126 height 11
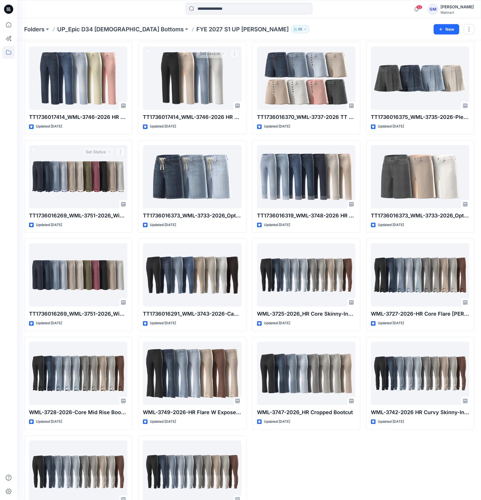
scroll to position [805, 0]
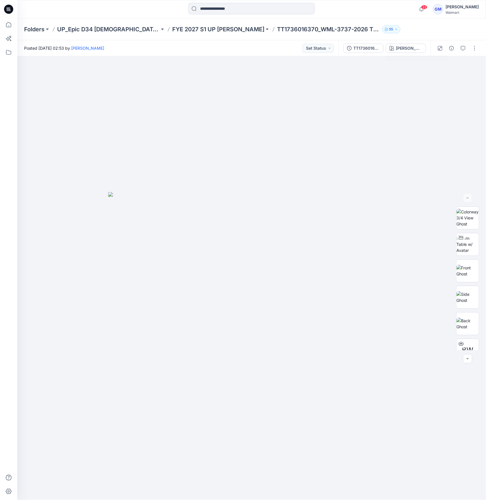
click at [412, 53] on div "TT1736016370_WML-3737-2026-Inseam 4_Full Colorway Cora Dark WAsh" at bounding box center [385, 48] width 92 height 16
click at [416, 50] on div "Cora Dark WAsh" at bounding box center [409, 48] width 26 height 6
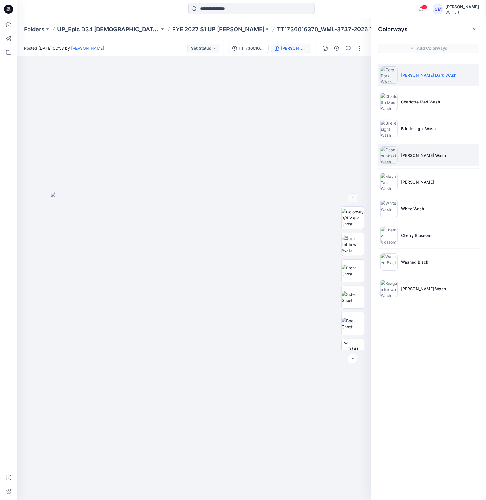
click at [390, 152] on img at bounding box center [389, 154] width 17 height 17
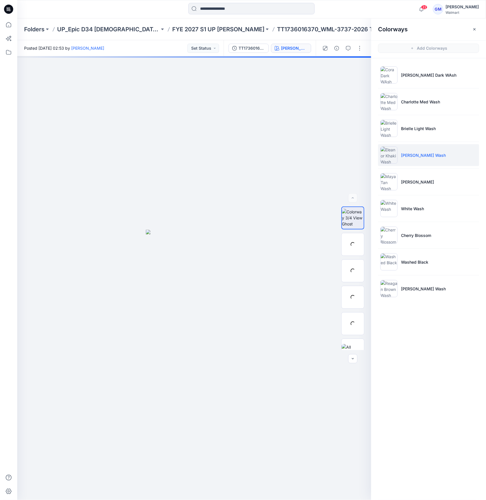
click at [389, 155] on img at bounding box center [389, 154] width 17 height 17
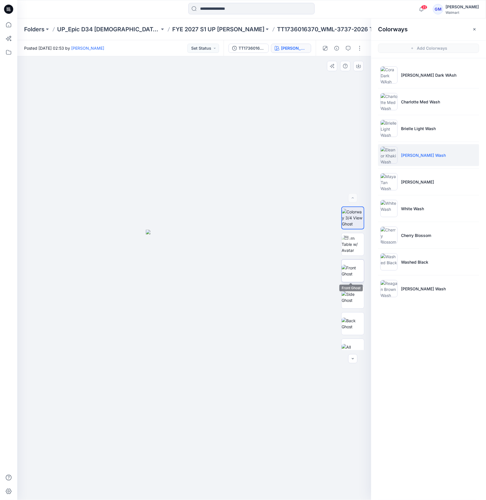
click at [351, 271] on img at bounding box center [353, 271] width 22 height 12
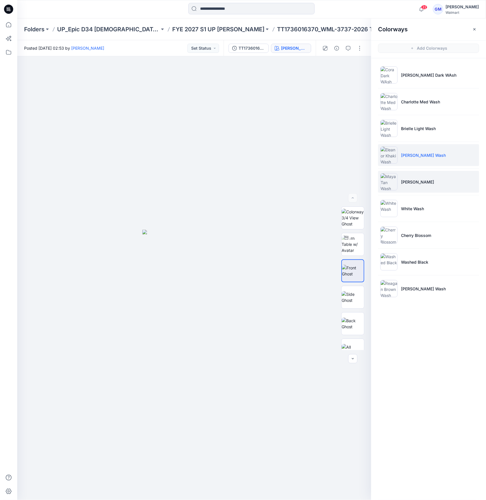
click at [384, 178] on img at bounding box center [389, 181] width 17 height 17
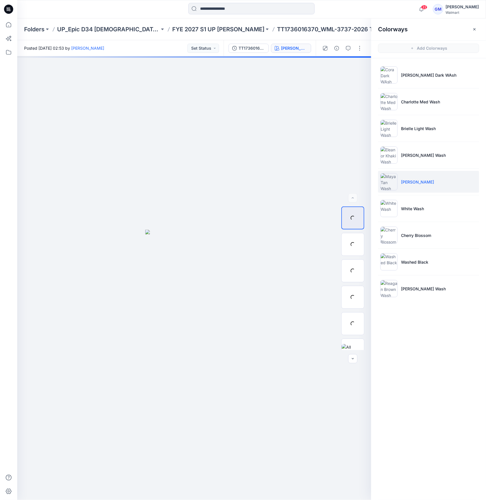
click at [391, 180] on img at bounding box center [389, 181] width 17 height 17
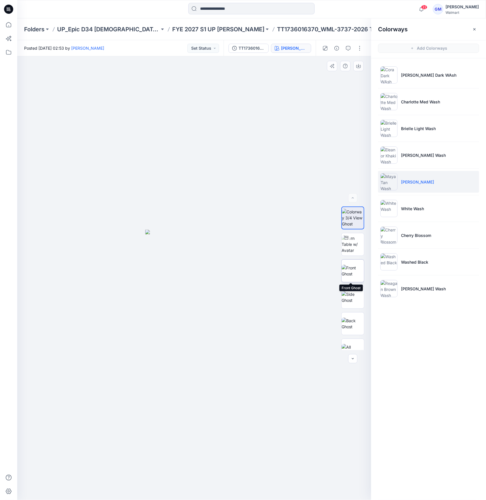
click at [348, 271] on img at bounding box center [353, 271] width 22 height 12
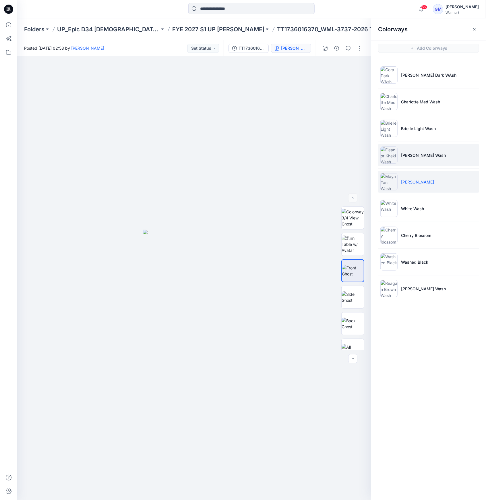
click at [401, 149] on li "Eleanor Khaki Wash" at bounding box center [428, 155] width 101 height 22
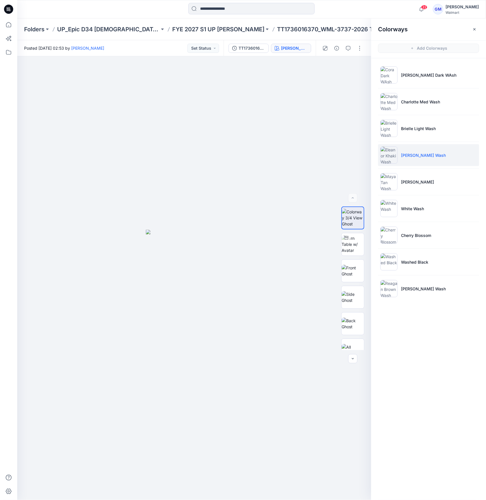
click at [396, 153] on img at bounding box center [389, 154] width 17 height 17
click at [349, 277] on img at bounding box center [353, 271] width 22 height 12
click at [396, 72] on img at bounding box center [389, 74] width 17 height 17
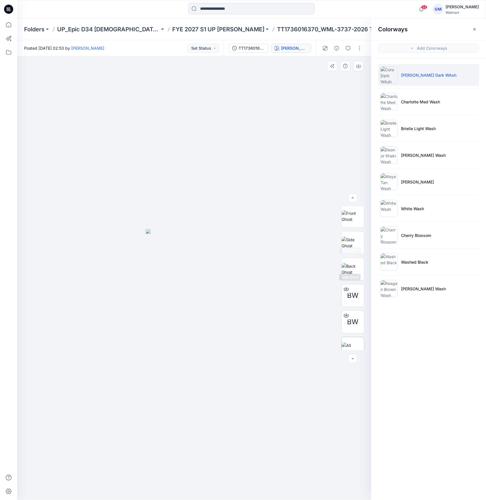
scroll to position [64, 0]
click at [352, 307] on span "BW" at bounding box center [352, 312] width 11 height 10
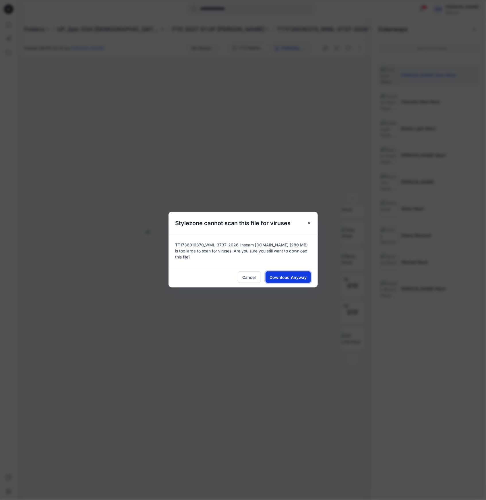
click at [289, 277] on span "Download Anyway" at bounding box center [288, 277] width 37 height 6
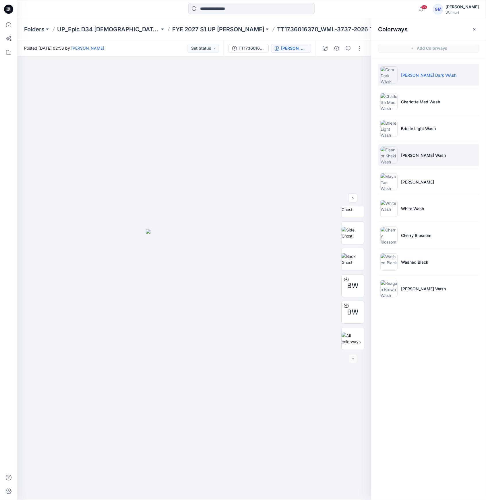
click at [396, 162] on img at bounding box center [389, 154] width 17 height 17
click at [391, 156] on img at bounding box center [389, 154] width 17 height 17
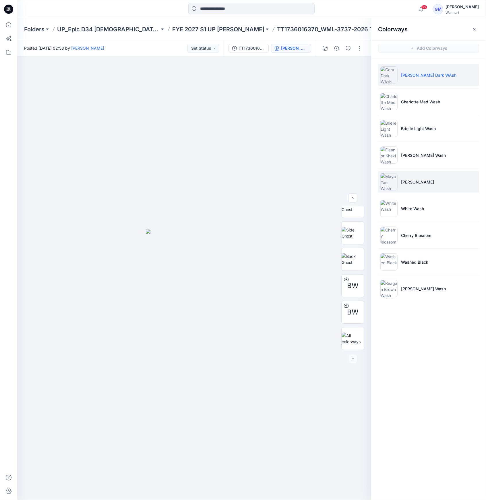
scroll to position [11, 0]
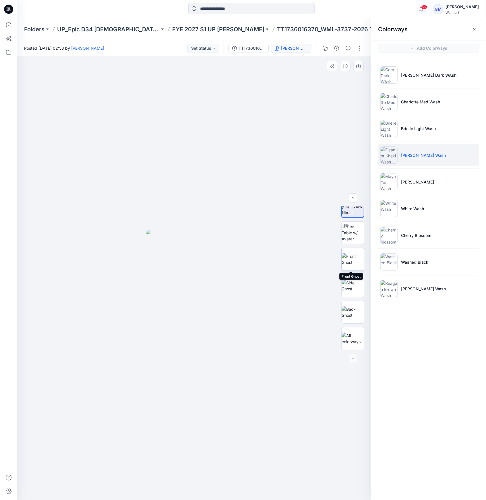
click at [354, 258] on img at bounding box center [353, 259] width 22 height 12
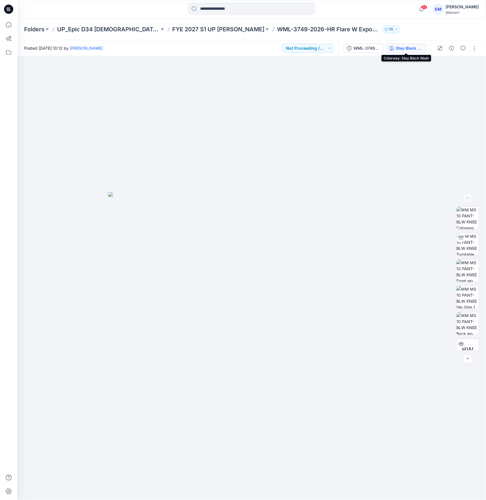
click at [413, 45] on button "Stay Black Wash" at bounding box center [406, 48] width 40 height 9
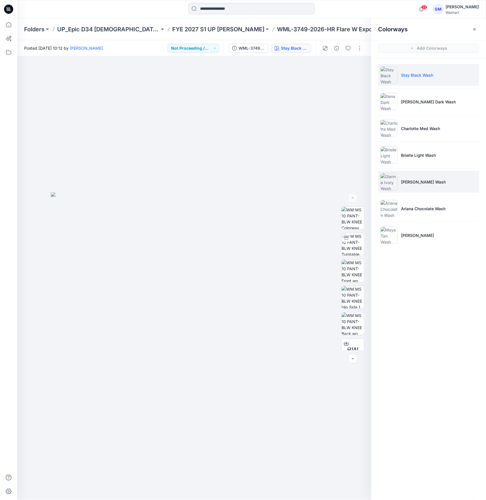
click at [429, 186] on li "[PERSON_NAME] Wash" at bounding box center [428, 182] width 101 height 22
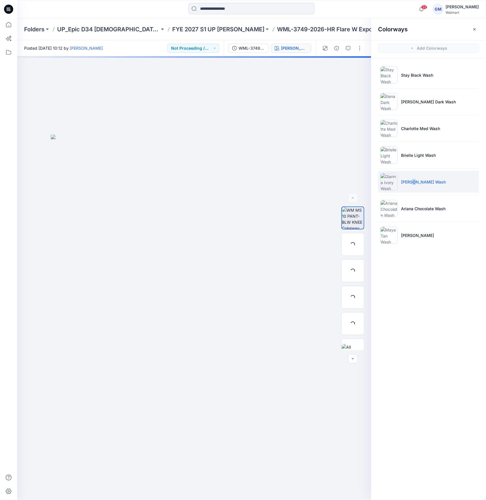
click at [414, 185] on li "[PERSON_NAME] Wash" at bounding box center [428, 182] width 101 height 22
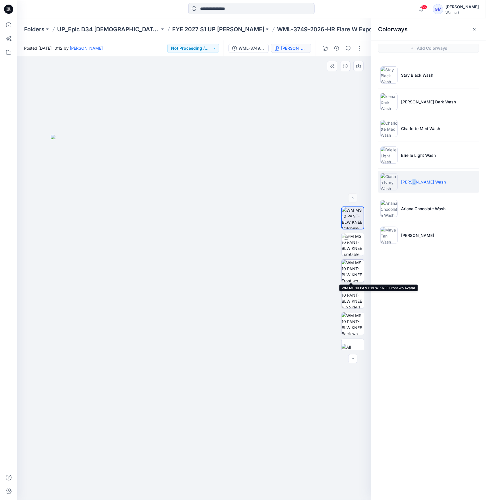
click at [352, 269] on img at bounding box center [353, 271] width 22 height 22
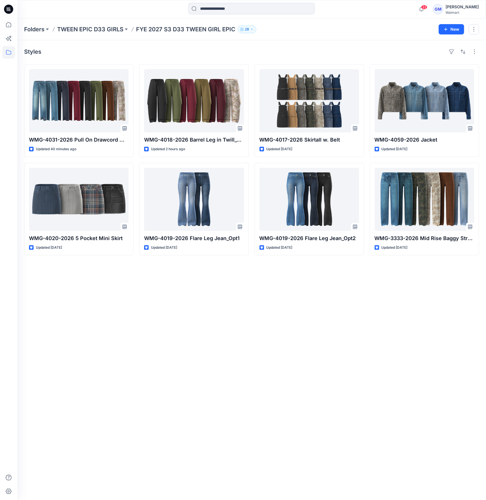
drag, startPoint x: 9, startPoint y: 9, endPoint x: 30, endPoint y: 9, distance: 21.0
click at [11, 9] on icon at bounding box center [8, 9] width 9 height 9
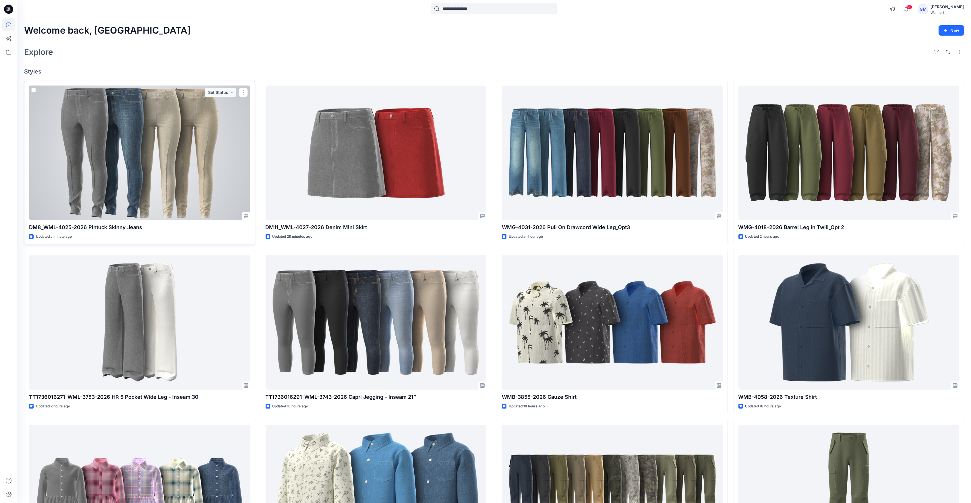
click at [160, 172] on div at bounding box center [139, 153] width 221 height 134
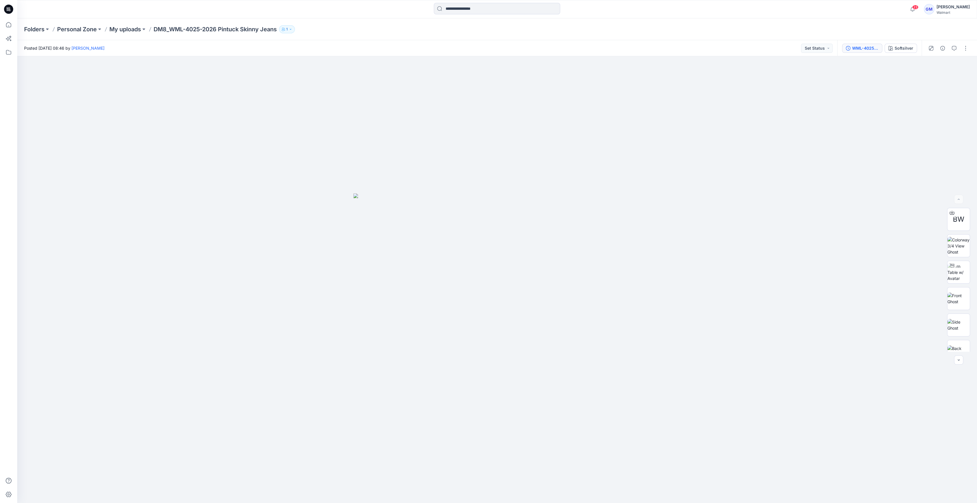
drag, startPoint x: 872, startPoint y: 53, endPoint x: 871, endPoint y: 47, distance: 6.9
click at [872, 53] on div "WML-4025-2026 Pintuck Skinny Jeans_Full Colorway Softsilver" at bounding box center [880, 48] width 84 height 16
click at [899, 47] on div "Softsilver" at bounding box center [904, 48] width 19 height 6
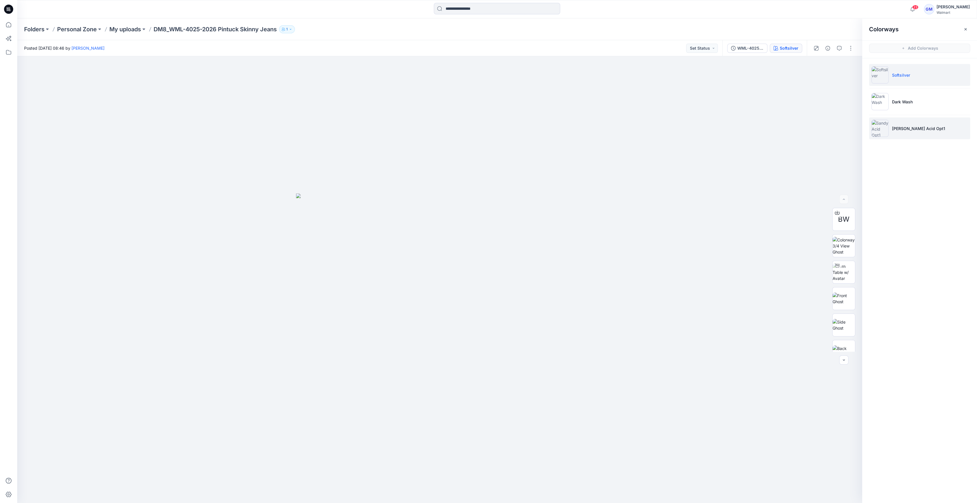
click at [880, 131] on img at bounding box center [880, 128] width 17 height 17
click at [880, 130] on img at bounding box center [880, 128] width 17 height 17
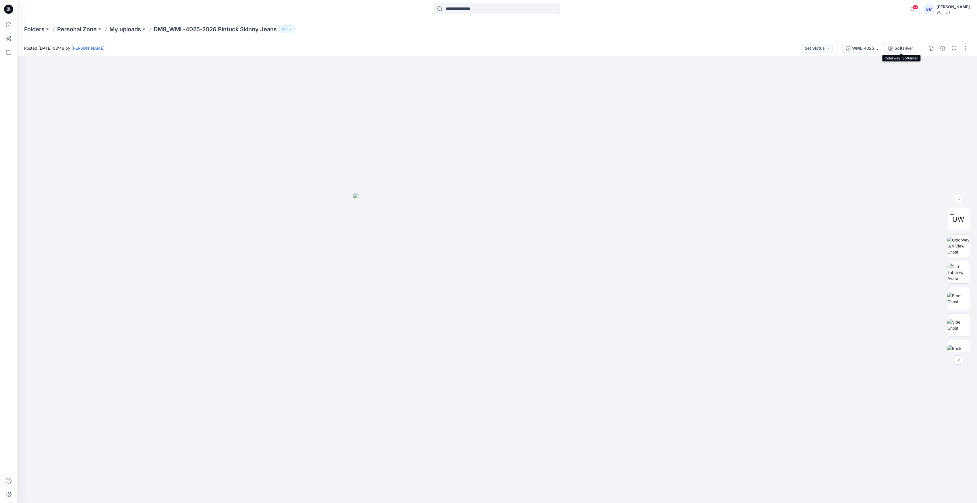
click at [912, 47] on div "Softsilver" at bounding box center [904, 48] width 19 height 6
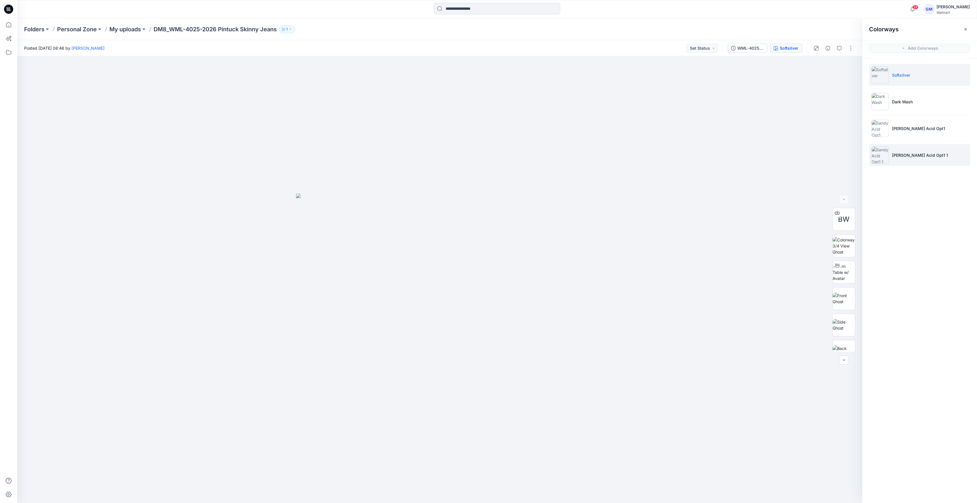
drag, startPoint x: 902, startPoint y: 166, endPoint x: 906, endPoint y: 150, distance: 16.5
click at [904, 163] on ul "Softsilver Dark Wash [PERSON_NAME] Acid Opt1 [PERSON_NAME] Acid Opt1 1" at bounding box center [920, 114] width 115 height 113
click at [907, 150] on li "[PERSON_NAME] Acid Opt1 1" at bounding box center [919, 155] width 101 height 22
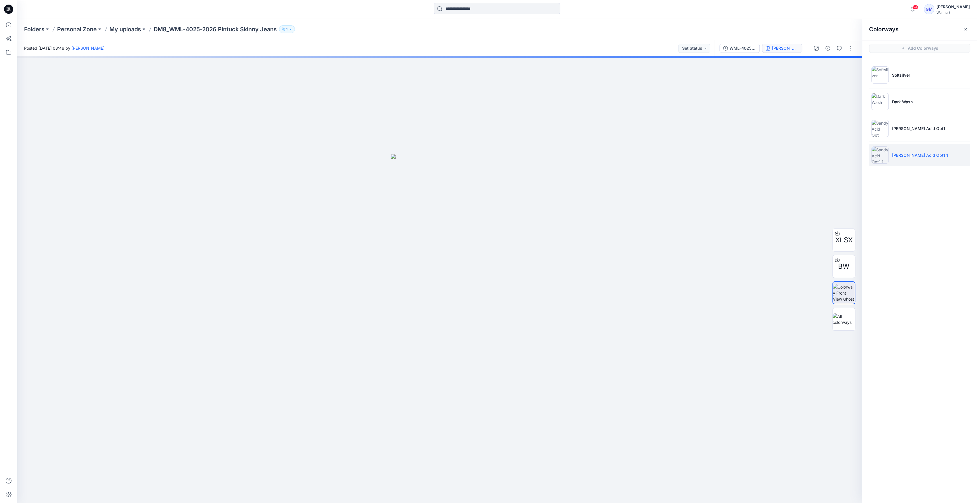
click at [896, 159] on li "[PERSON_NAME] Acid Opt1 1" at bounding box center [919, 155] width 101 height 22
